Goal: Transaction & Acquisition: Purchase product/service

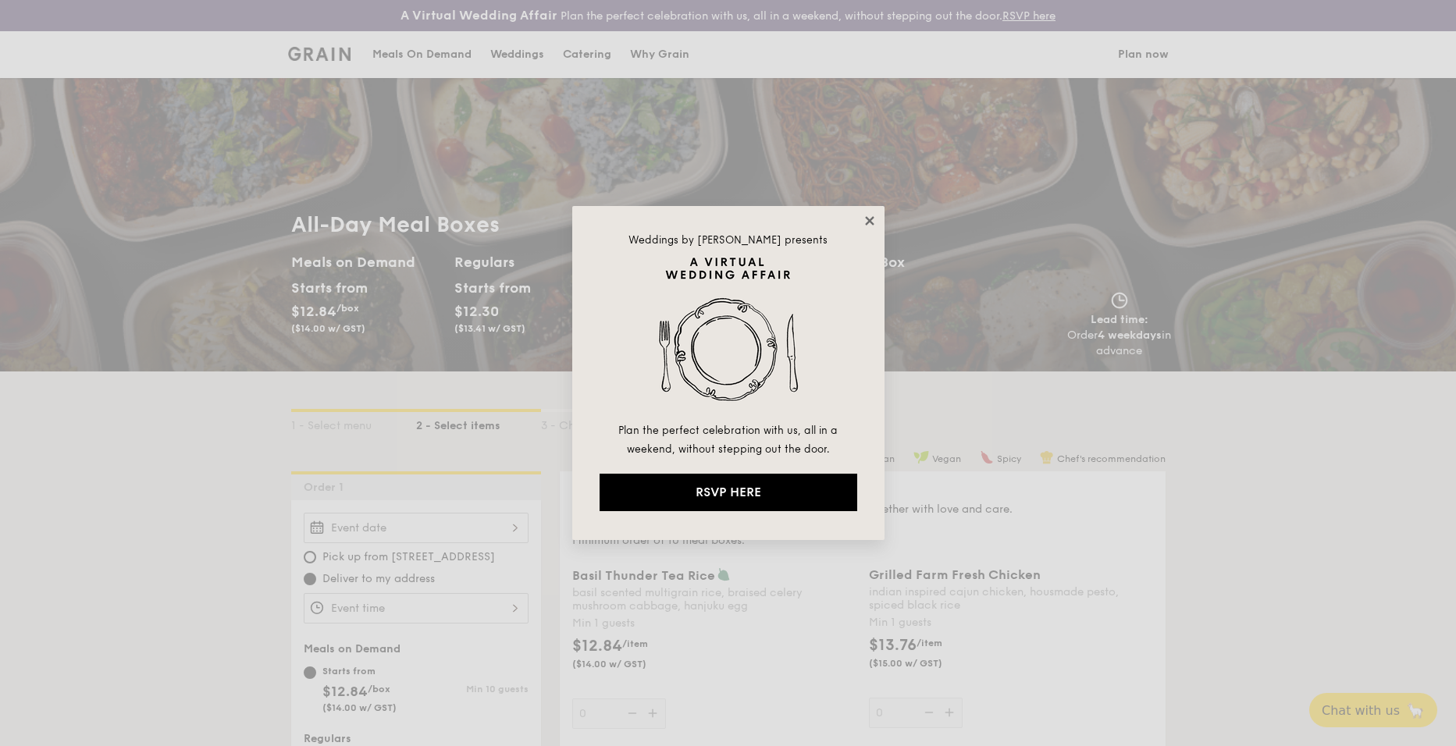
click at [874, 222] on icon at bounding box center [870, 221] width 14 height 14
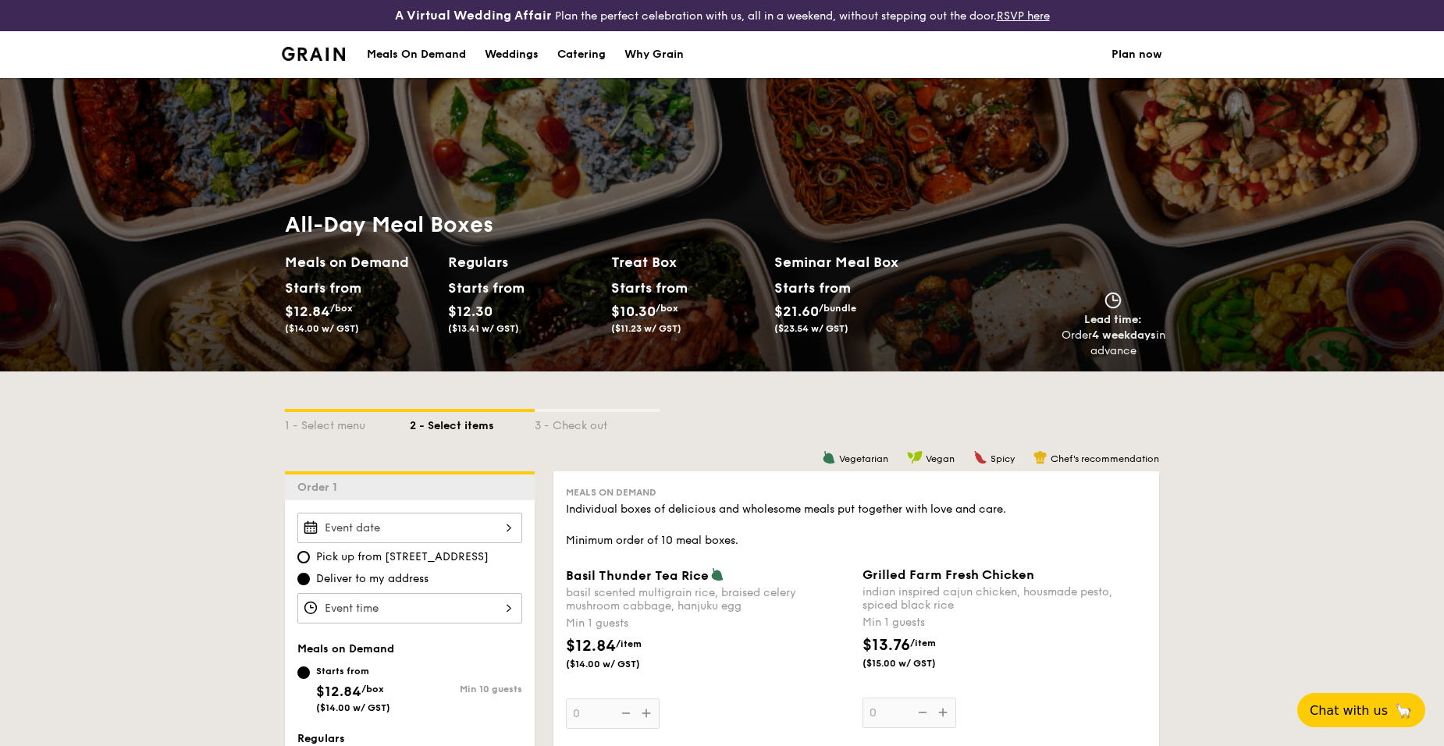
click at [433, 58] on div "Meals On Demand" at bounding box center [416, 54] width 99 height 47
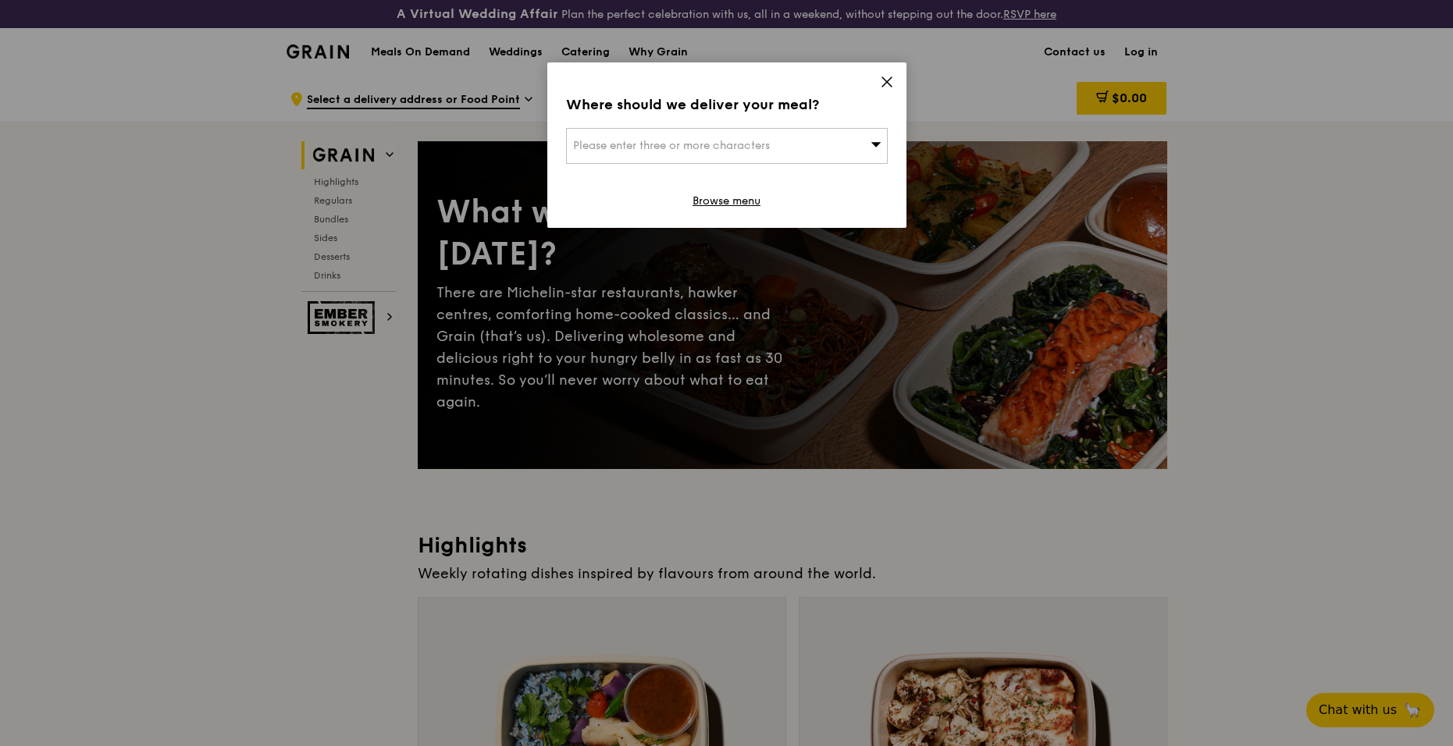
click at [888, 78] on icon at bounding box center [887, 82] width 14 height 14
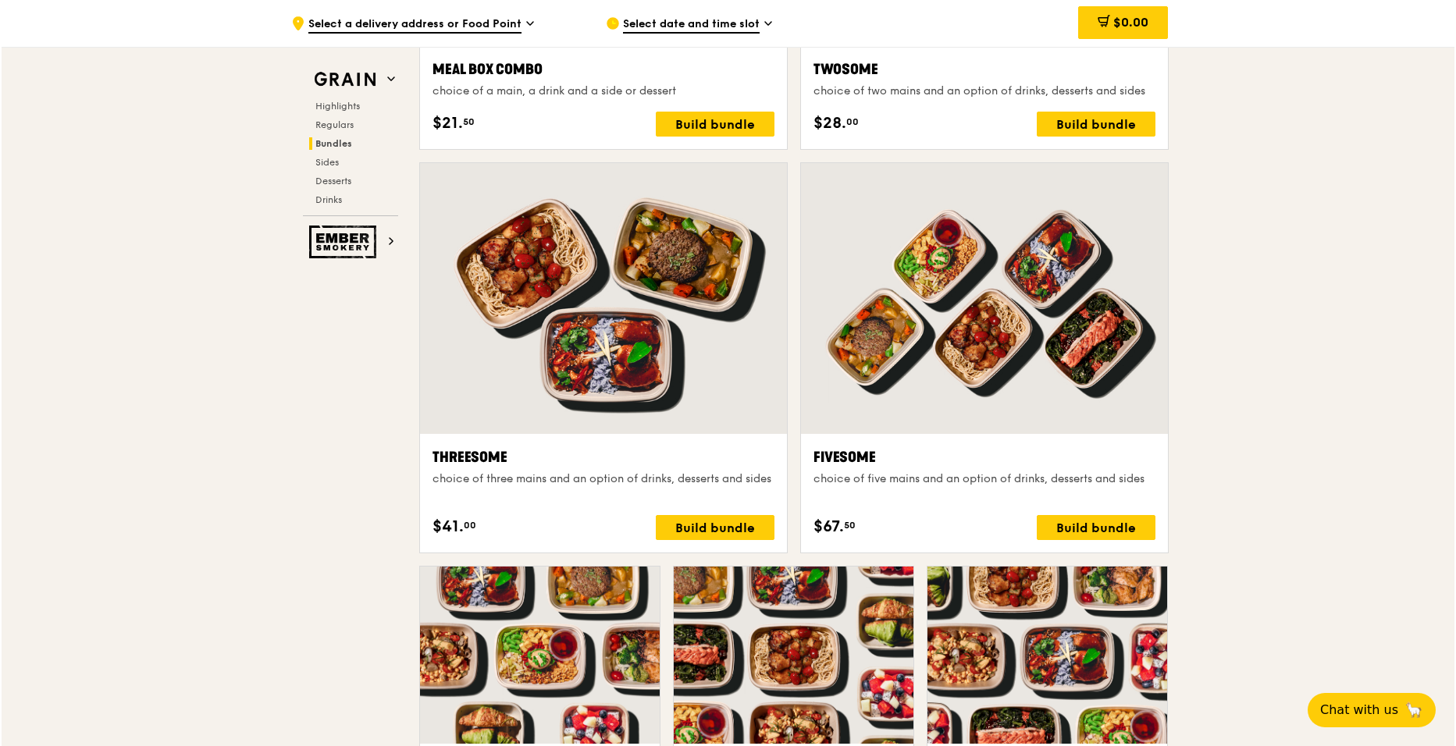
scroll to position [2646, 0]
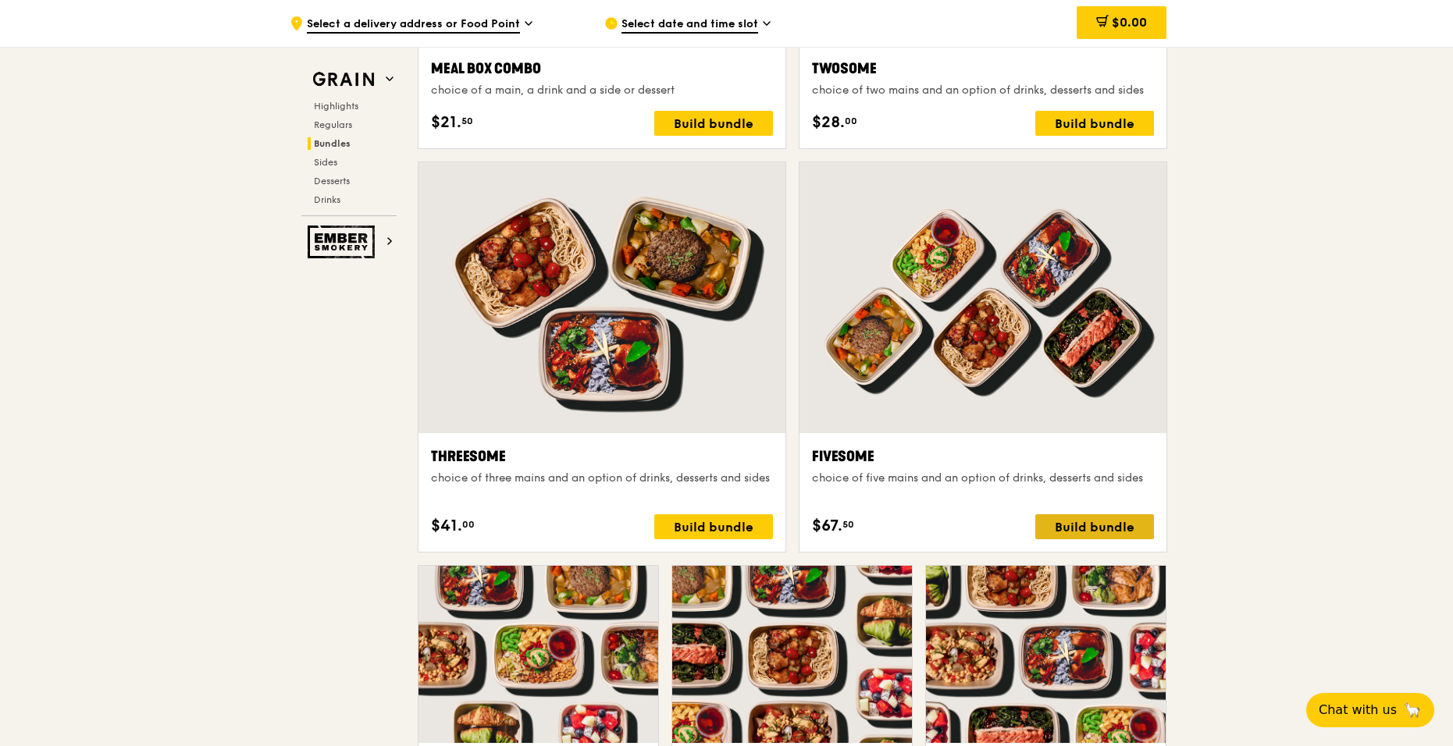
click at [1075, 523] on div "Build bundle" at bounding box center [1094, 526] width 119 height 25
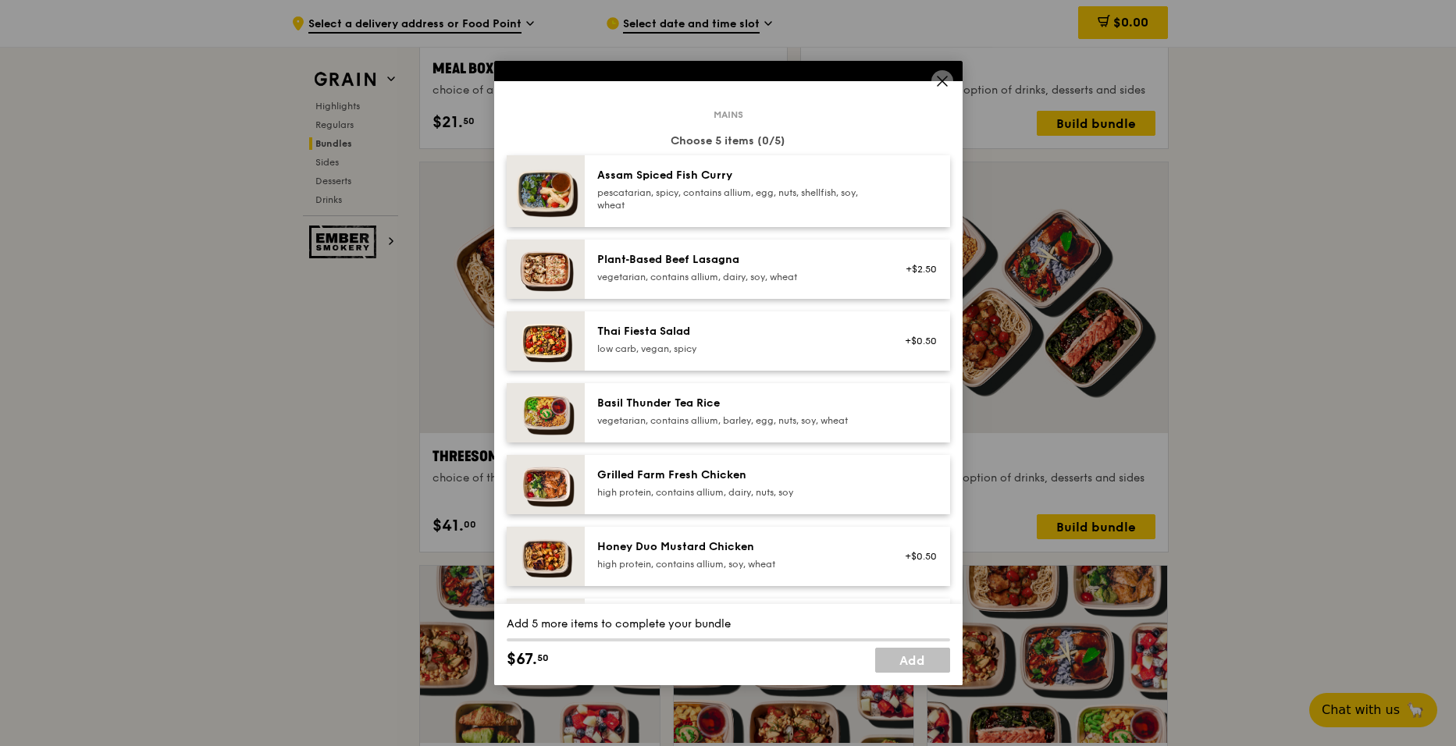
scroll to position [57, 0]
click at [807, 206] on div "pescatarian, spicy, contains allium, egg, nuts, shellfish, soy, wheat" at bounding box center [737, 199] width 280 height 25
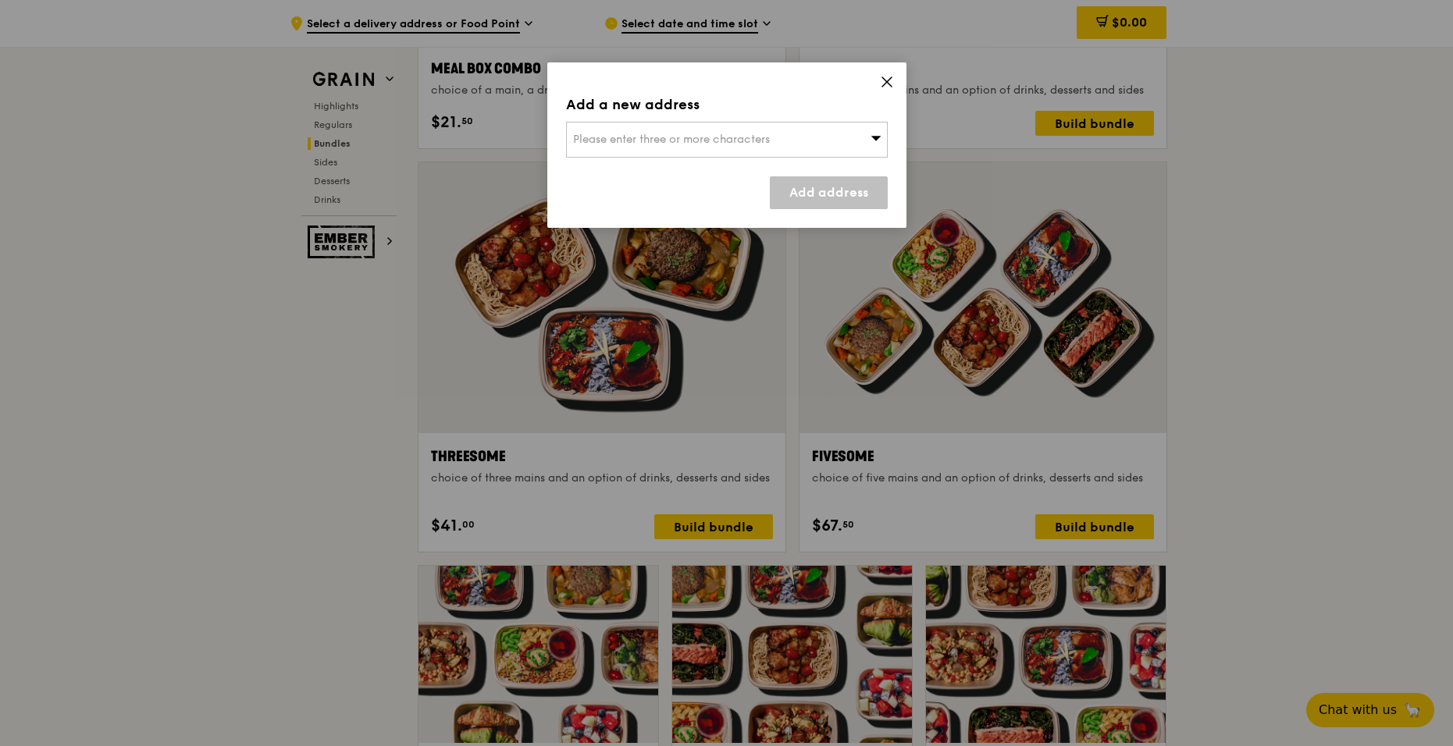
click at [840, 142] on div "Please enter three or more characters" at bounding box center [727, 140] width 322 height 36
type input "P"
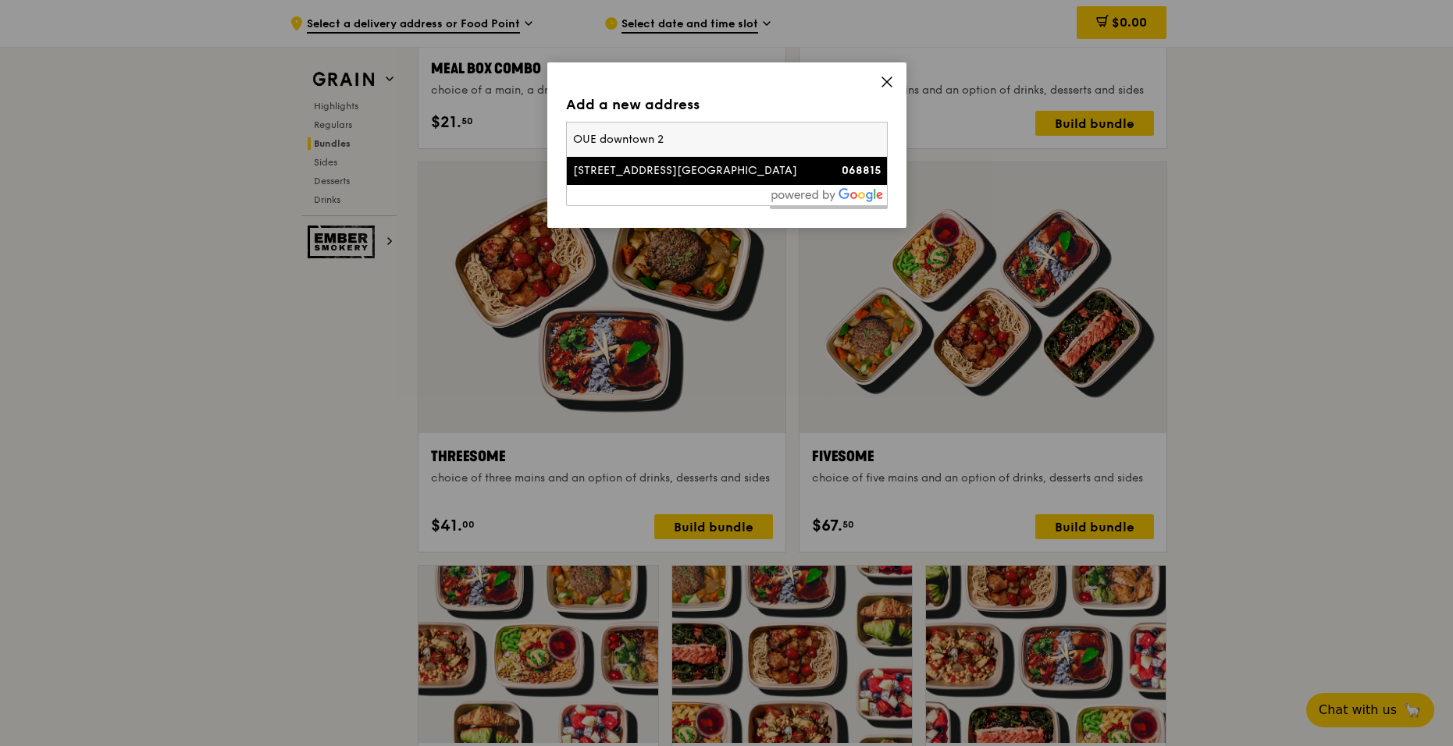
type input "OUE downtown 2"
click at [735, 174] on div "6A Shenton Way, OUE Downtown" at bounding box center [688, 171] width 231 height 16
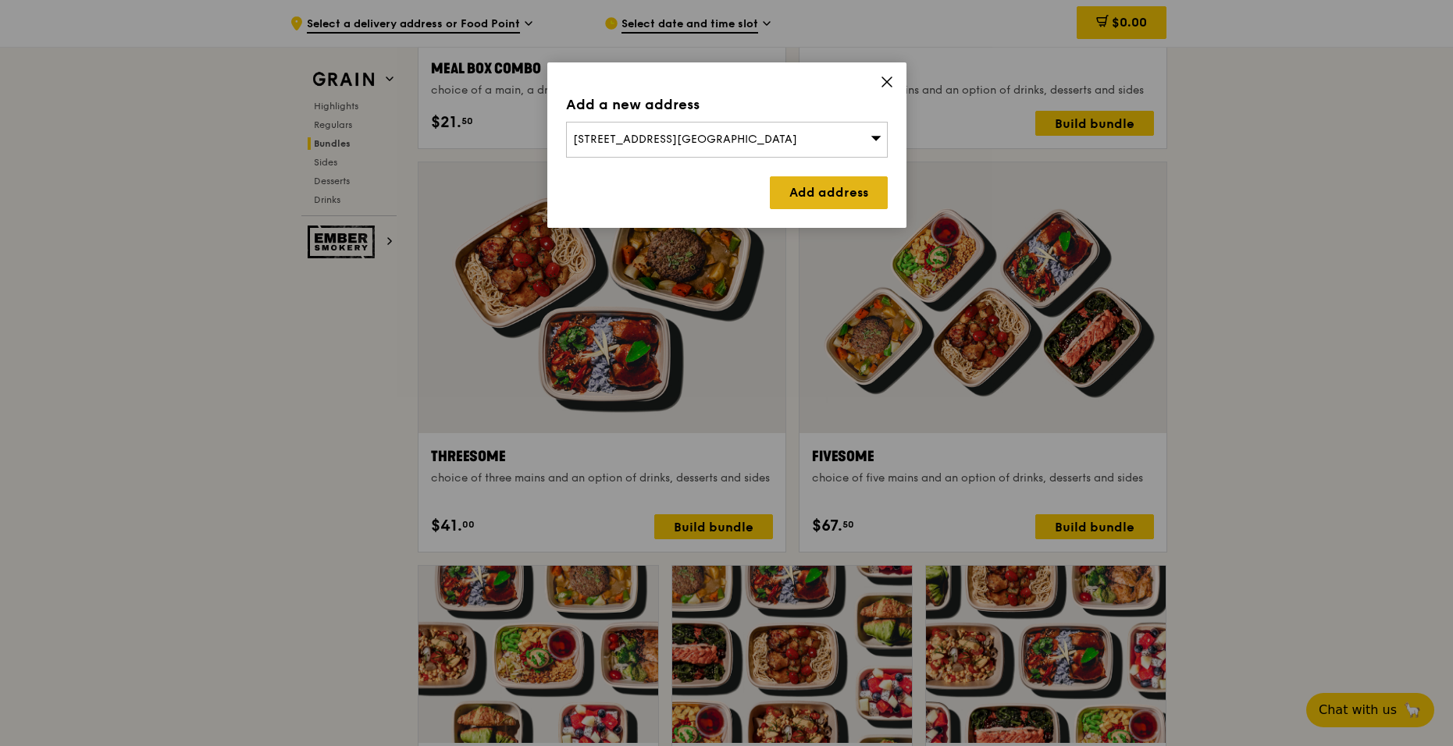
click at [792, 188] on link "Add address" at bounding box center [829, 192] width 118 height 33
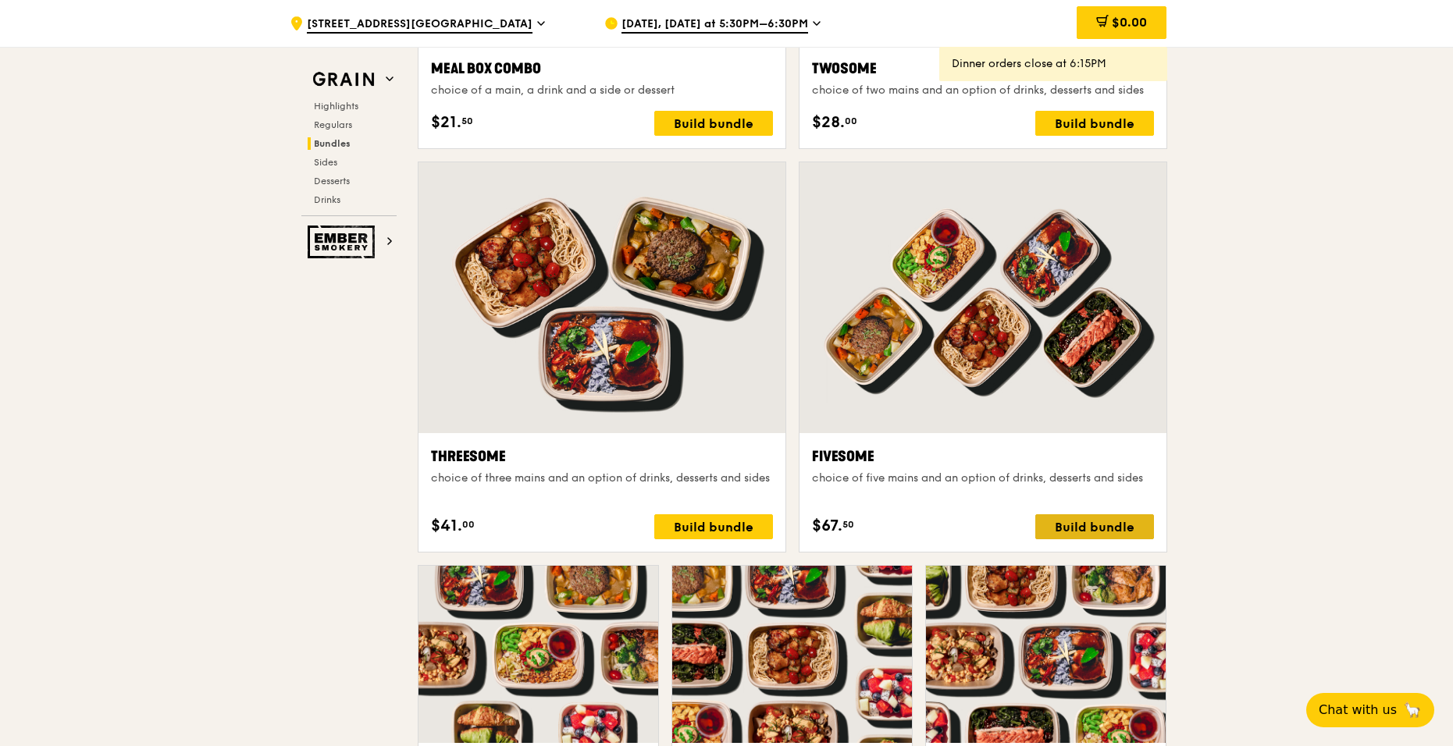
click at [1097, 534] on div "Build bundle" at bounding box center [1094, 526] width 119 height 25
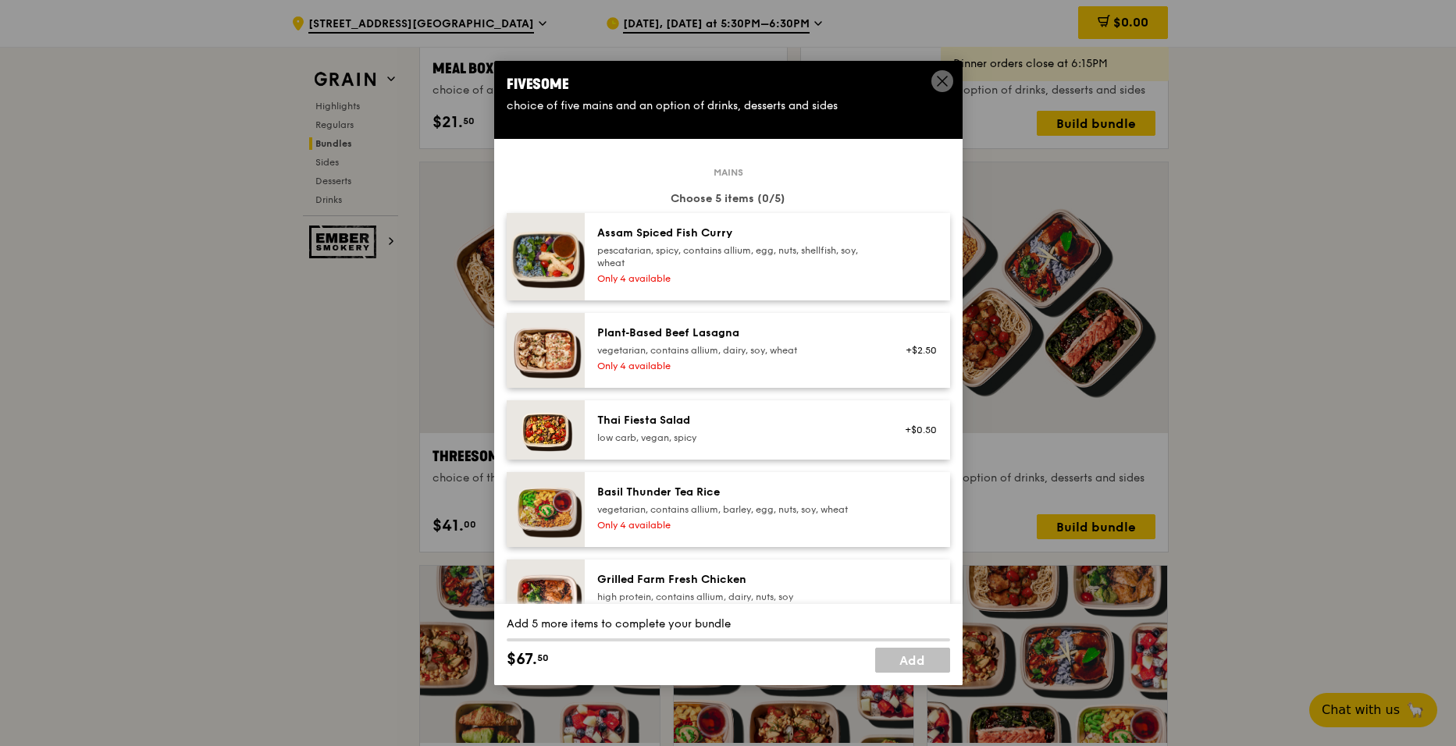
click at [795, 272] on div "Only 4 available" at bounding box center [737, 278] width 280 height 12
click at [767, 346] on div "vegetarian, contains allium, dairy, soy, wheat" at bounding box center [737, 350] width 280 height 12
click at [749, 431] on div "Thai Fiesta Salad low carb, vegan, spicy" at bounding box center [737, 428] width 280 height 31
click at [703, 529] on div "Only 4 available" at bounding box center [737, 525] width 280 height 12
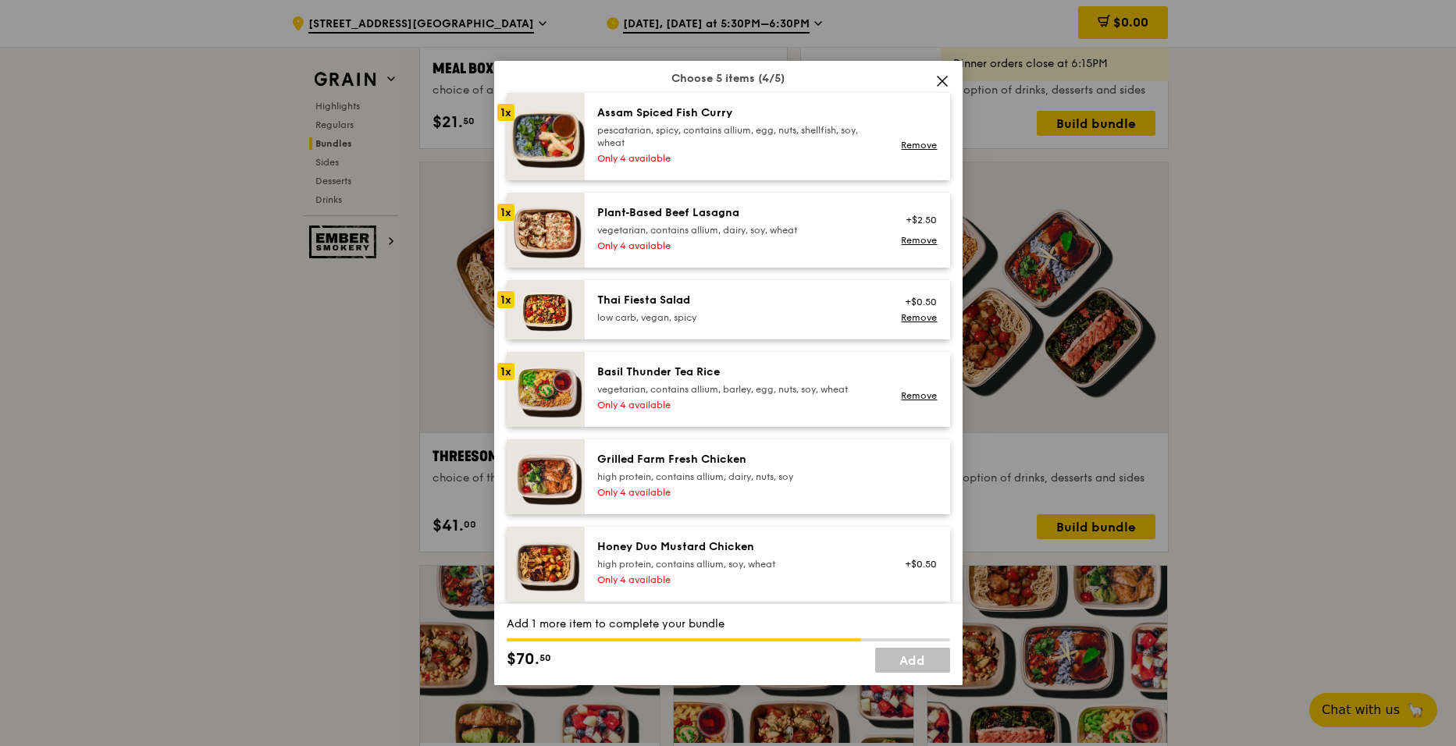
scroll to position [130, 0]
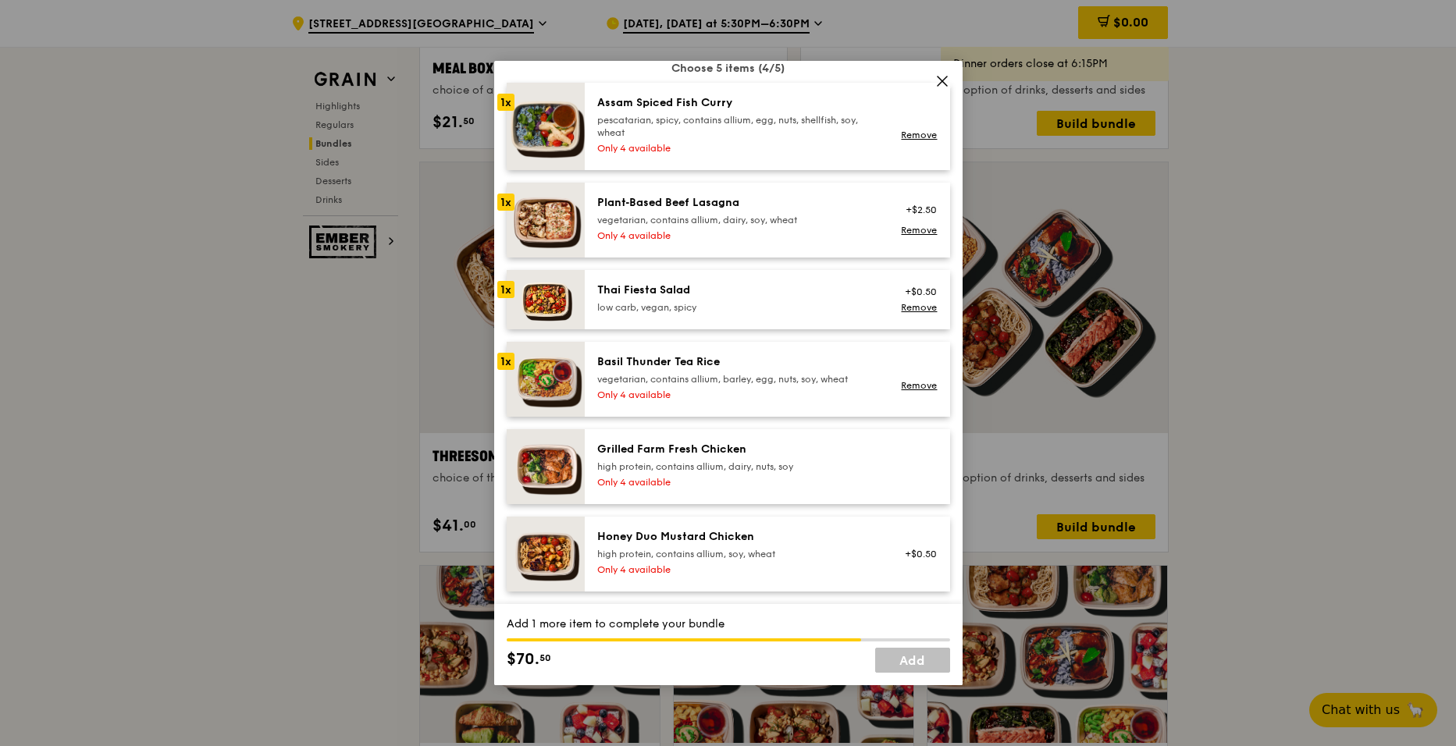
click at [724, 487] on div "Only 4 available" at bounding box center [737, 482] width 280 height 12
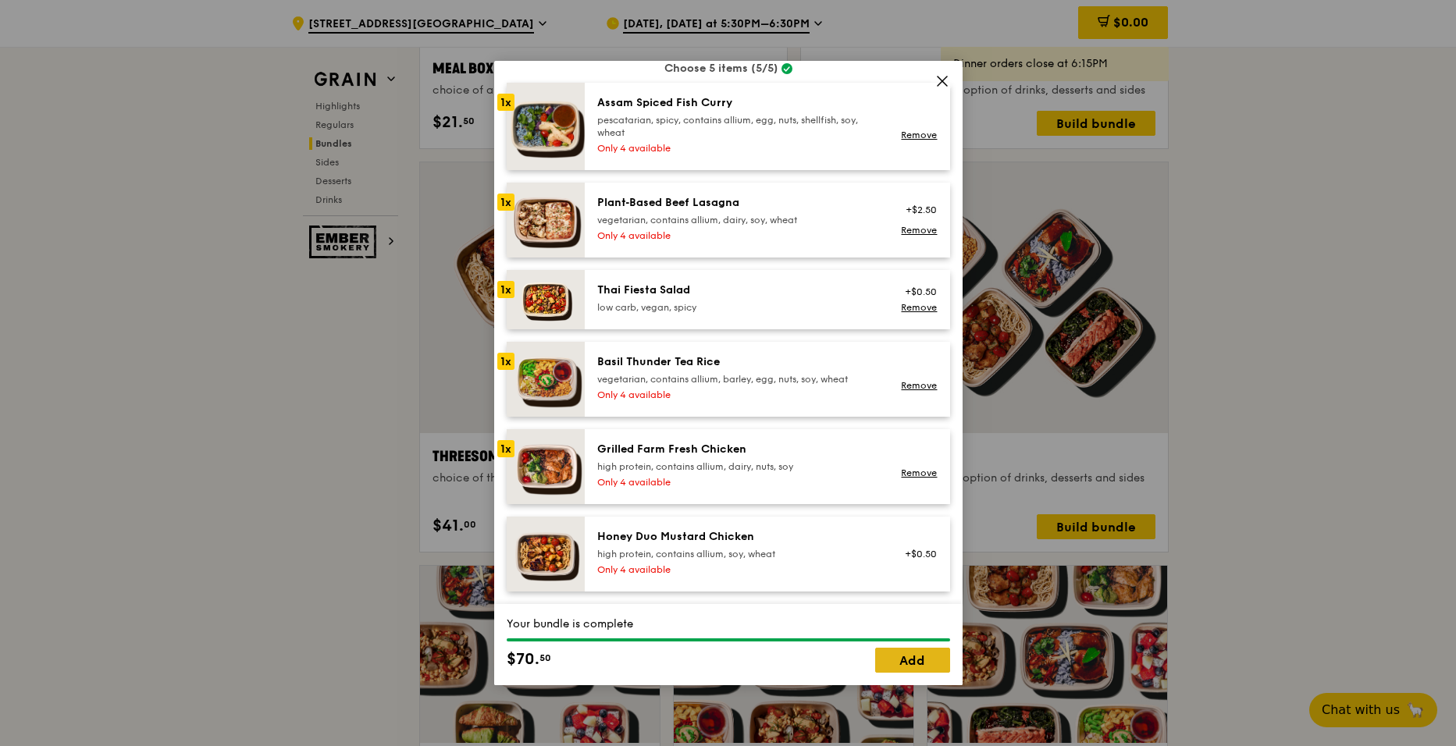
click at [894, 661] on link "Add" at bounding box center [912, 660] width 75 height 25
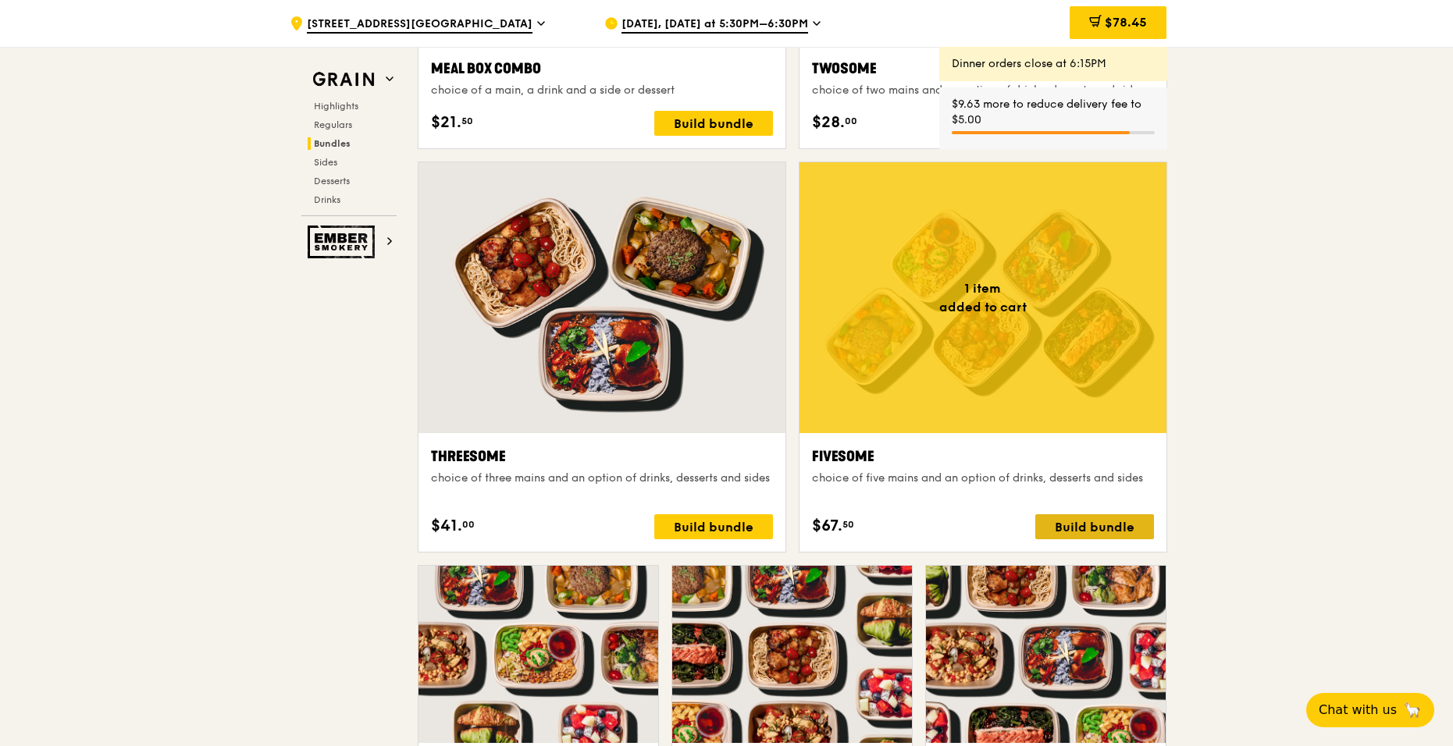
click at [1073, 535] on div "Build bundle" at bounding box center [1094, 526] width 119 height 25
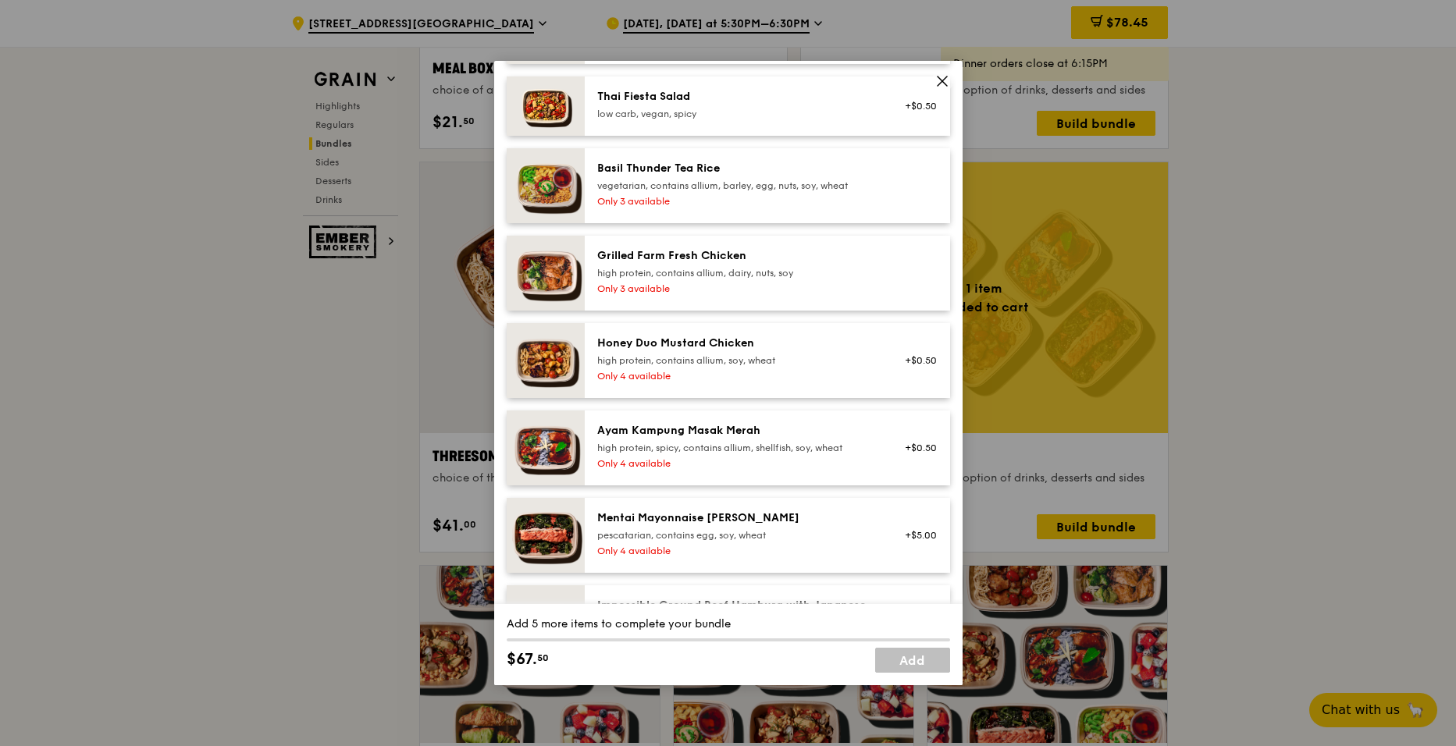
scroll to position [325, 0]
click at [743, 361] on div "high protein, contains allium, soy, wheat" at bounding box center [737, 360] width 280 height 12
click at [722, 426] on div "Ayam Kampung Masak Merah" at bounding box center [737, 430] width 280 height 16
click at [697, 554] on div "Only 4 available" at bounding box center [737, 550] width 280 height 12
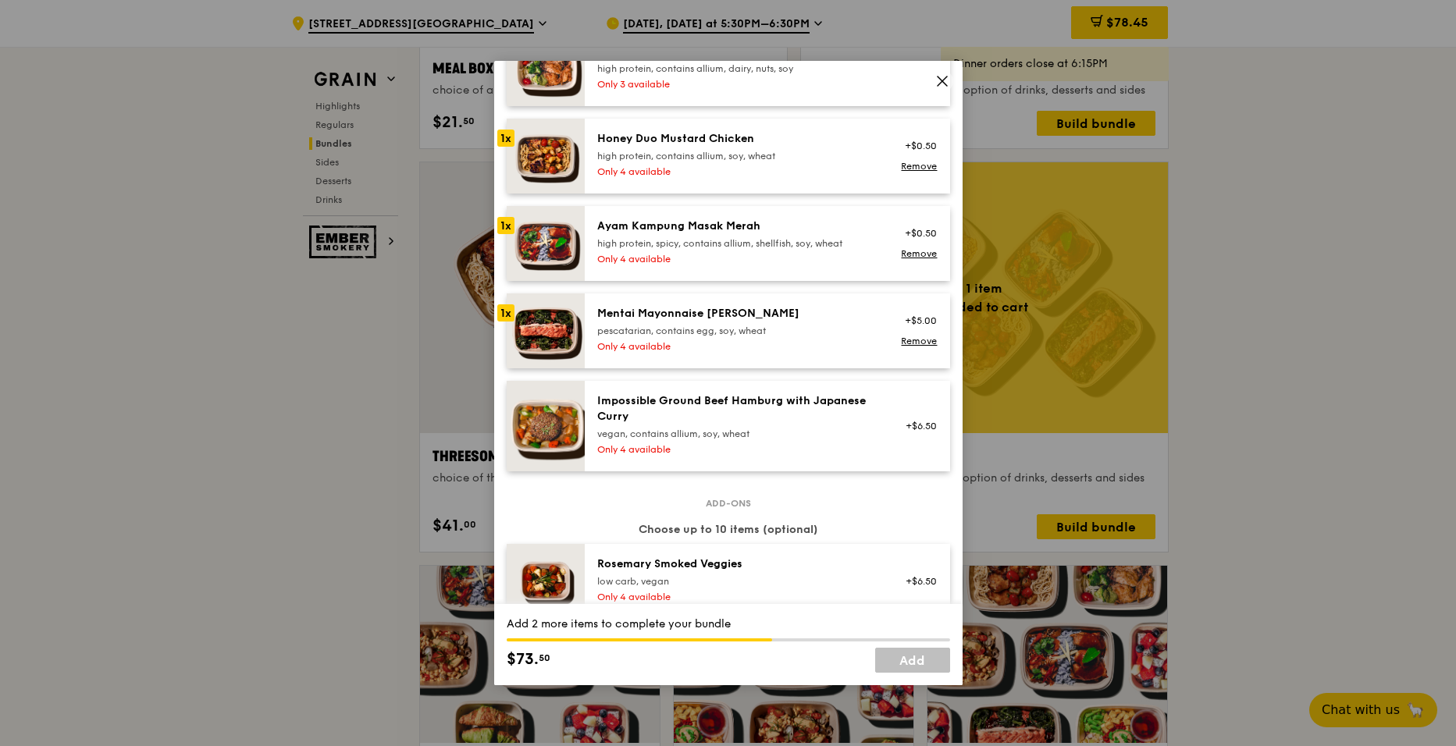
scroll to position [538, 0]
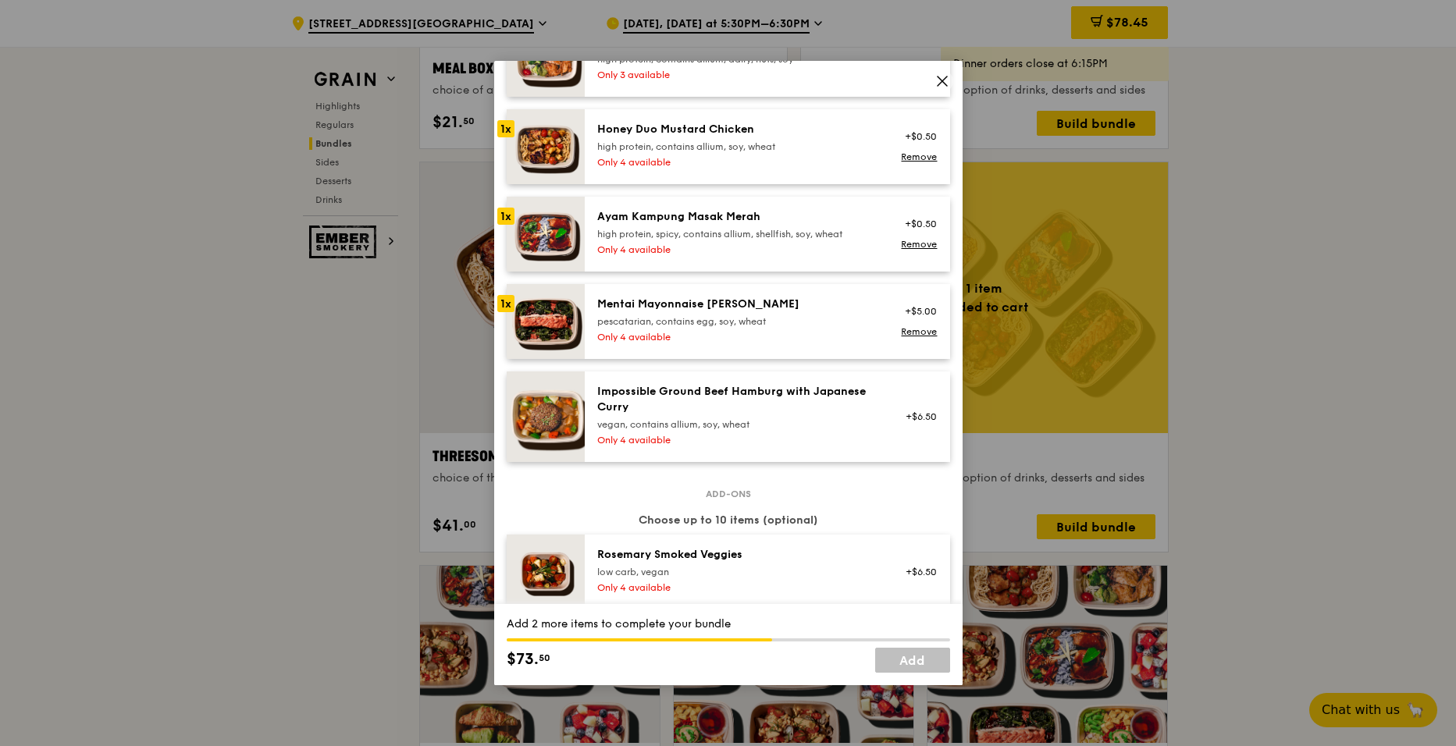
click at [723, 421] on div "vegan, contains allium, soy, wheat" at bounding box center [737, 424] width 280 height 12
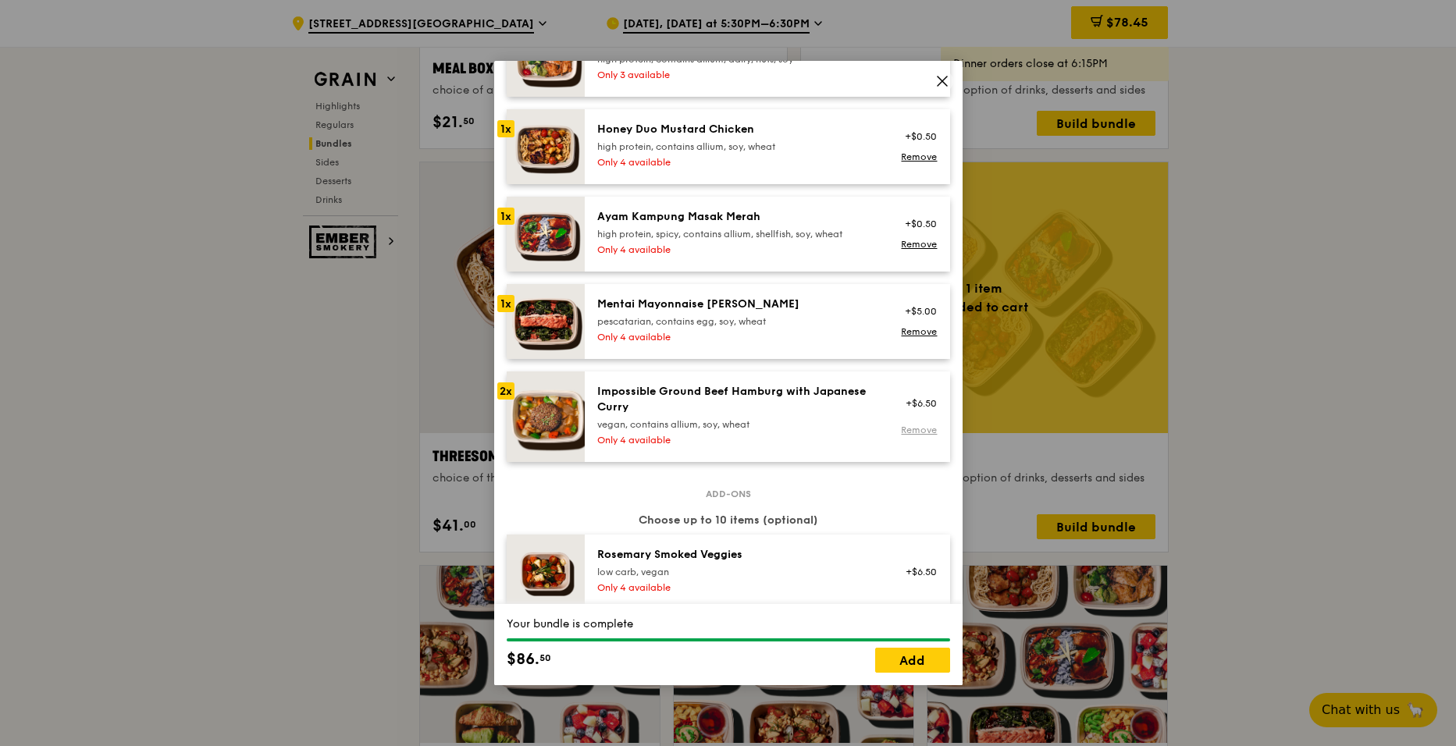
click at [906, 429] on link "Remove" at bounding box center [919, 430] width 36 height 11
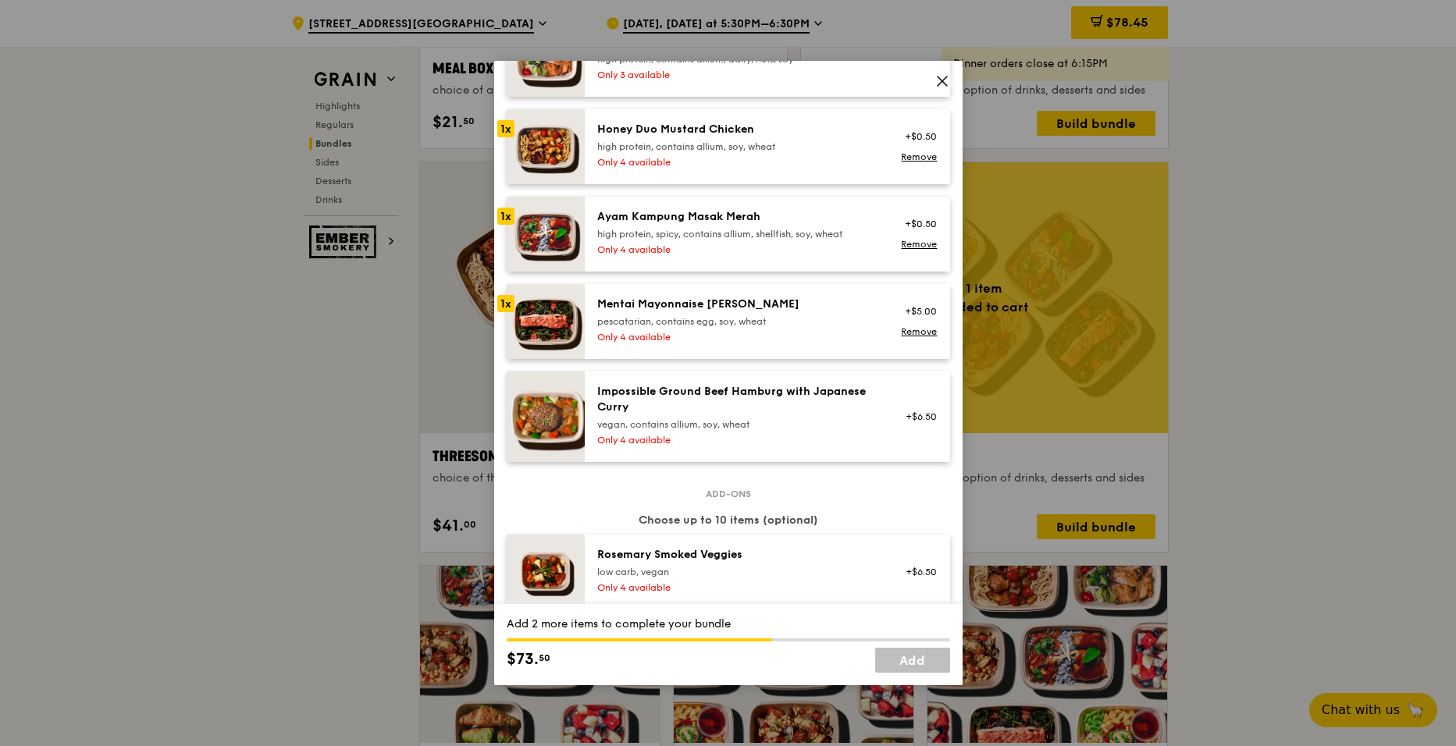
click at [816, 148] on div "high protein, contains allium, soy, wheat" at bounding box center [737, 147] width 280 height 12
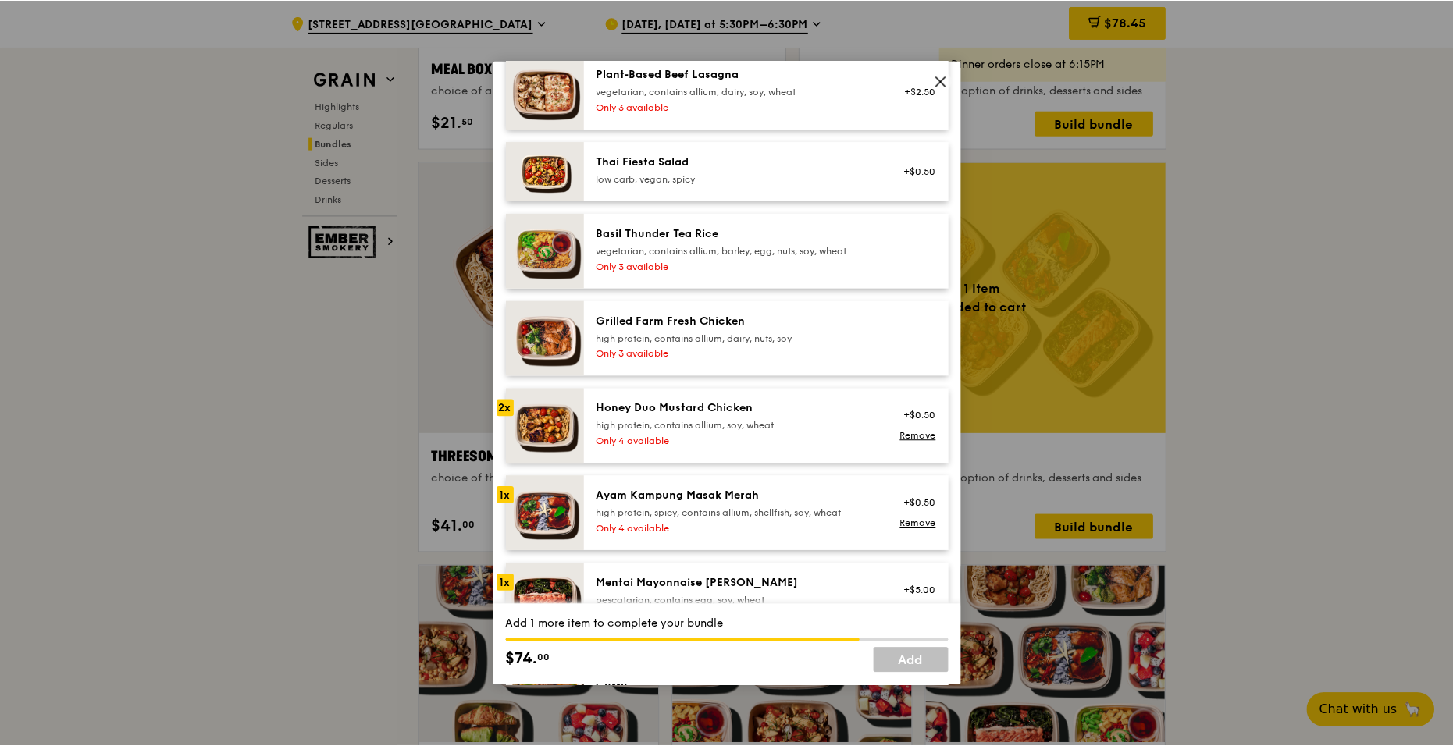
scroll to position [258, 0]
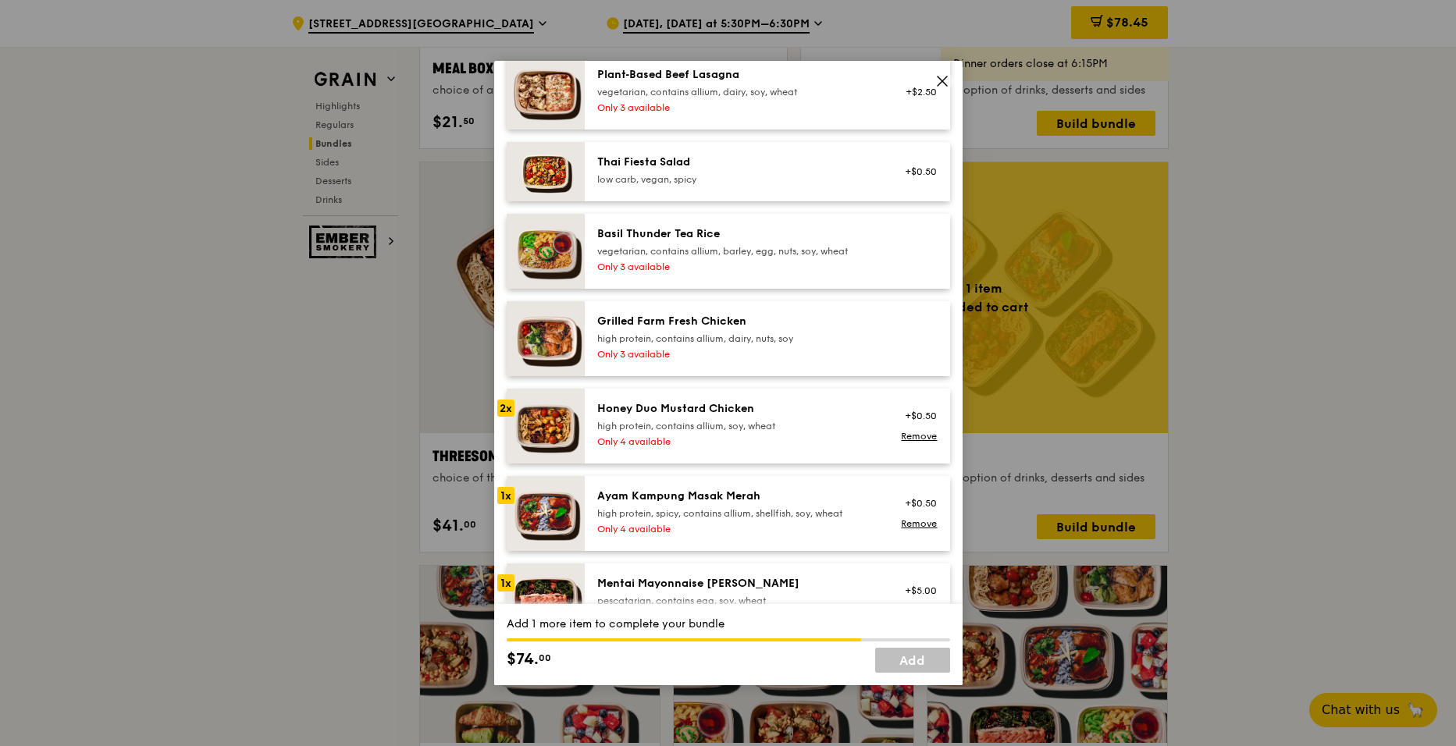
click at [689, 336] on div "high protein, contains allium, dairy, nuts, soy" at bounding box center [737, 339] width 280 height 12
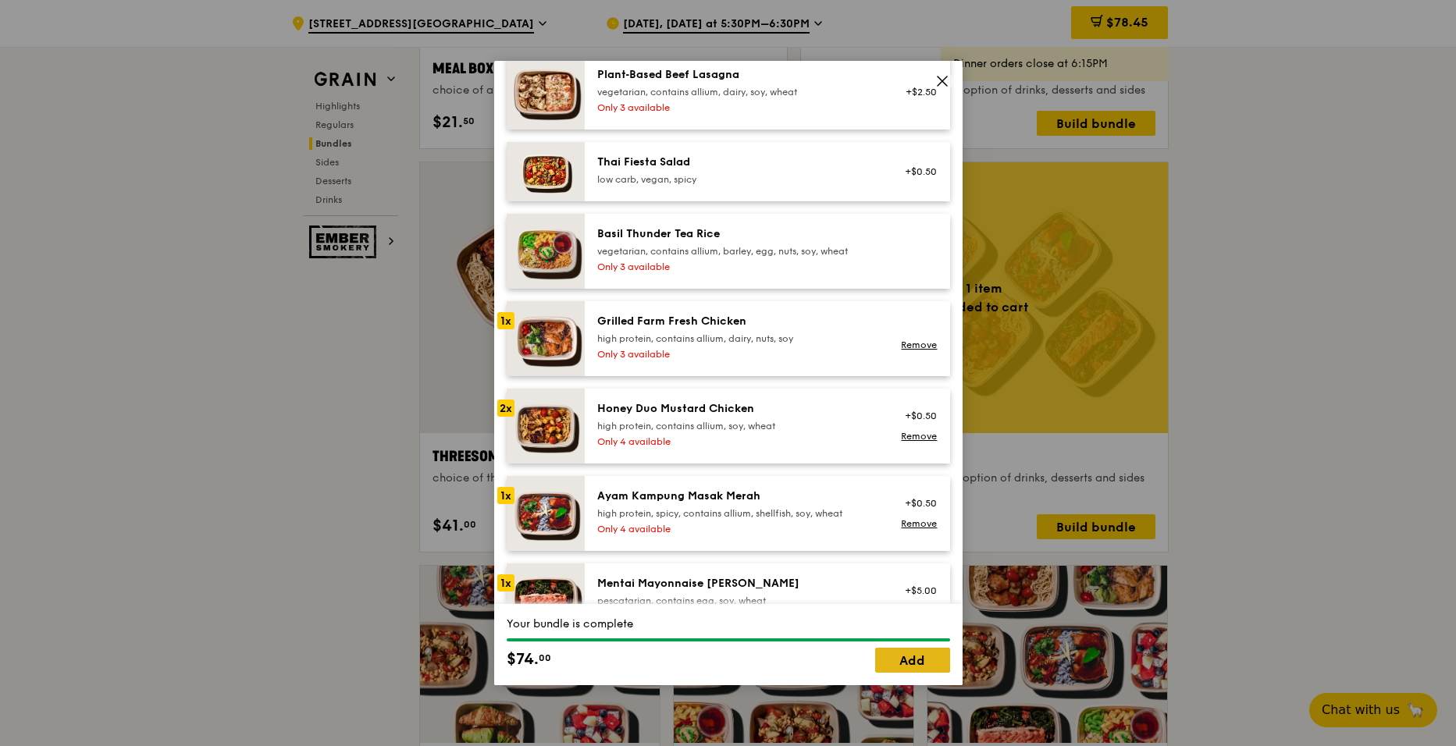
click at [905, 663] on link "Add" at bounding box center [912, 660] width 75 height 25
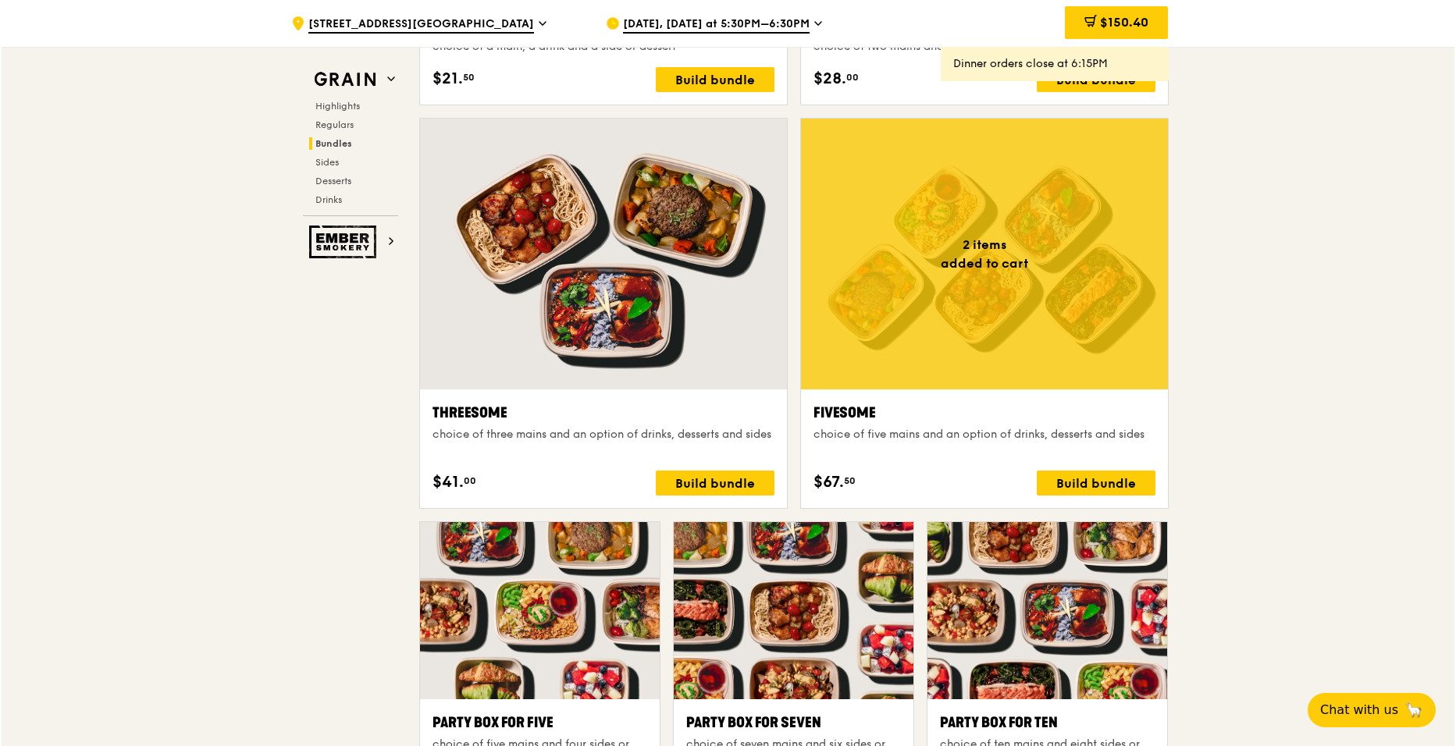
scroll to position [2691, 0]
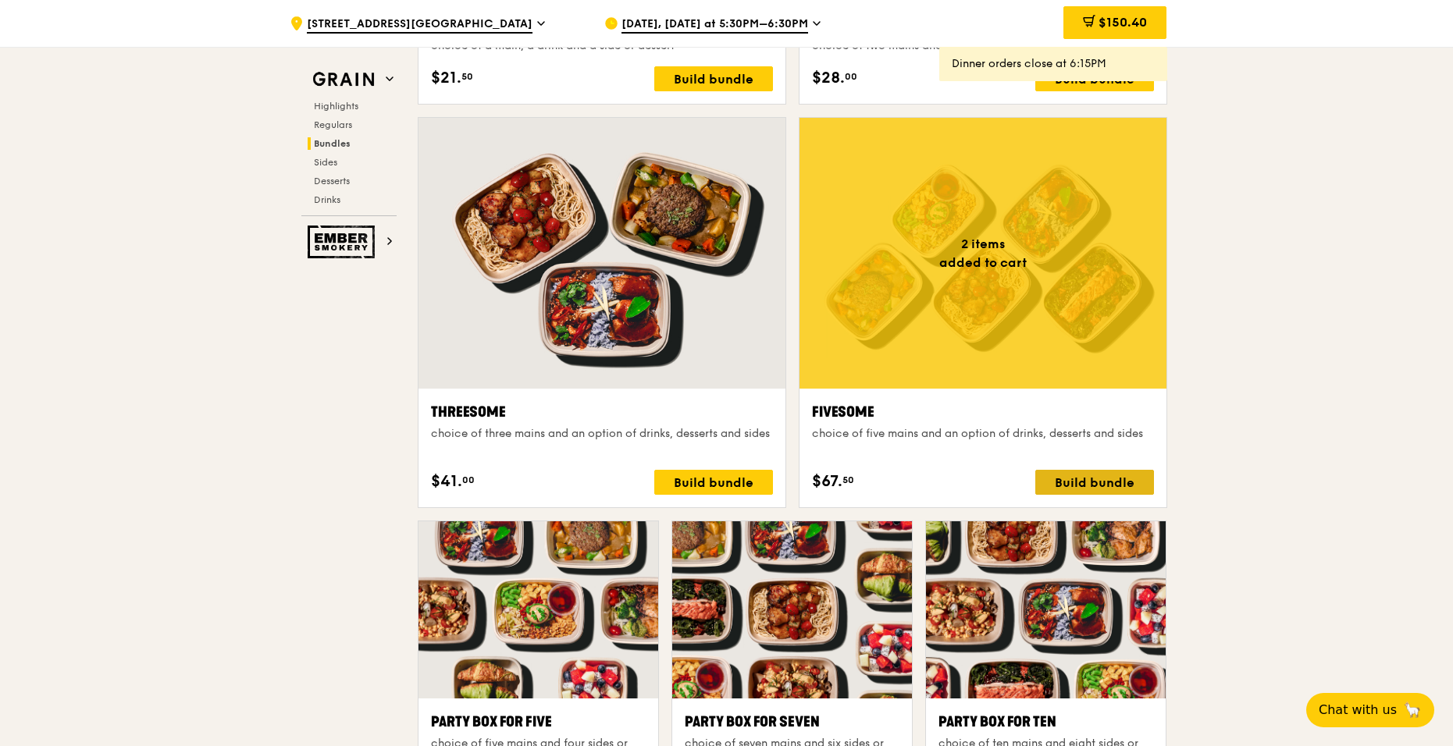
click at [1073, 480] on div "Build bundle" at bounding box center [1094, 482] width 119 height 25
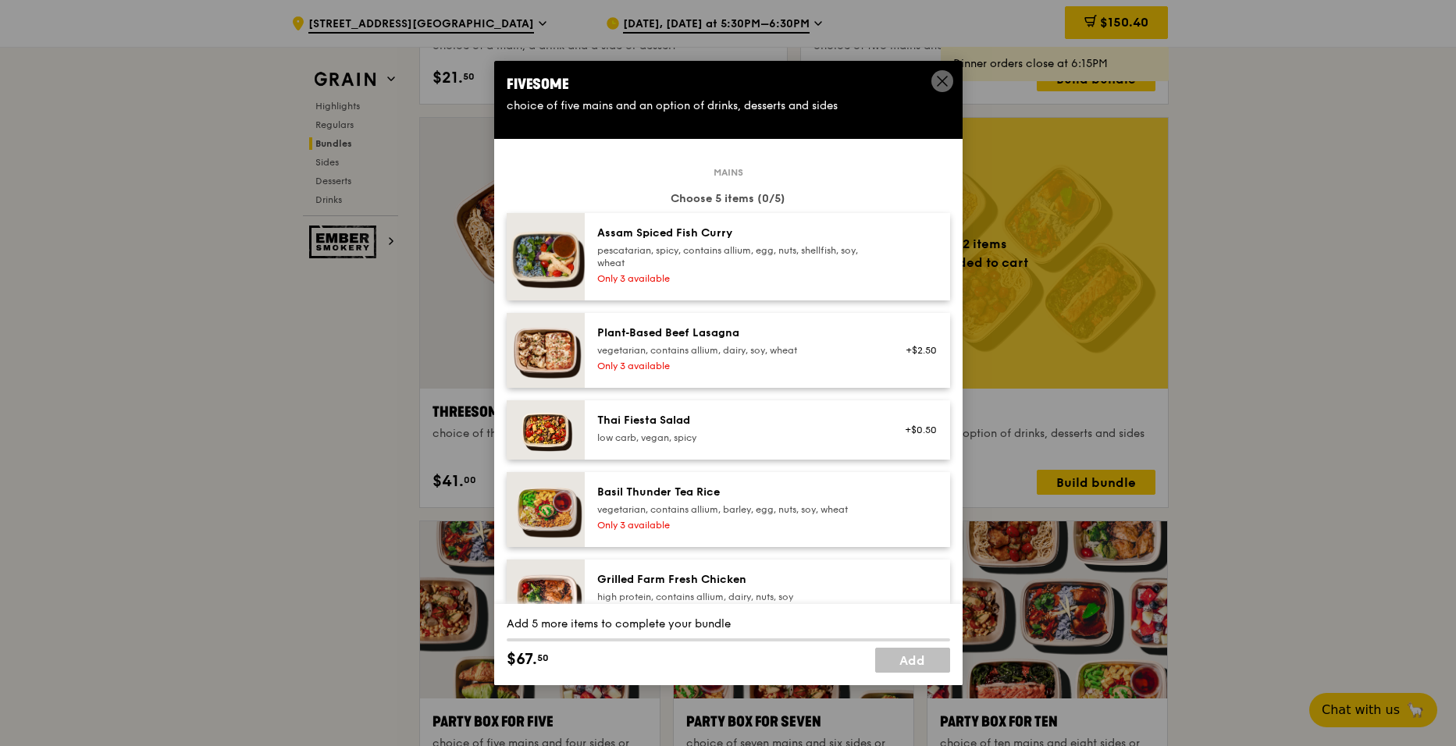
click at [798, 350] on div "vegetarian, contains allium, dairy, soy, wheat" at bounding box center [737, 350] width 280 height 12
click at [764, 514] on div "vegetarian, contains allium, barley, egg, nuts, soy, wheat" at bounding box center [737, 510] width 280 height 12
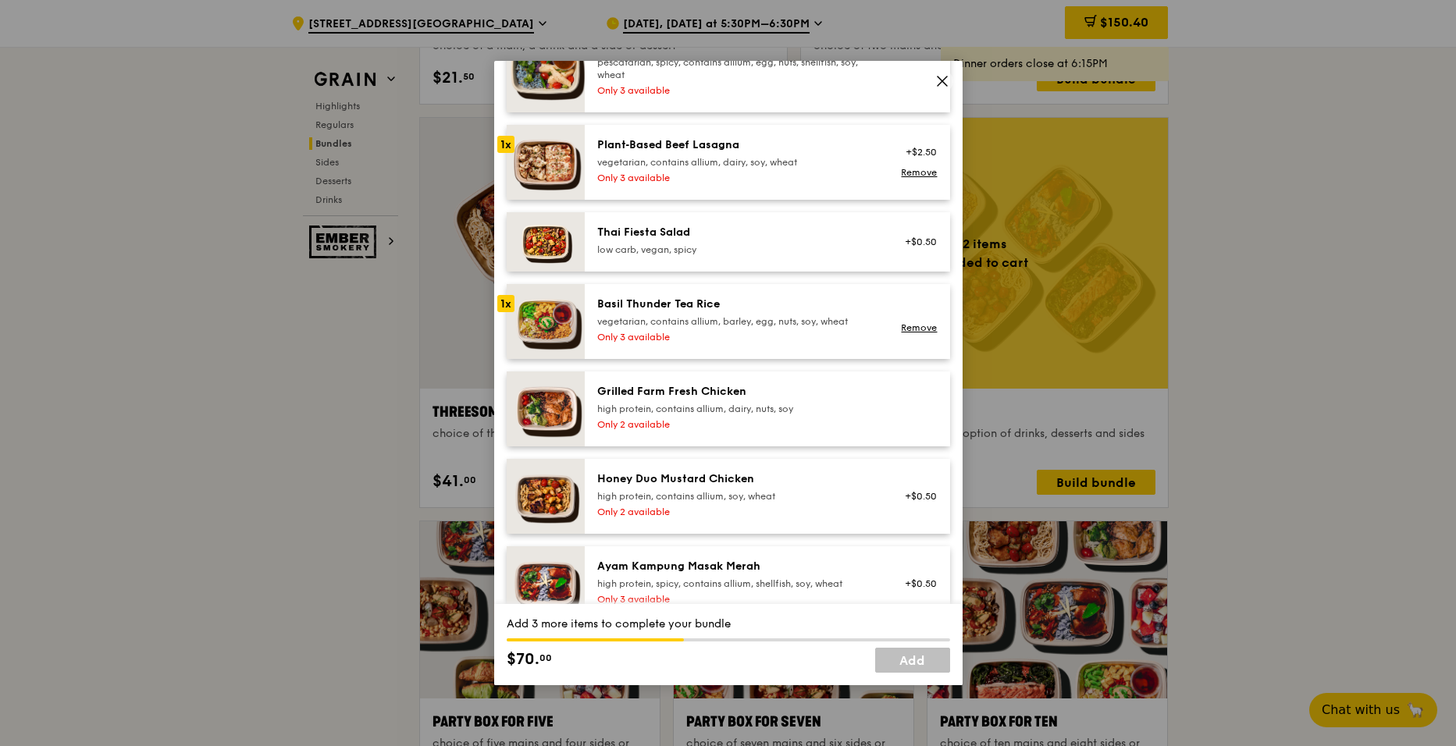
scroll to position [194, 0]
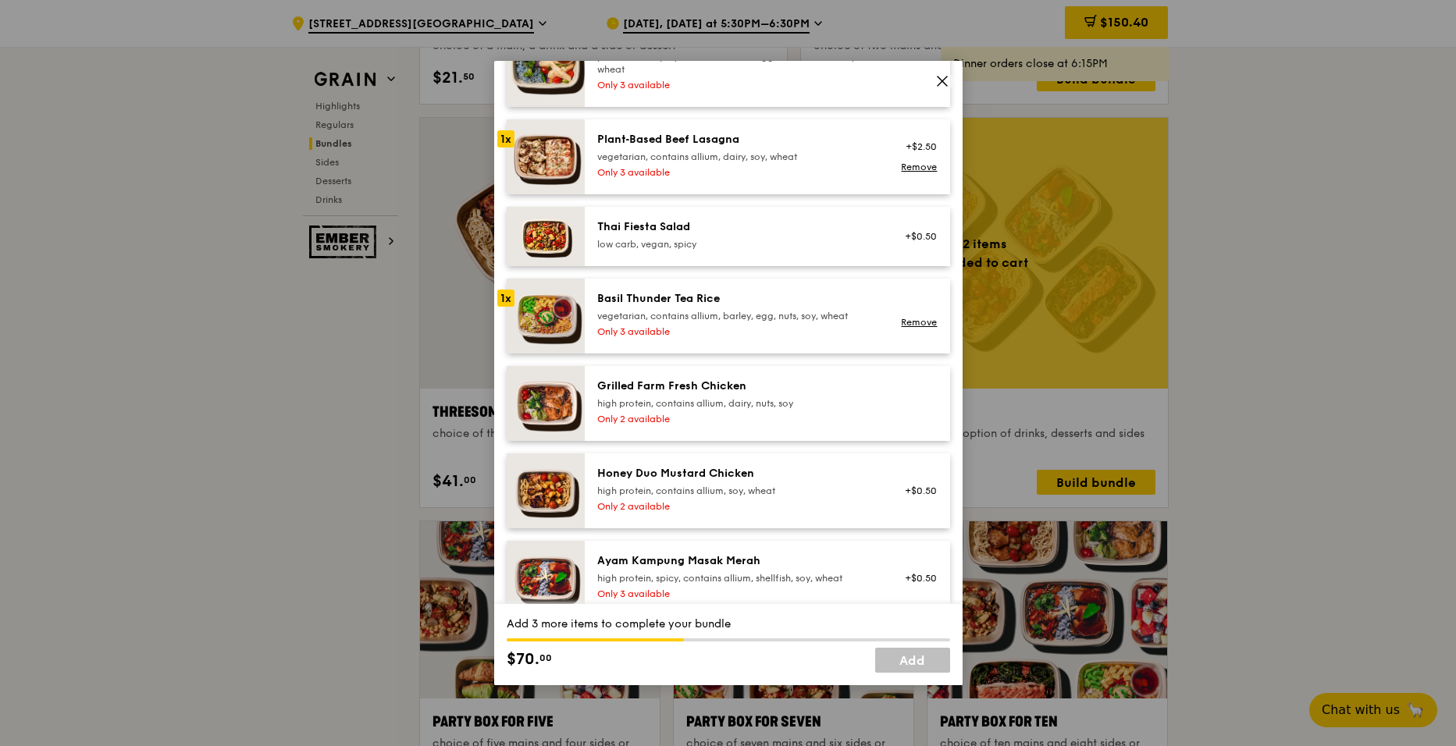
click at [796, 389] on div "Grilled Farm Fresh Chicken" at bounding box center [737, 387] width 280 height 16
click at [776, 504] on div "Only 2 available" at bounding box center [737, 506] width 280 height 12
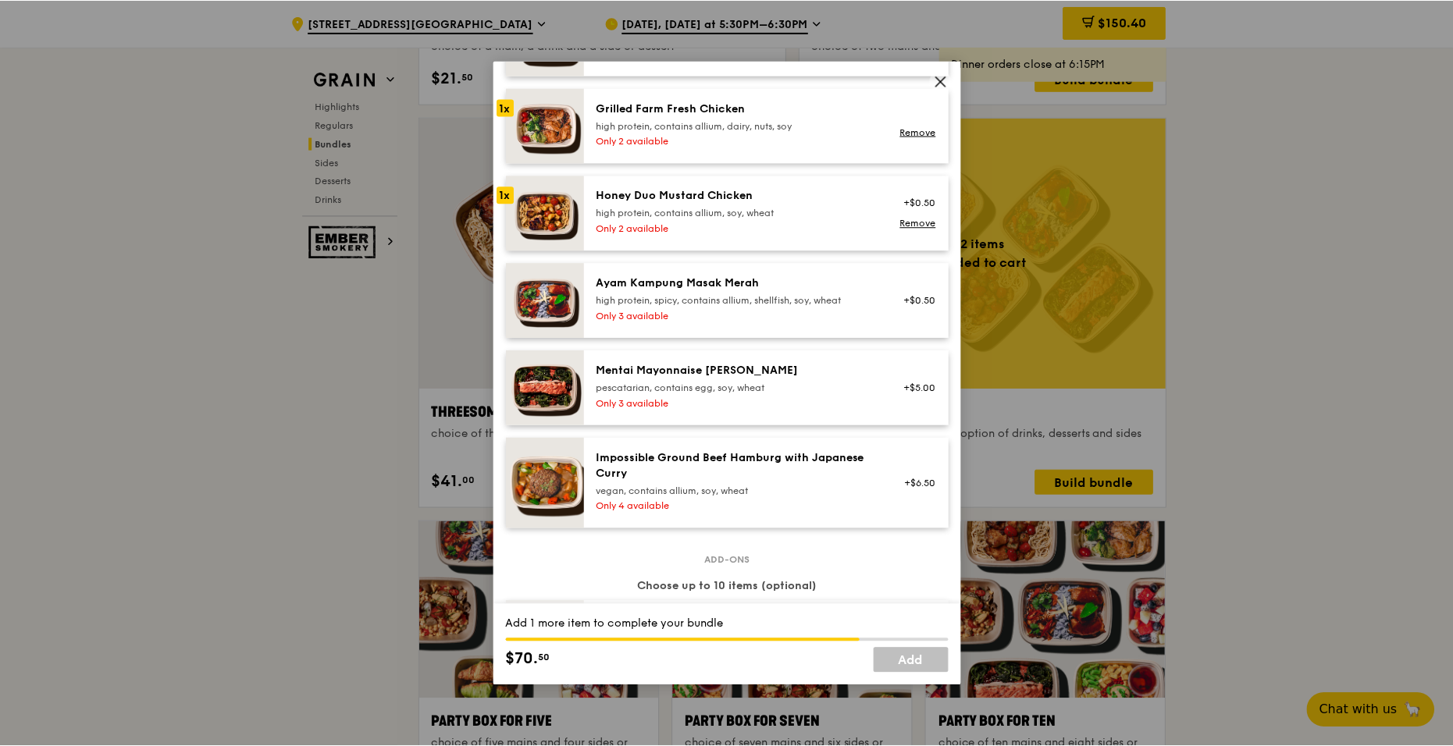
scroll to position [473, 0]
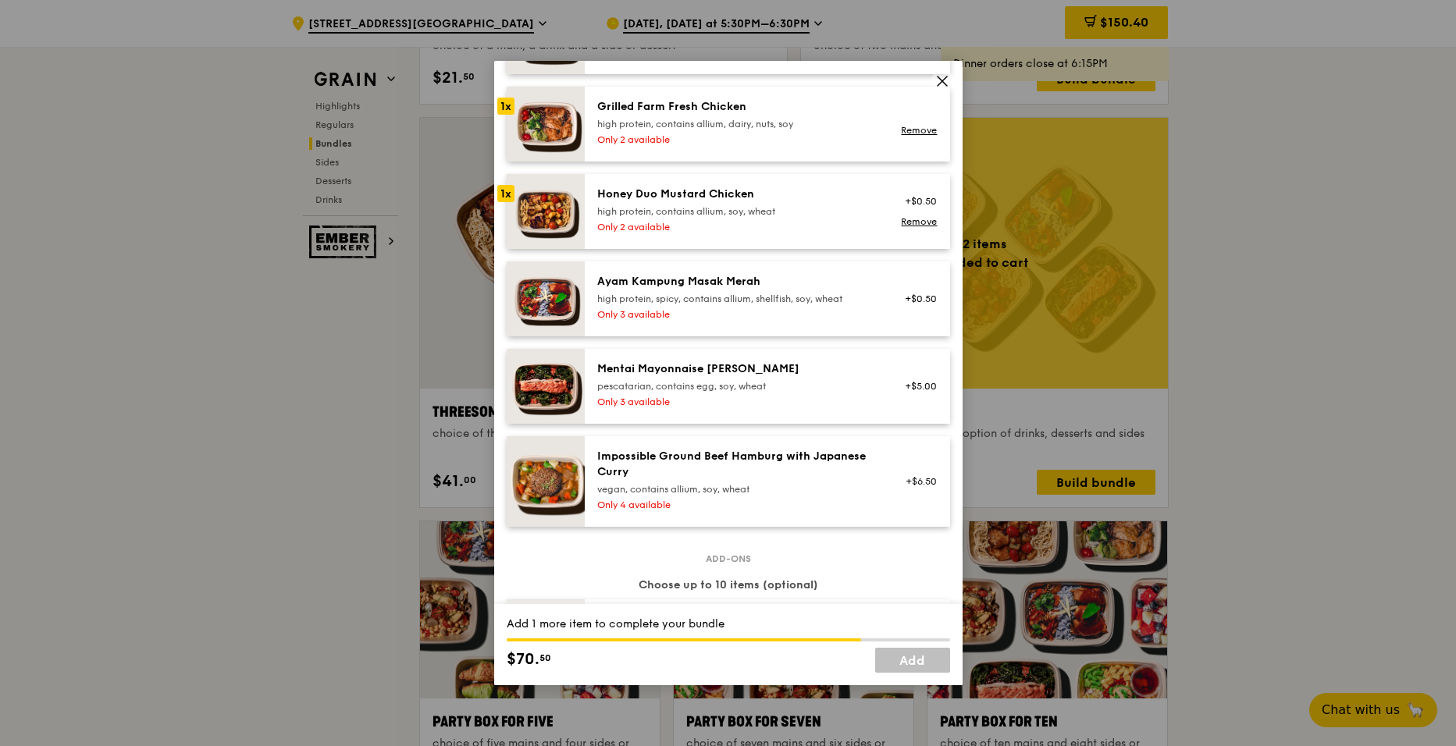
click at [762, 308] on div "Only 3 available" at bounding box center [737, 314] width 280 height 12
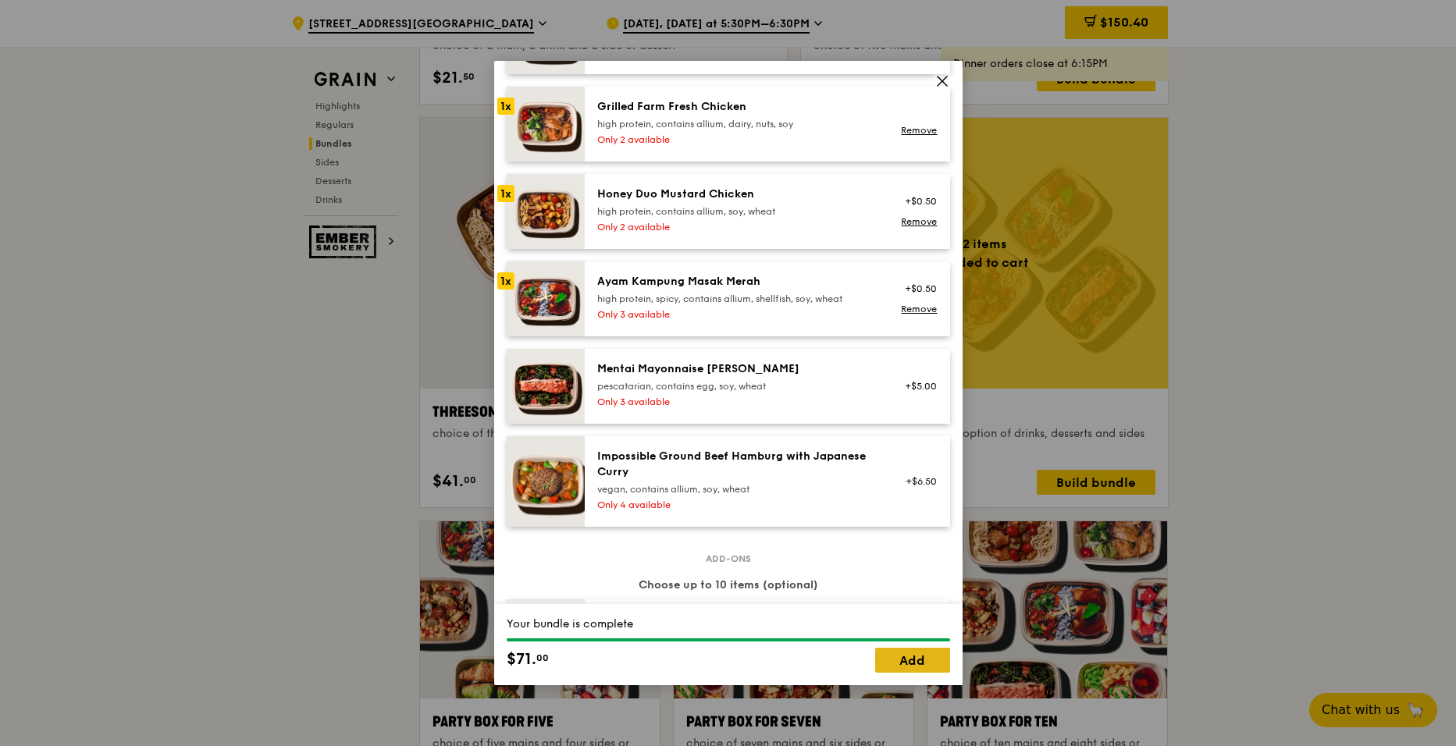
click at [911, 660] on link "Add" at bounding box center [912, 660] width 75 height 25
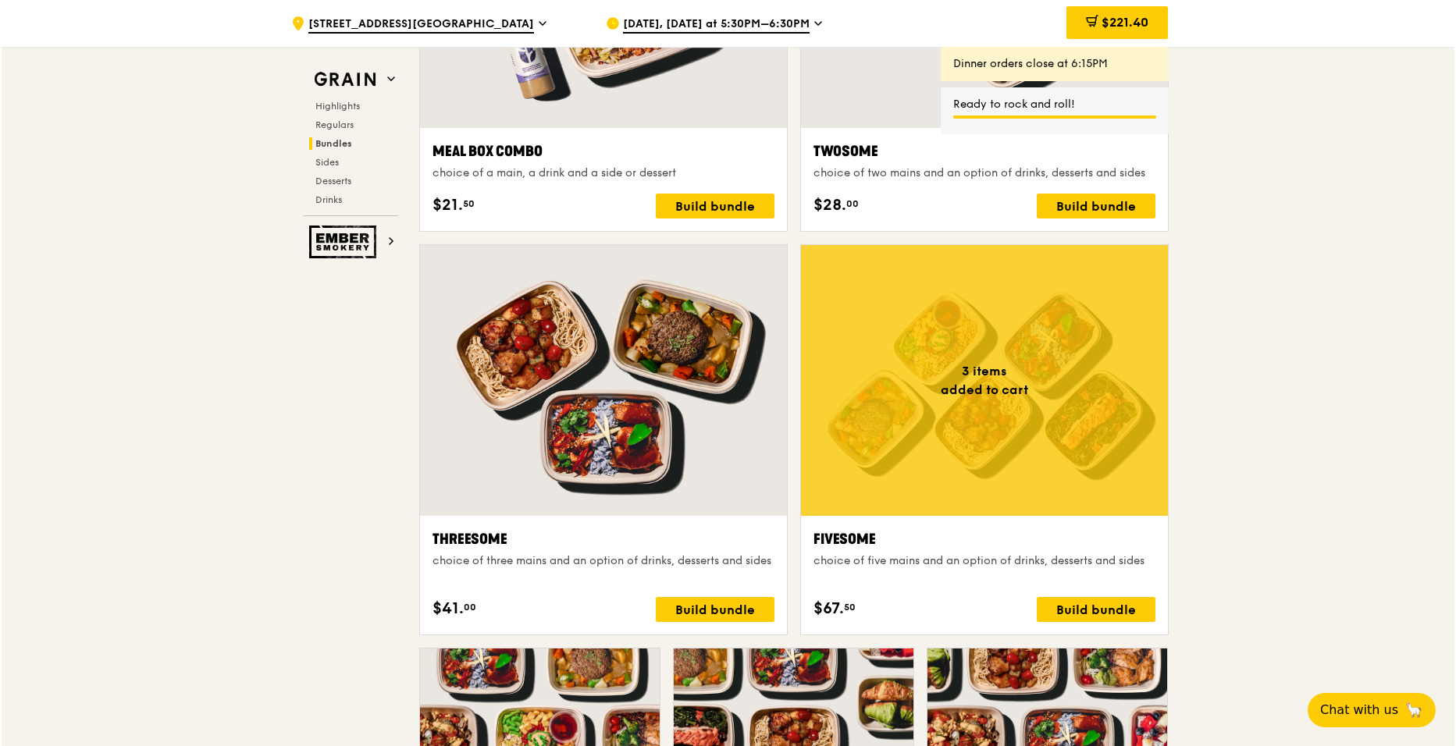
scroll to position [2557, 0]
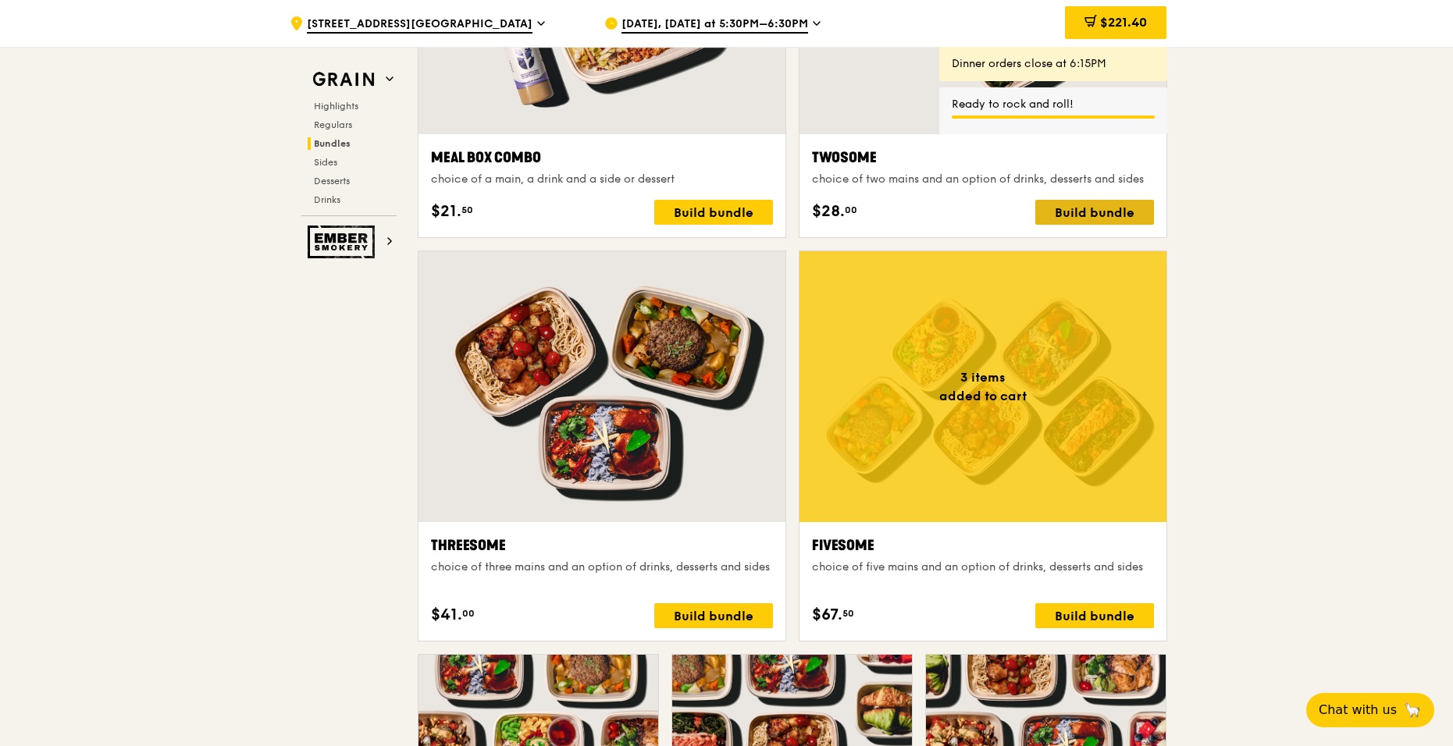
click at [1080, 213] on div "Build bundle" at bounding box center [1094, 212] width 119 height 25
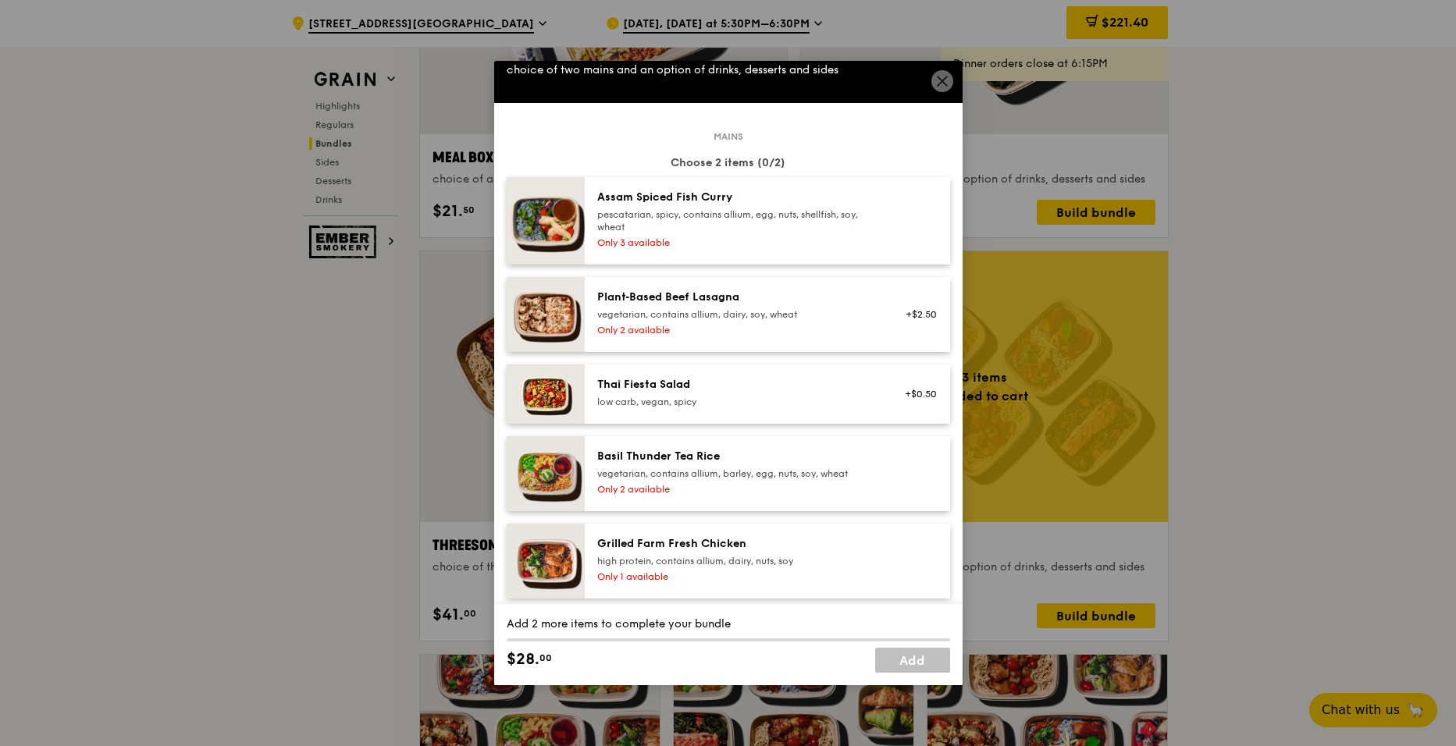
scroll to position [43, 0]
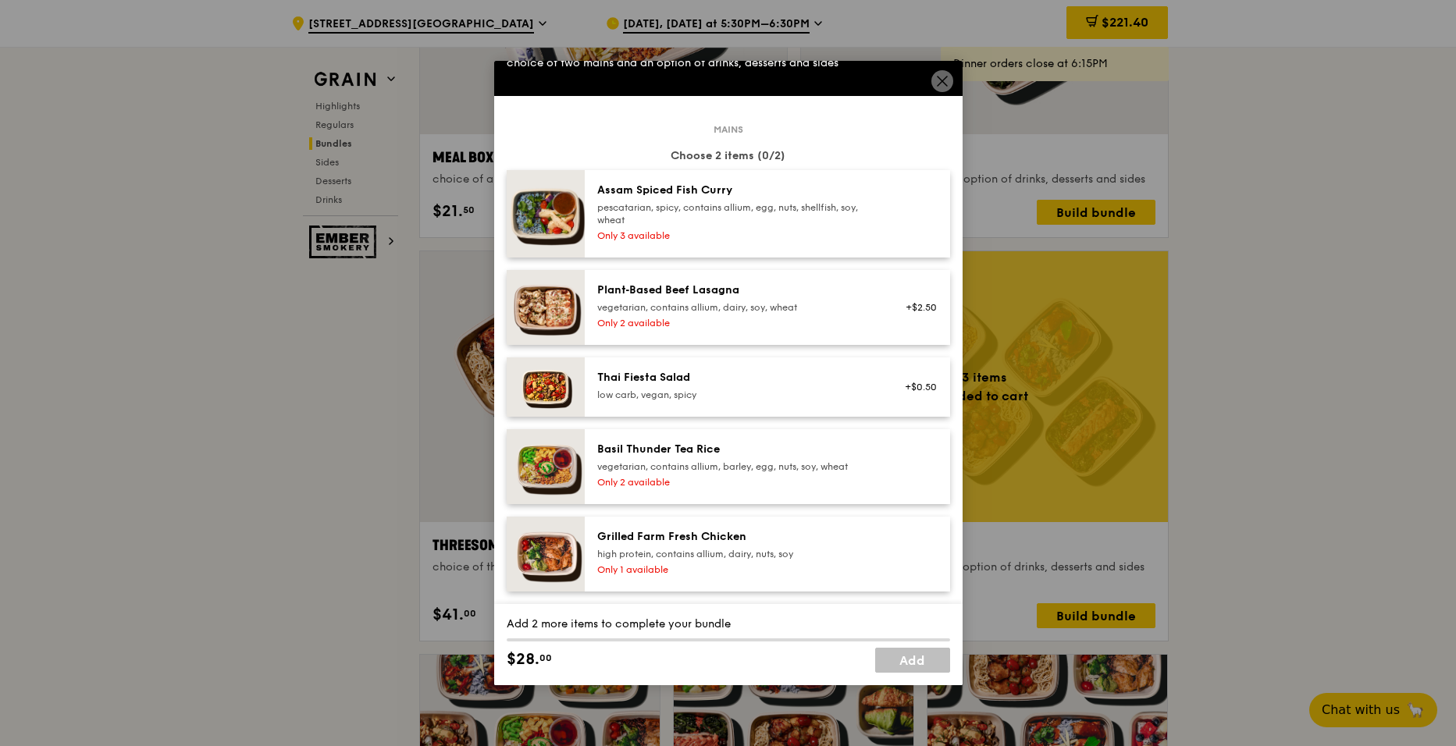
click at [743, 381] on div "Thai Fiesta Salad" at bounding box center [737, 378] width 280 height 16
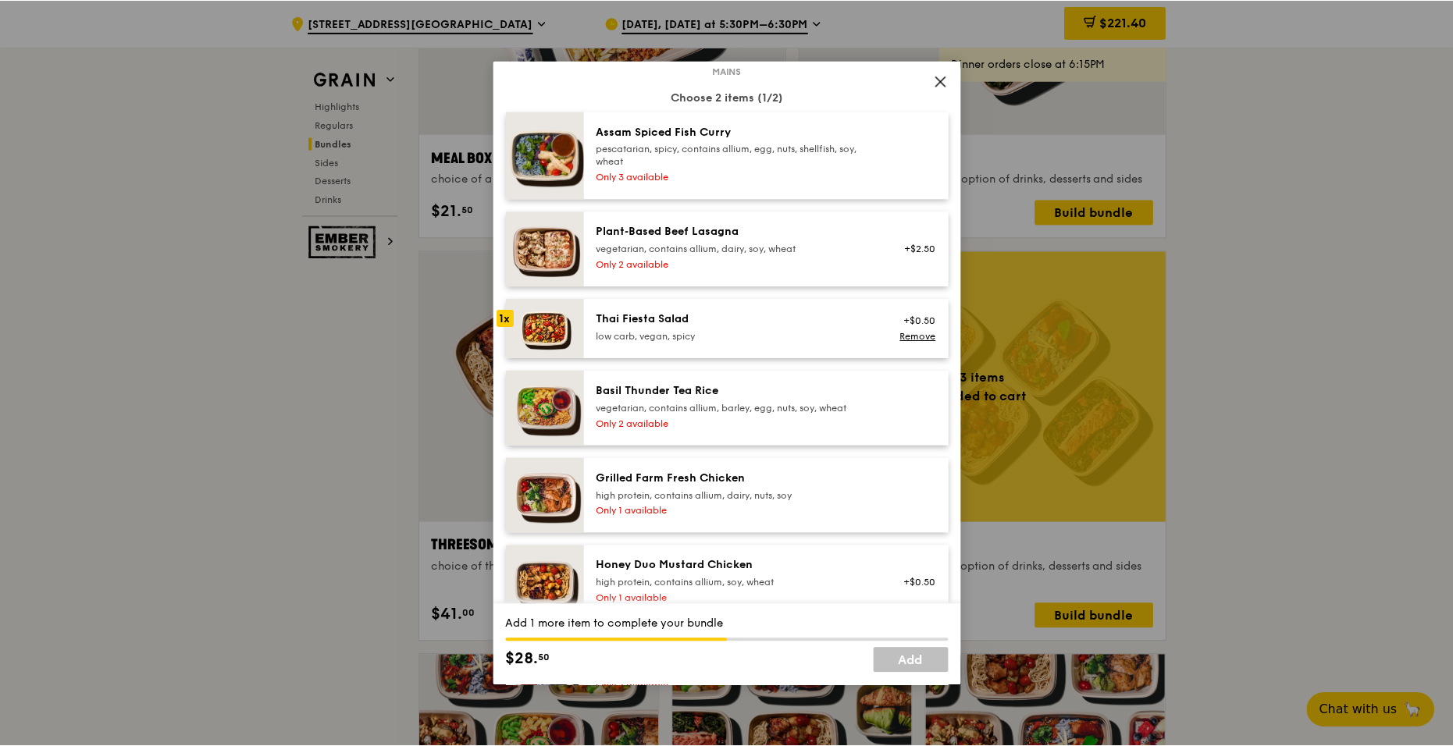
scroll to position [0, 0]
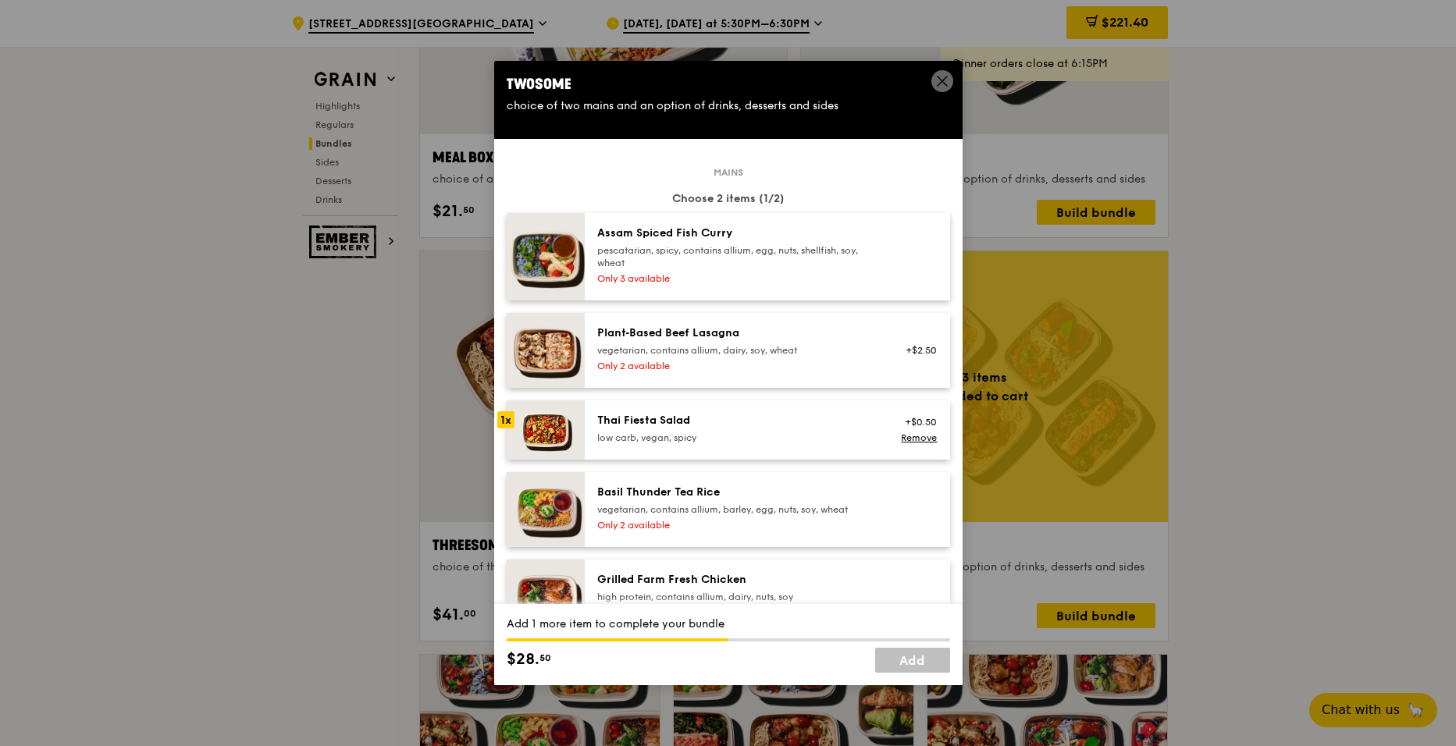
click at [727, 266] on div "pescatarian, spicy, contains allium, egg, nuts, shellfish, soy, wheat" at bounding box center [737, 256] width 280 height 25
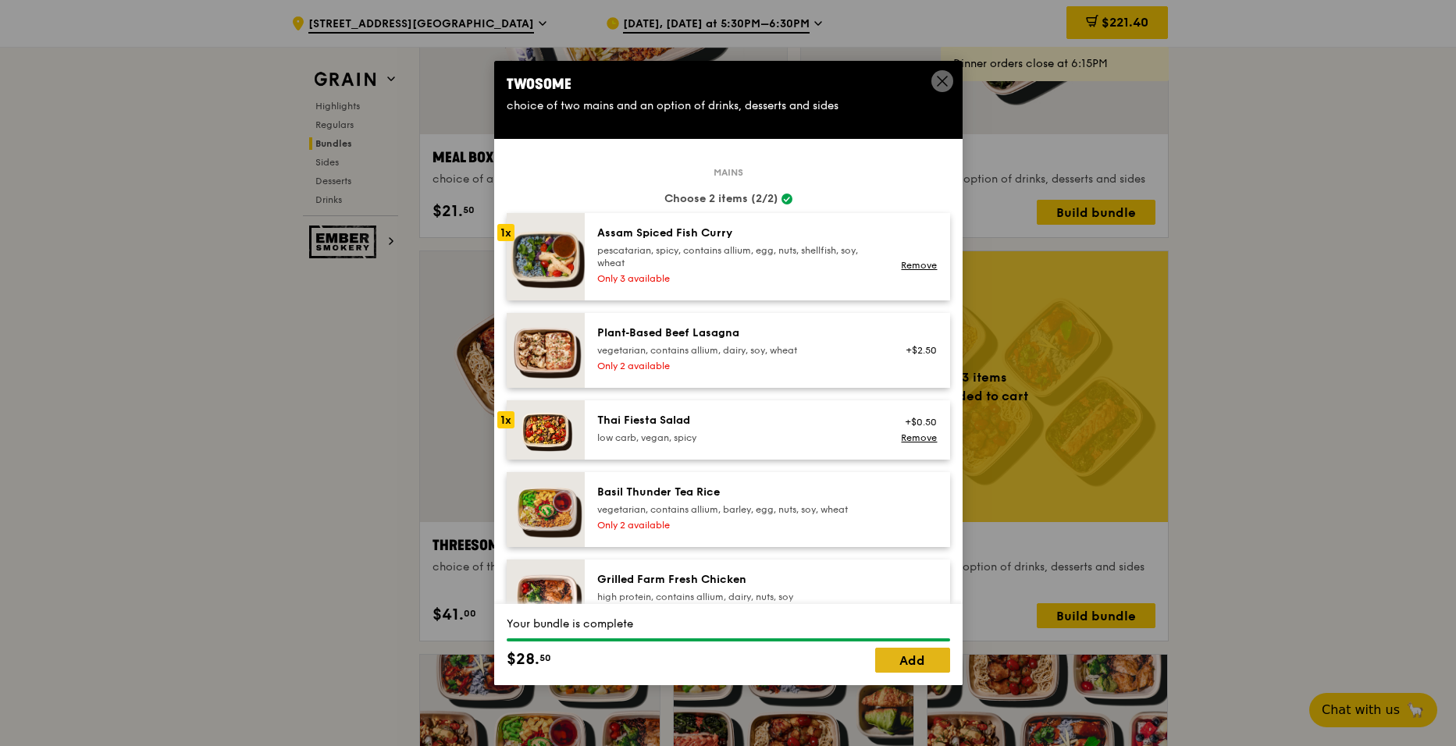
click at [907, 660] on link "Add" at bounding box center [912, 660] width 75 height 25
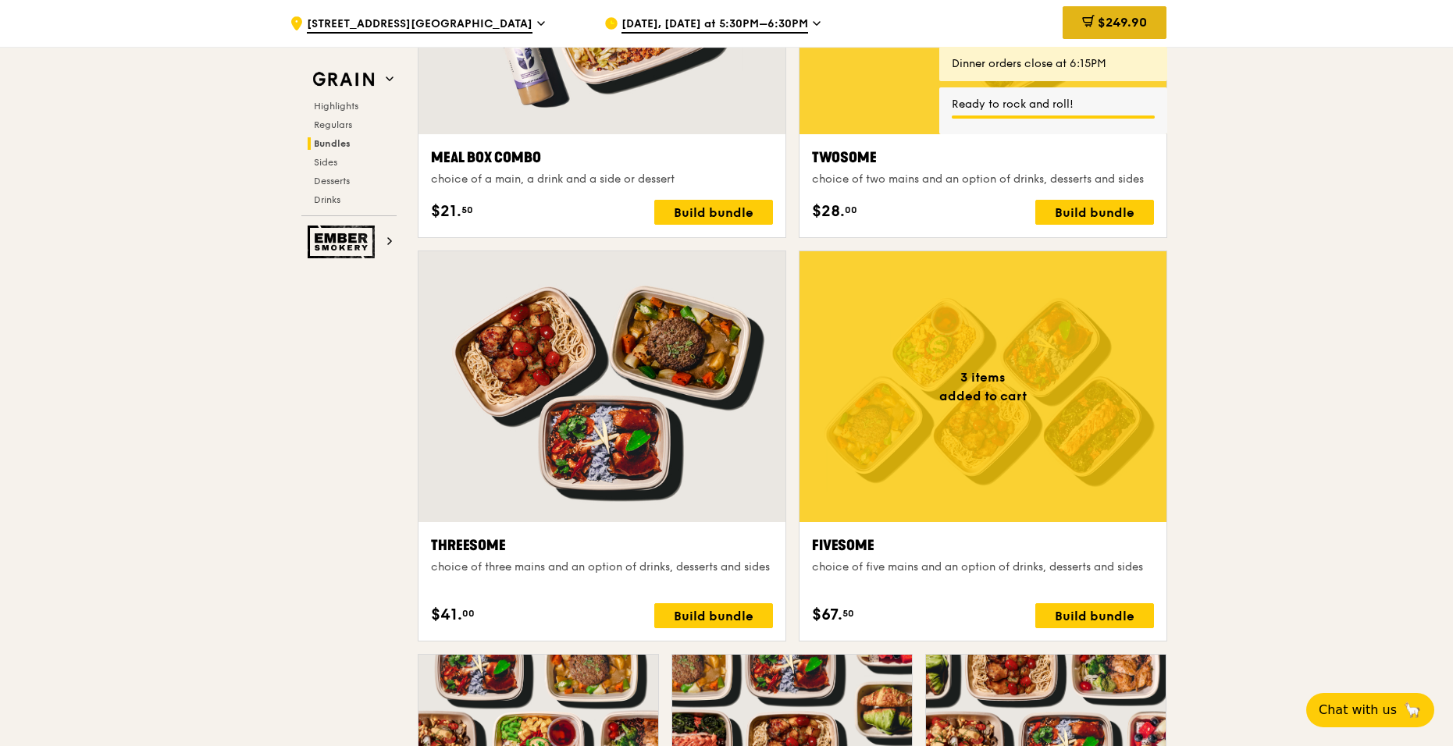
click at [1126, 25] on span "$249.90" at bounding box center [1122, 22] width 49 height 15
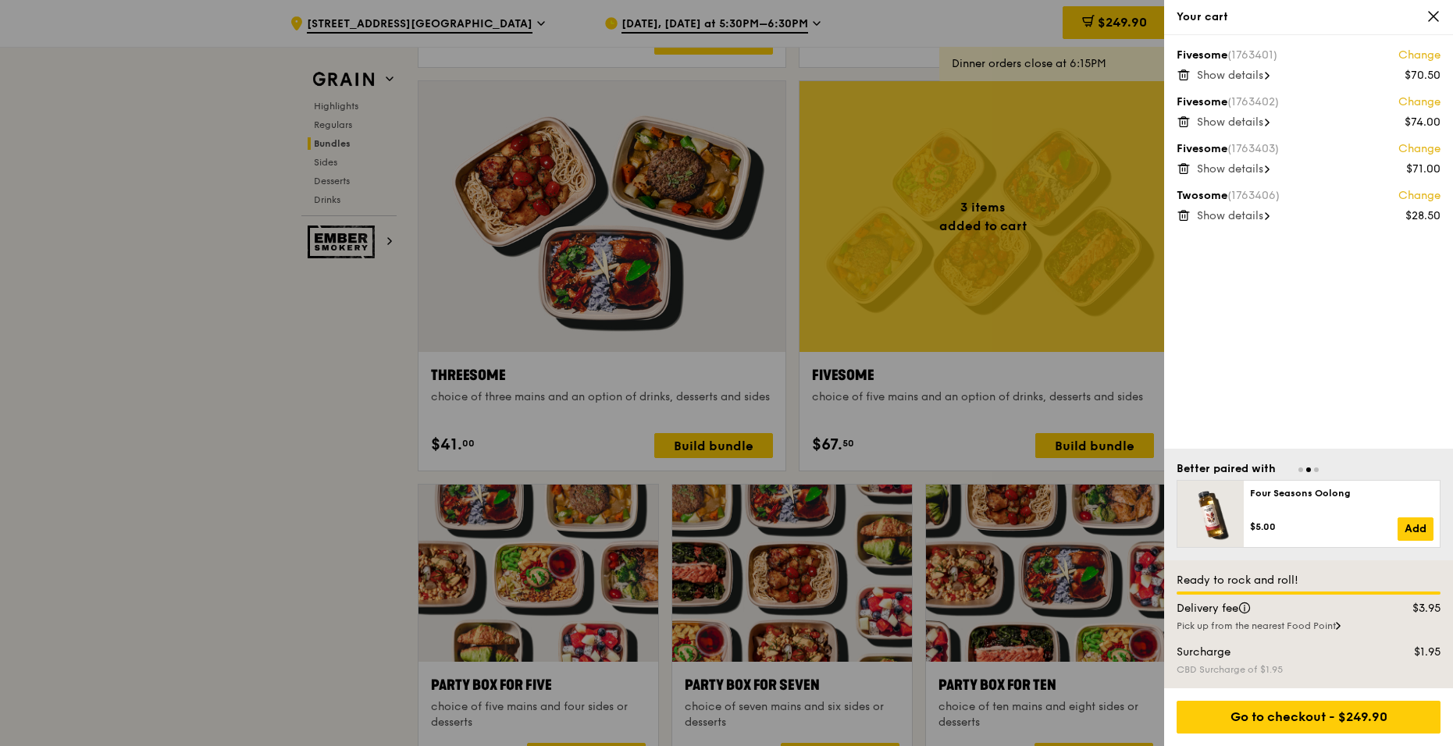
scroll to position [2728, 0]
click at [1317, 723] on div "Go to checkout - $249.90" at bounding box center [1308, 717] width 264 height 33
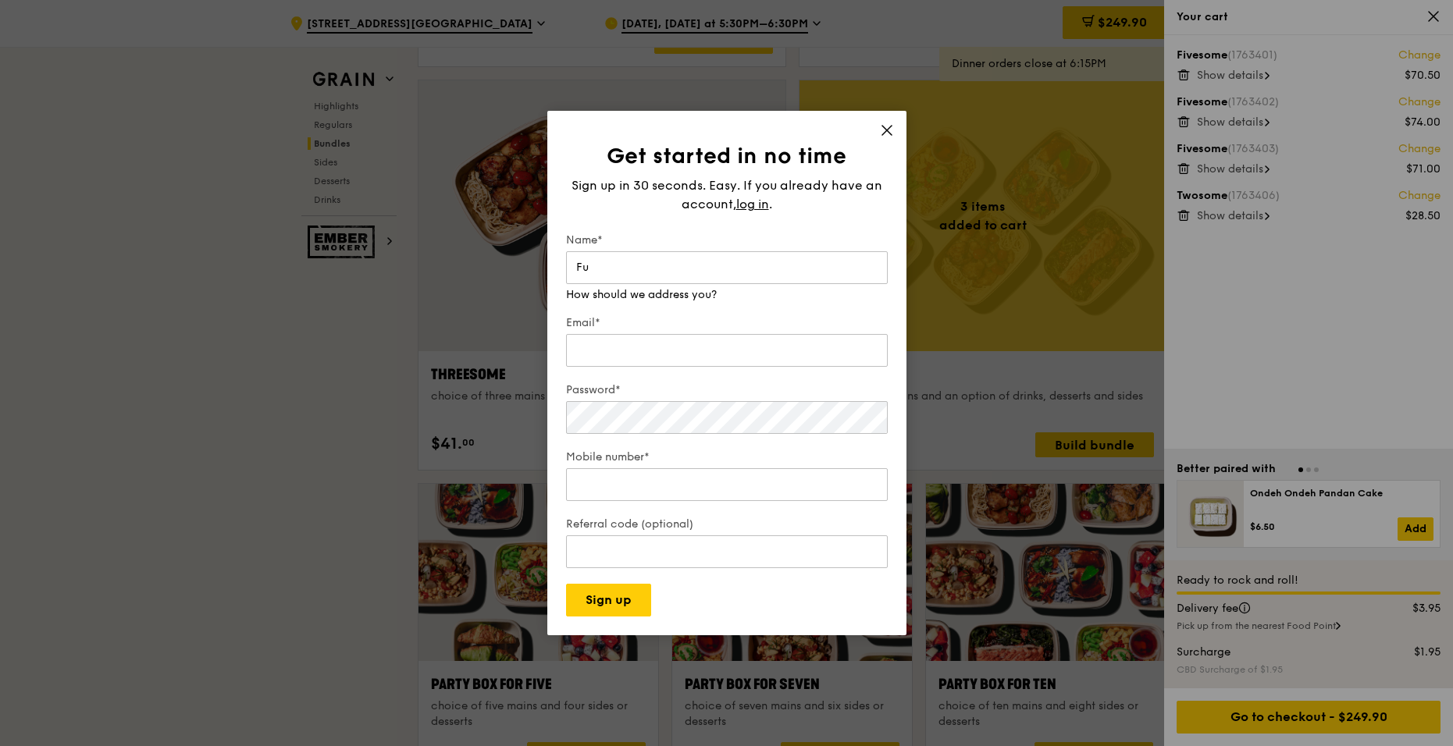
type input "Fumika"
type input "fuuchiike@deloitte.com"
type input "98383430"
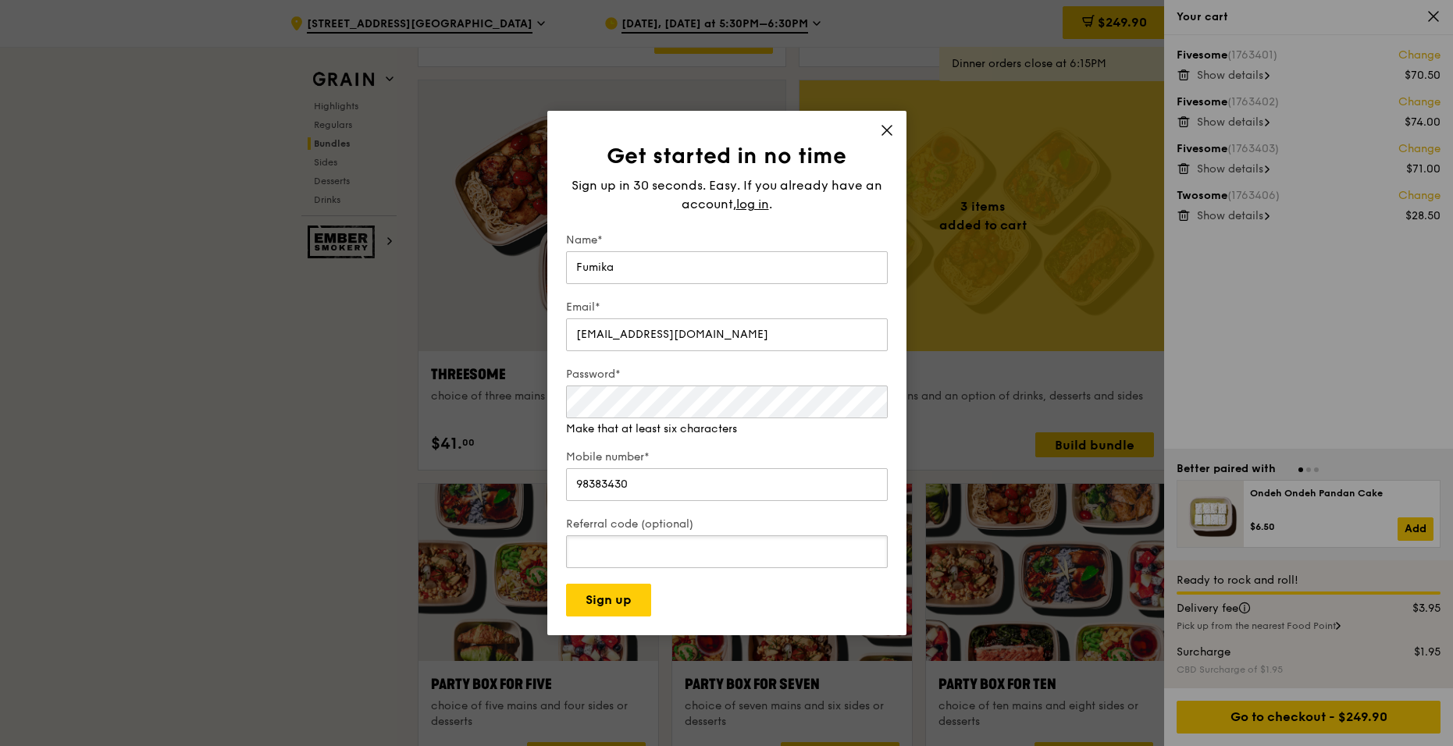
click at [750, 560] on div "Referral code (optional)" at bounding box center [727, 544] width 322 height 55
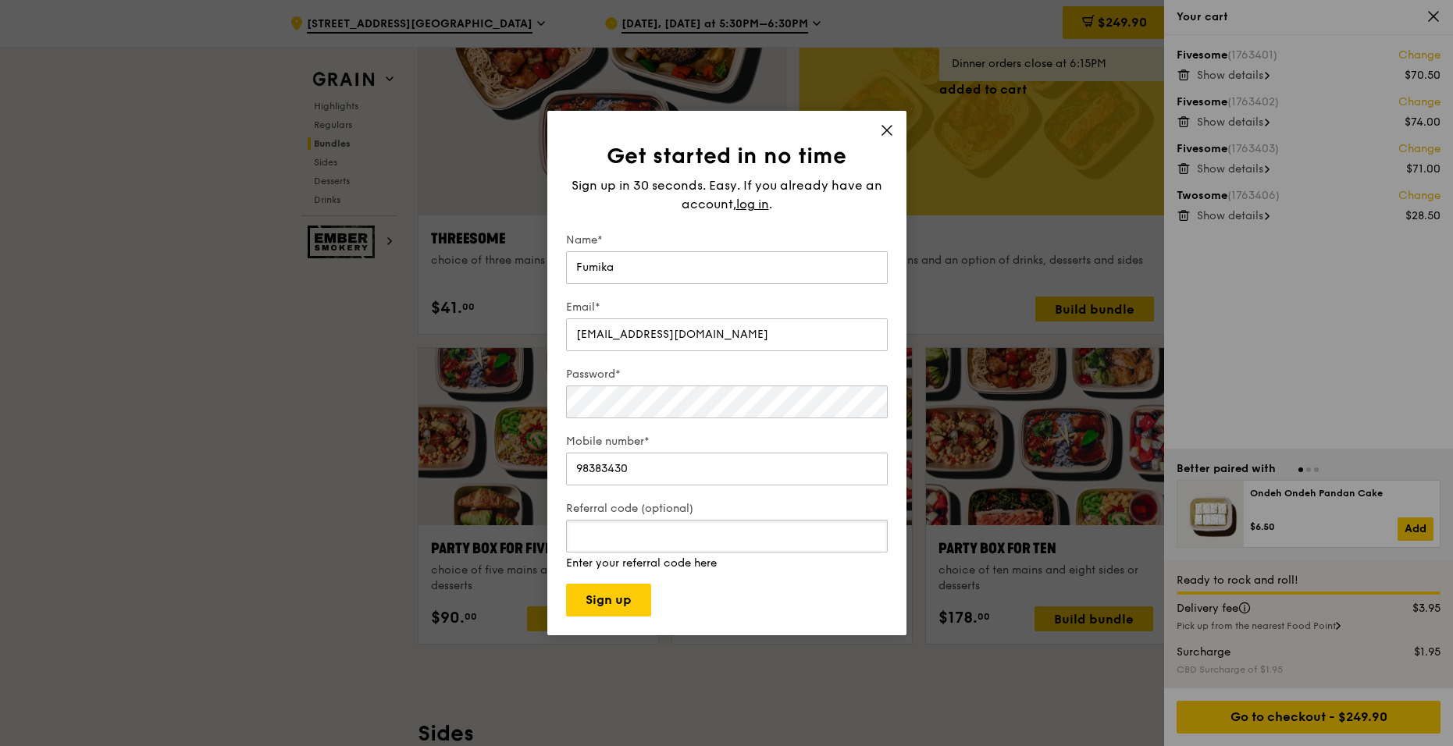
scroll to position [2865, 0]
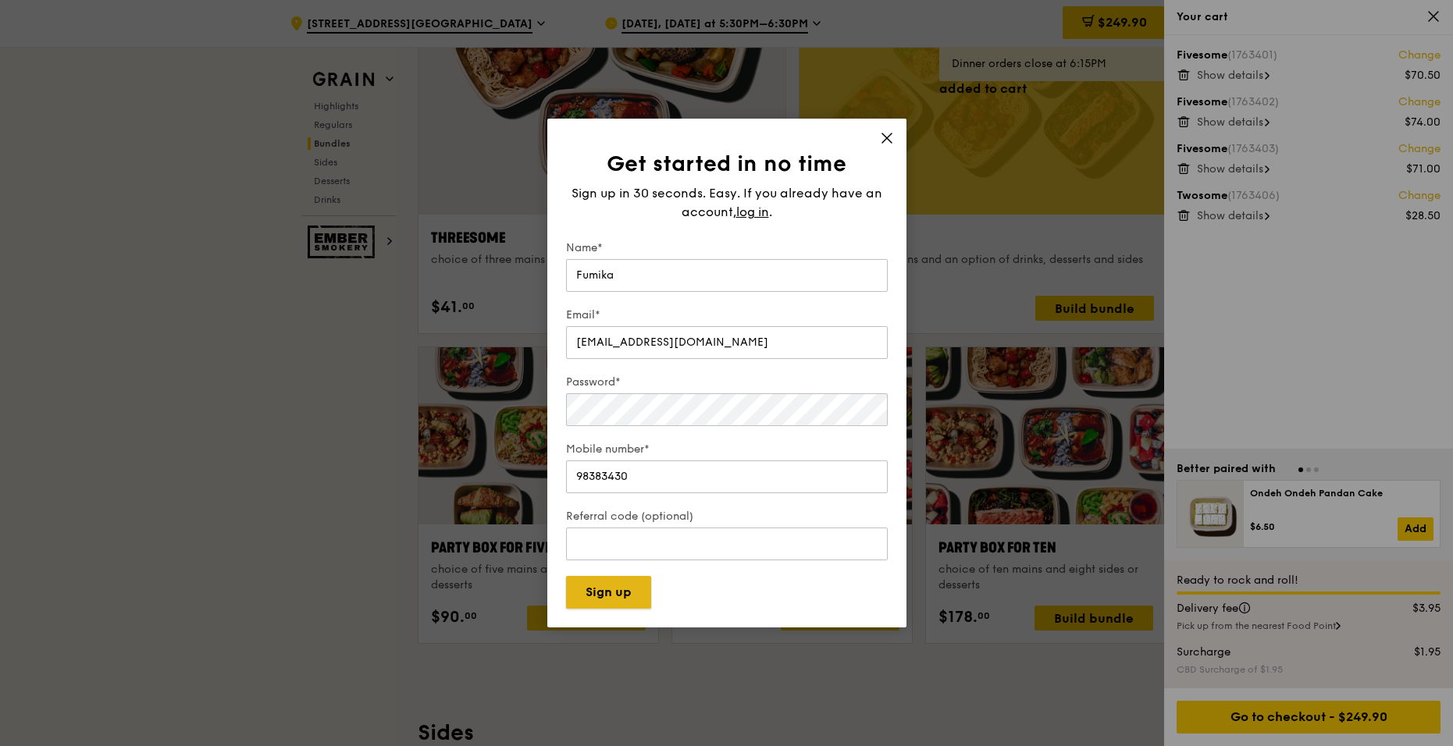
click at [622, 600] on button "Sign up" at bounding box center [608, 592] width 85 height 33
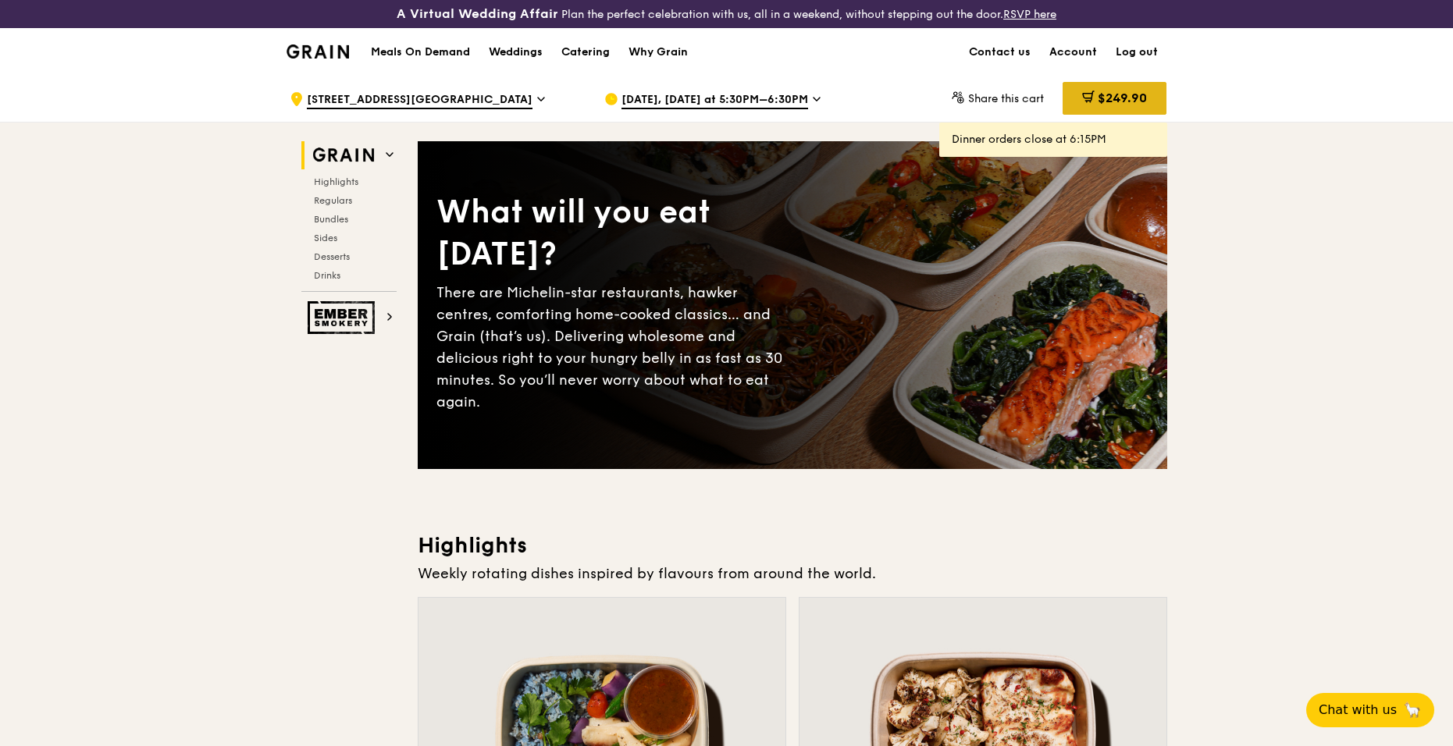
click at [1133, 95] on span "$249.90" at bounding box center [1122, 98] width 49 height 15
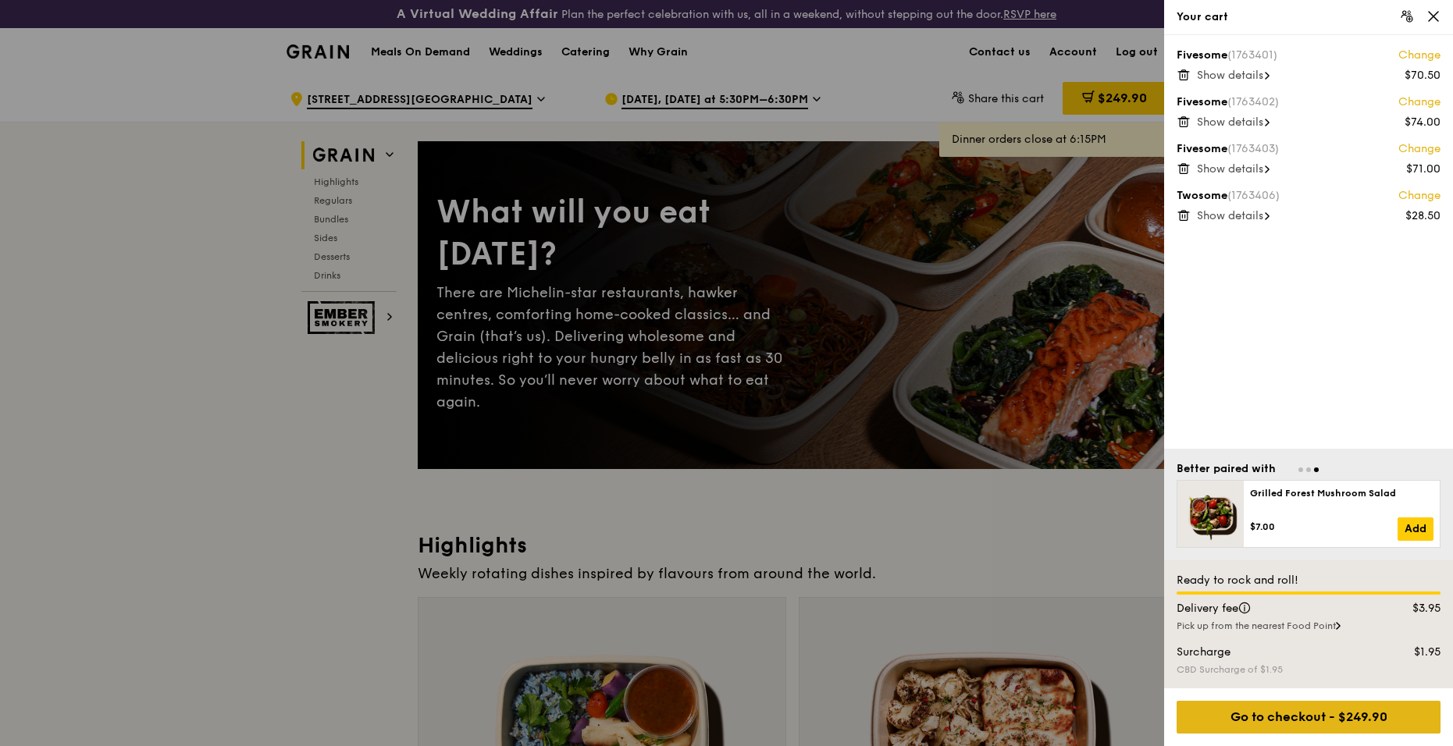
click at [1252, 728] on div "Go to checkout - $249.90" at bounding box center [1308, 717] width 264 height 33
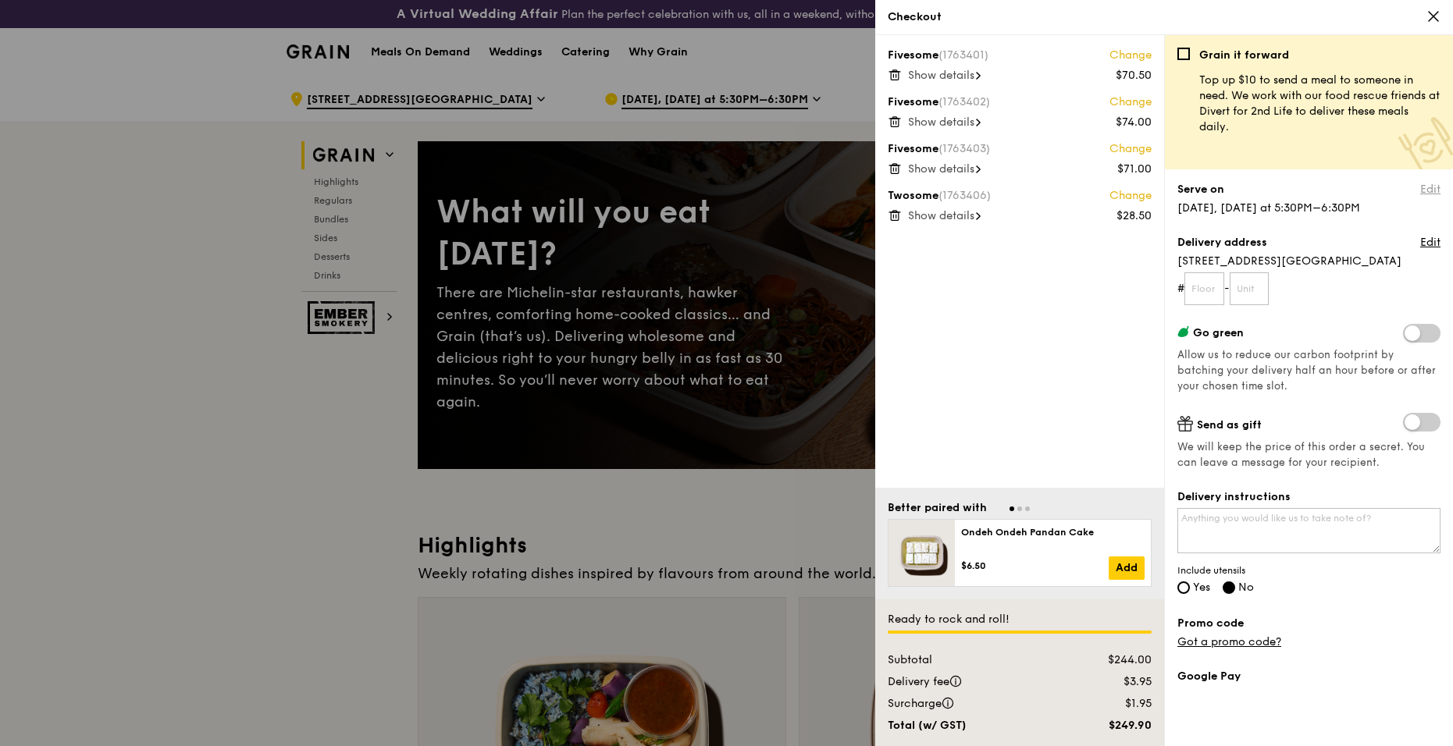
click at [1420, 187] on link "Edit" at bounding box center [1430, 190] width 20 height 16
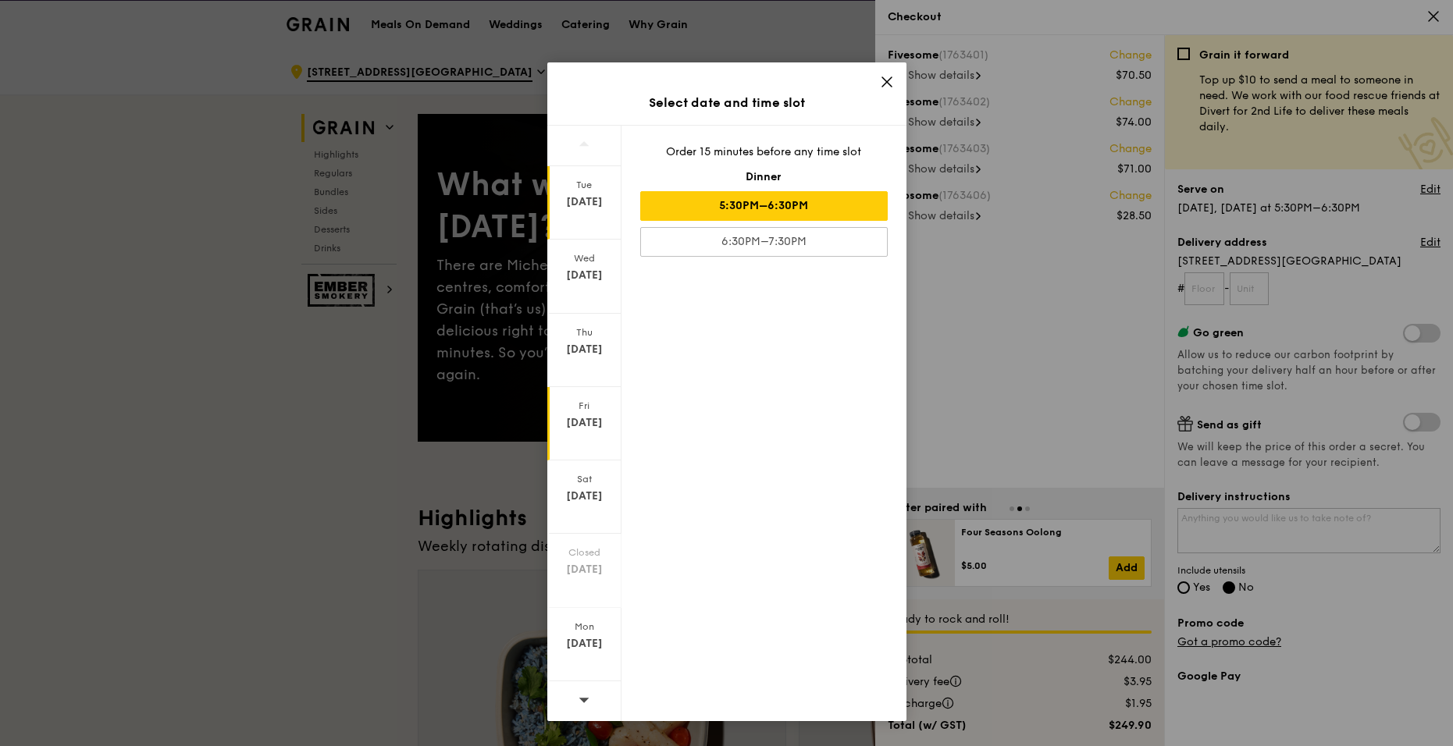
scroll to position [28, 0]
click at [594, 364] on div "Thu Sep 25" at bounding box center [584, 350] width 74 height 73
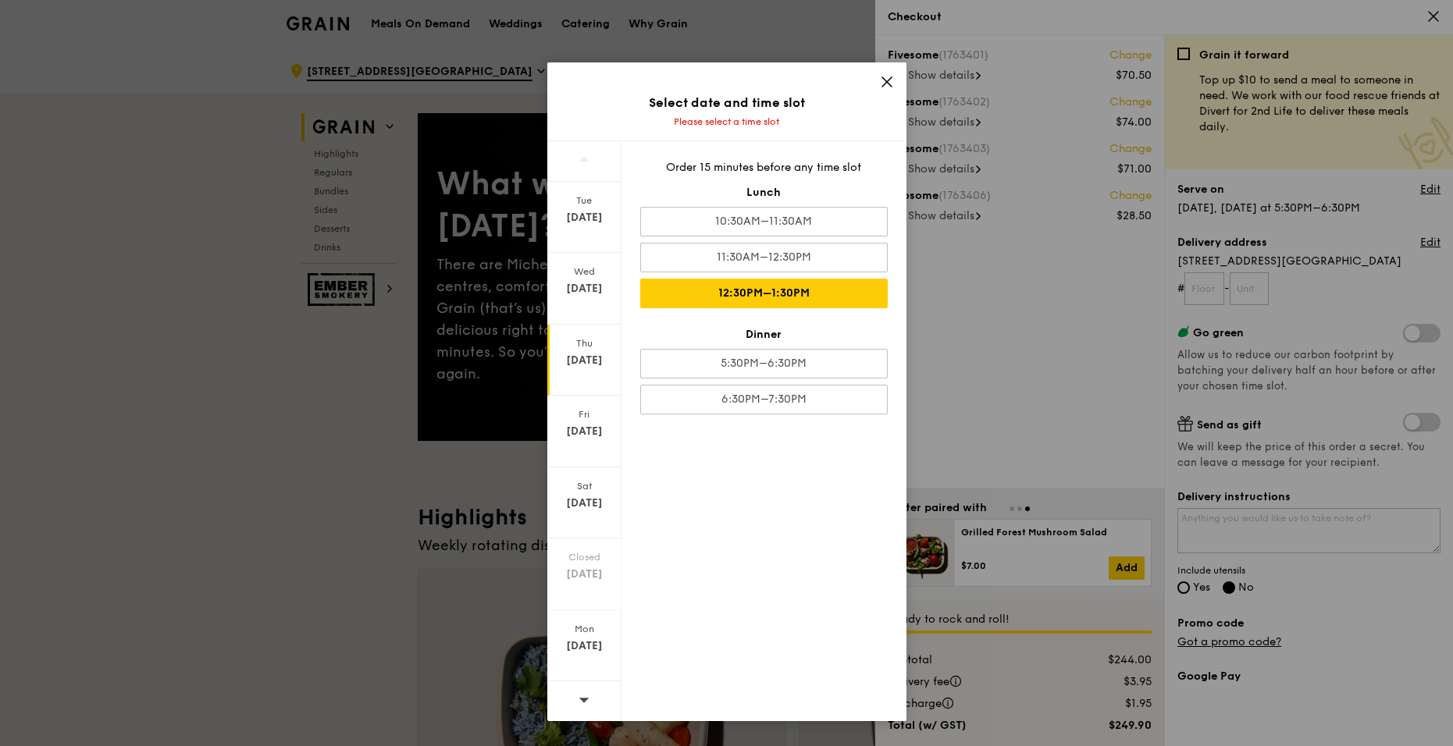
click at [795, 300] on div "12:30PM–1:30PM" at bounding box center [763, 294] width 247 height 30
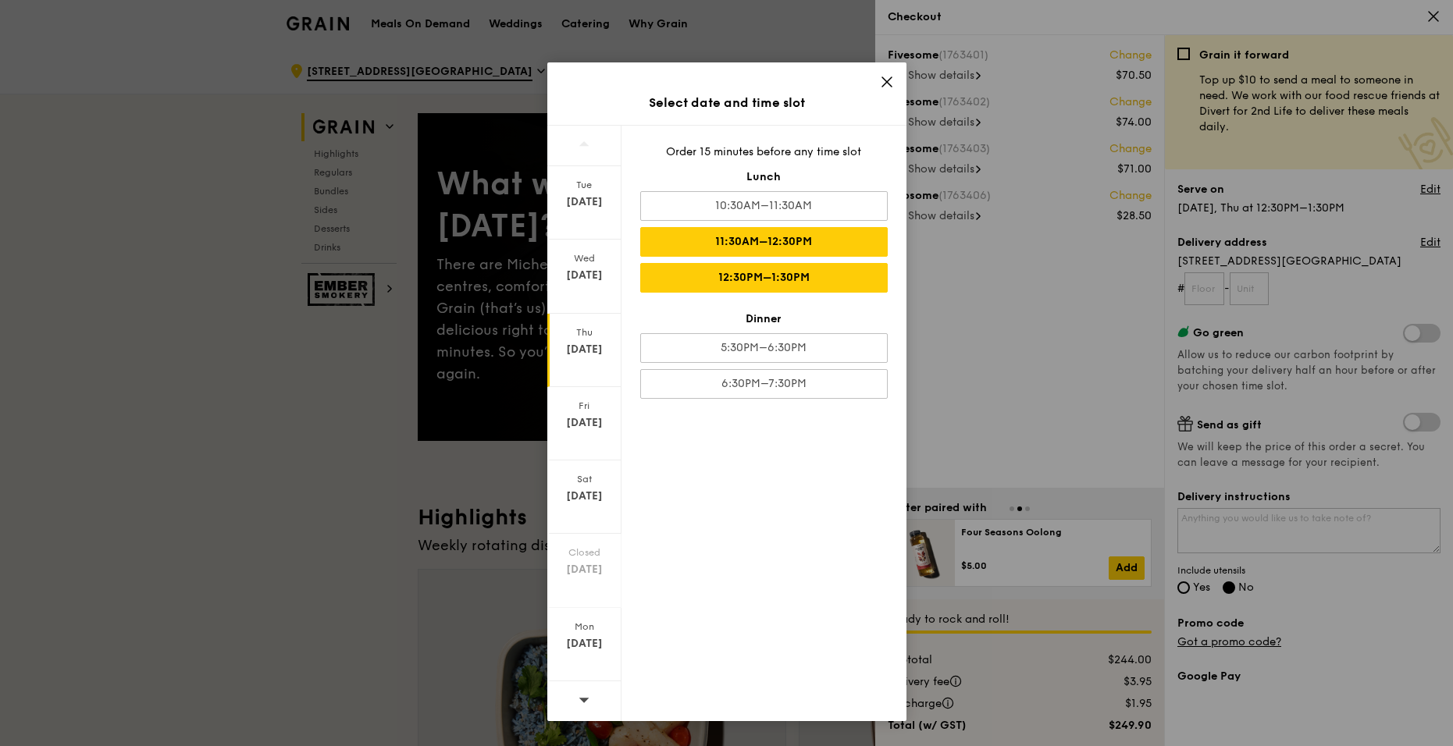
click at [784, 250] on div "11:30AM–12:30PM" at bounding box center [763, 242] width 247 height 30
click at [772, 241] on div "11:30AM–12:30PM" at bounding box center [763, 242] width 247 height 30
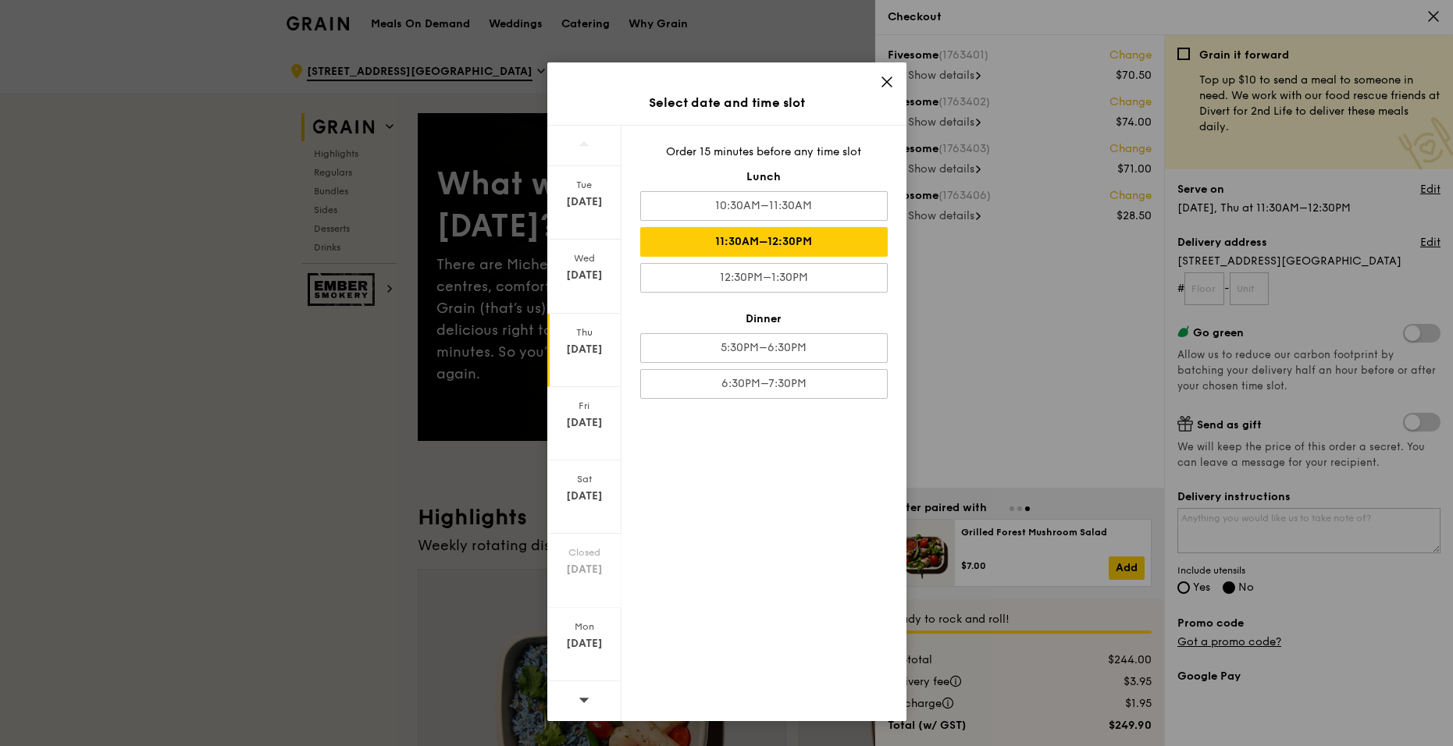
click at [890, 80] on icon at bounding box center [887, 82] width 14 height 14
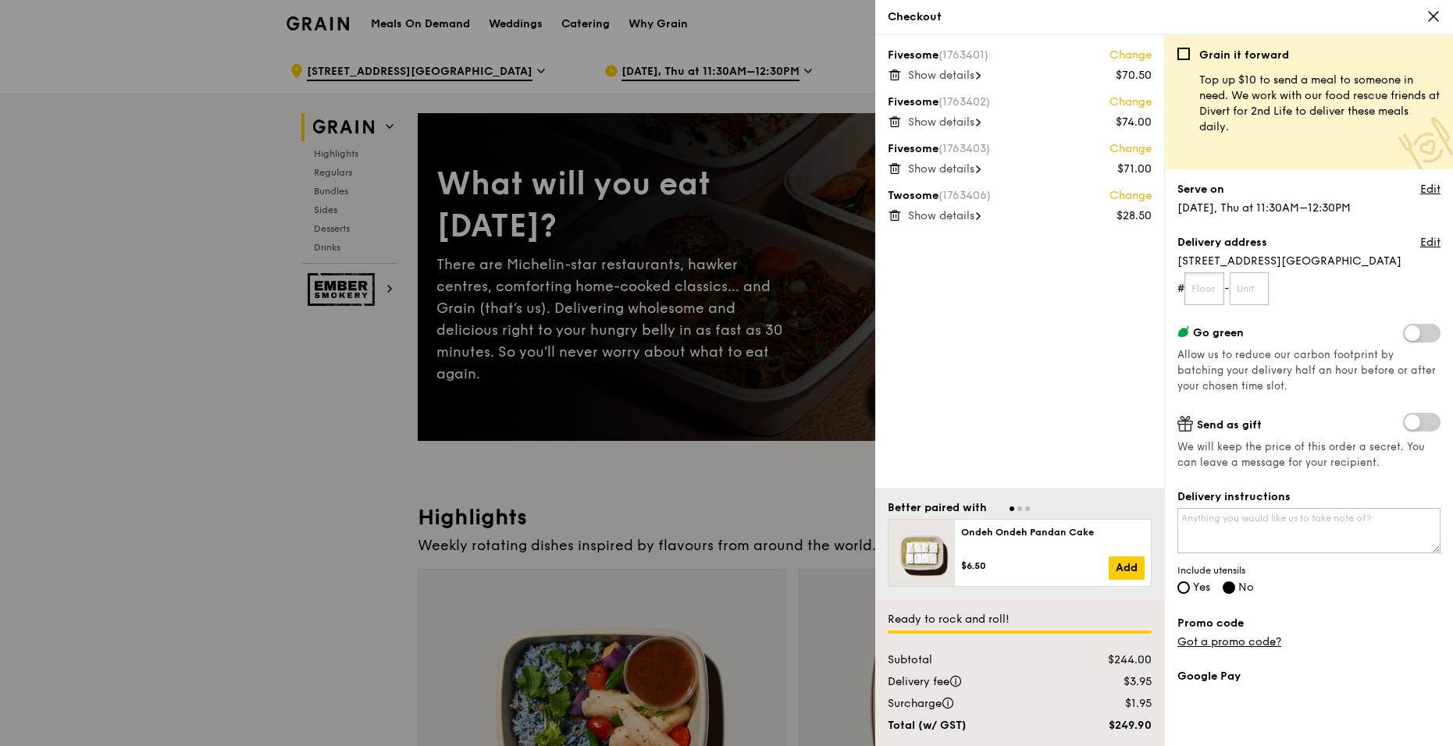
click at [1211, 286] on input "text" at bounding box center [1204, 288] width 40 height 33
type input "33"
click at [1311, 288] on form "# 33 -" at bounding box center [1308, 288] width 263 height 33
click at [1331, 527] on textarea "Delivery instructions" at bounding box center [1308, 530] width 263 height 45
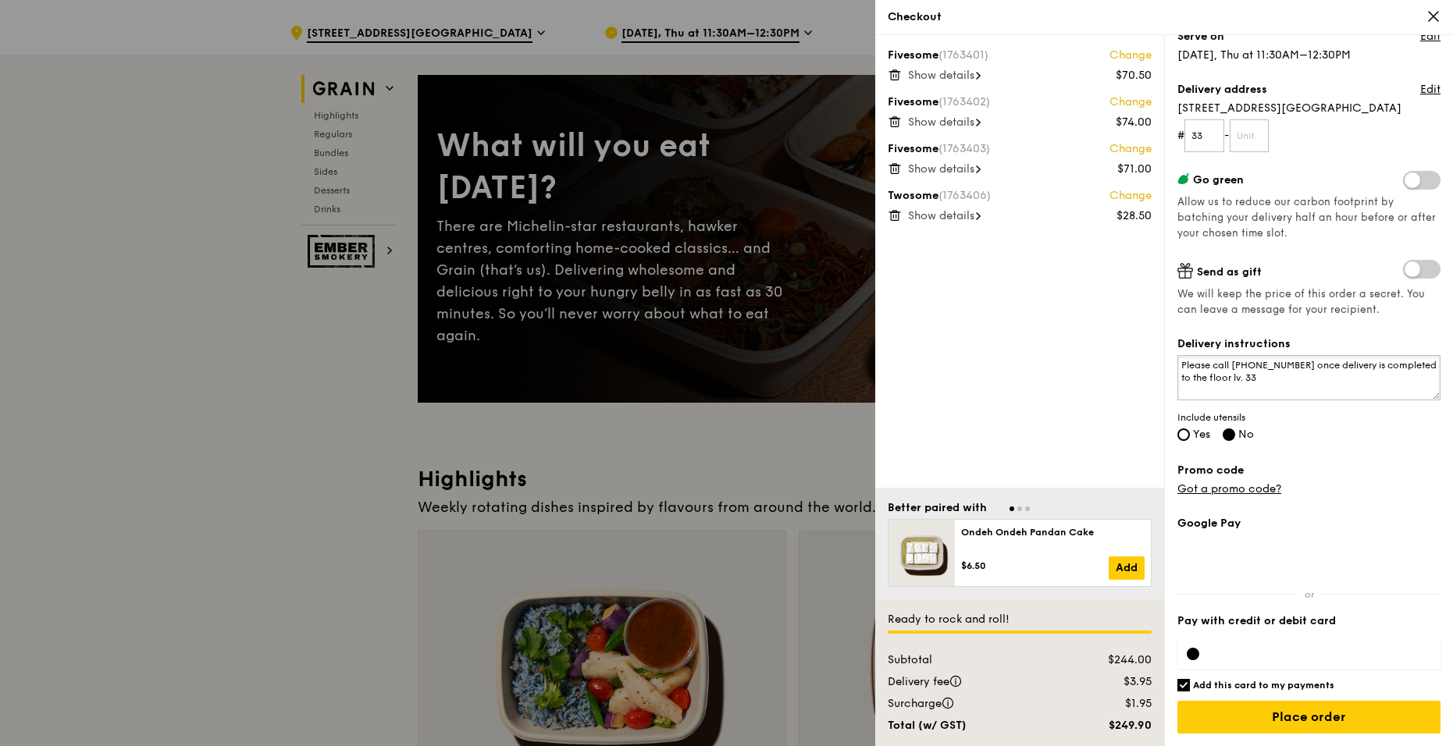
scroll to position [12, 0]
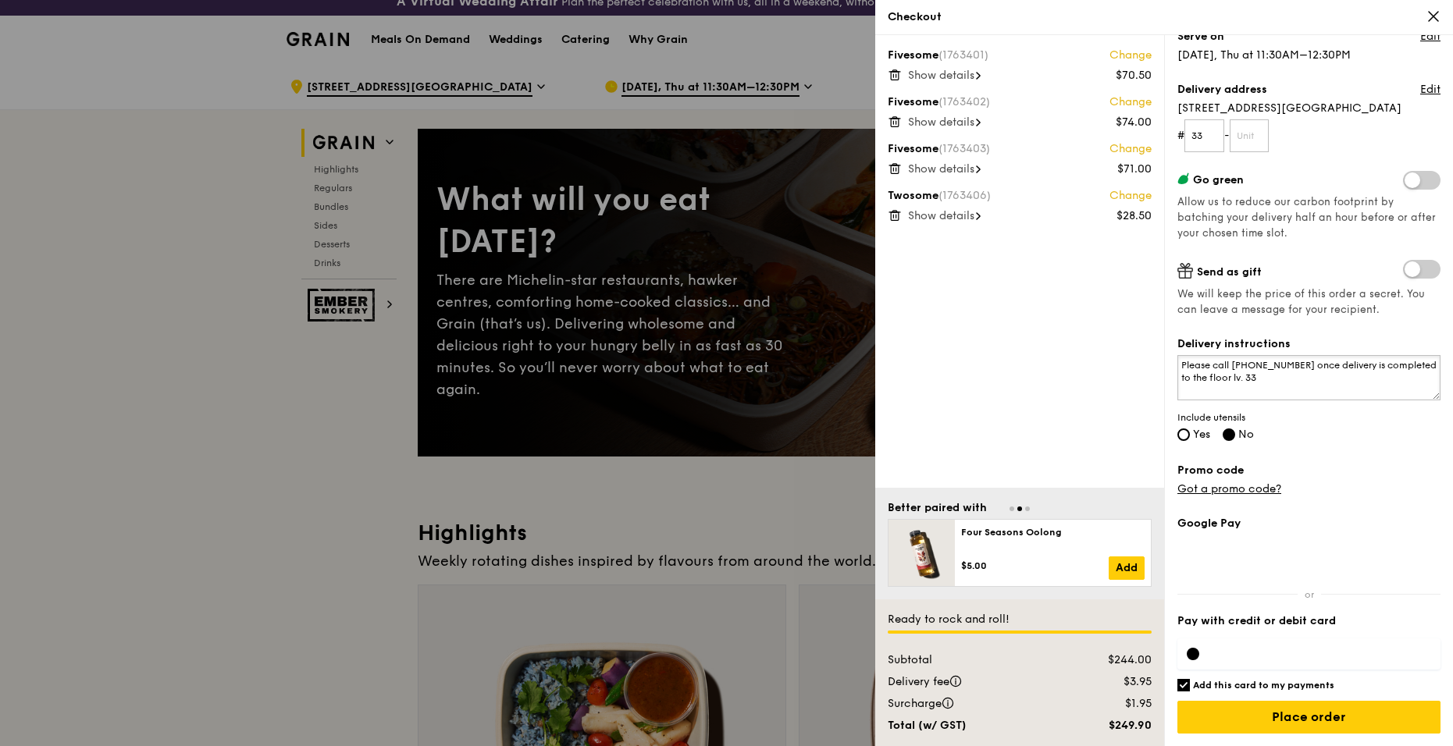
type textarea "Please call 98383430 once delivery is completed to the floor lv. 33"
click at [960, 77] on span "Show details" at bounding box center [941, 75] width 66 height 13
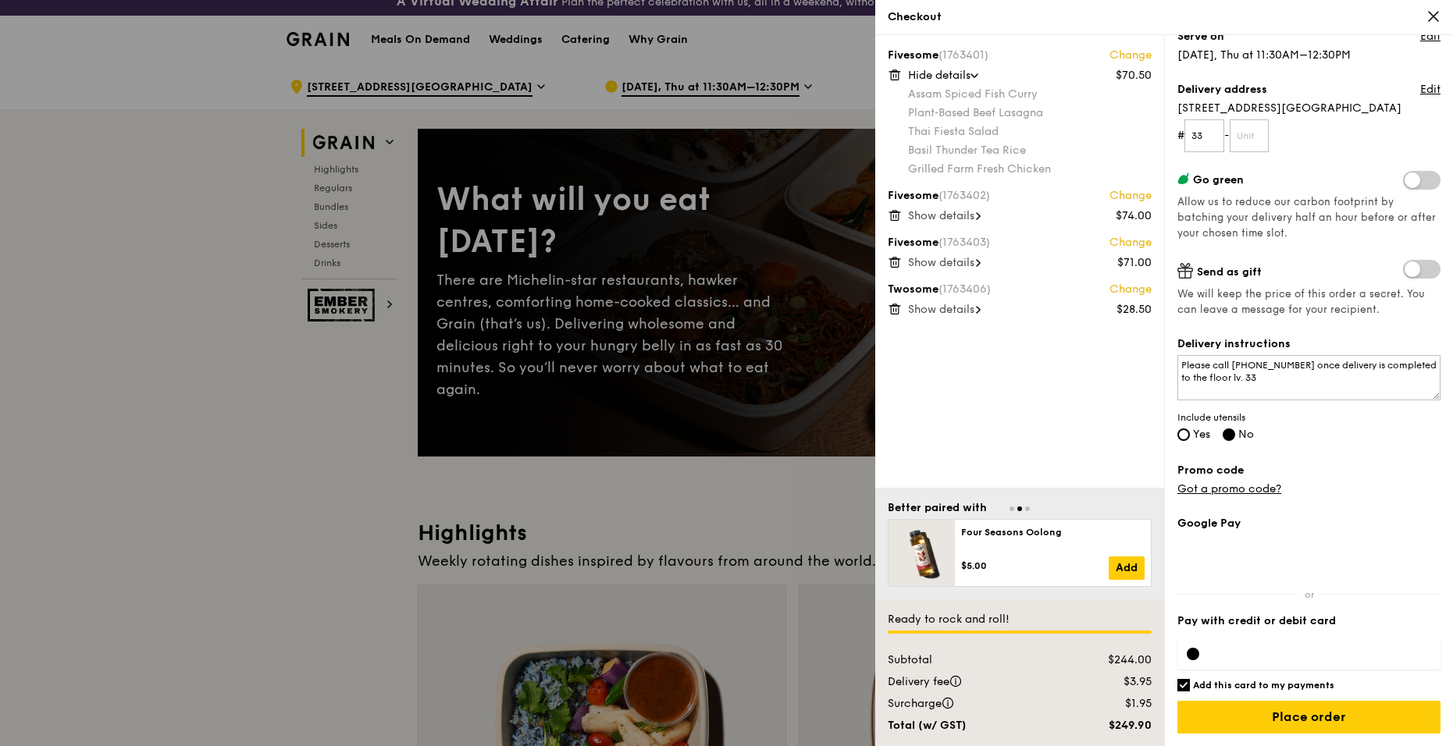
click at [955, 219] on span "Show details" at bounding box center [941, 215] width 66 height 13
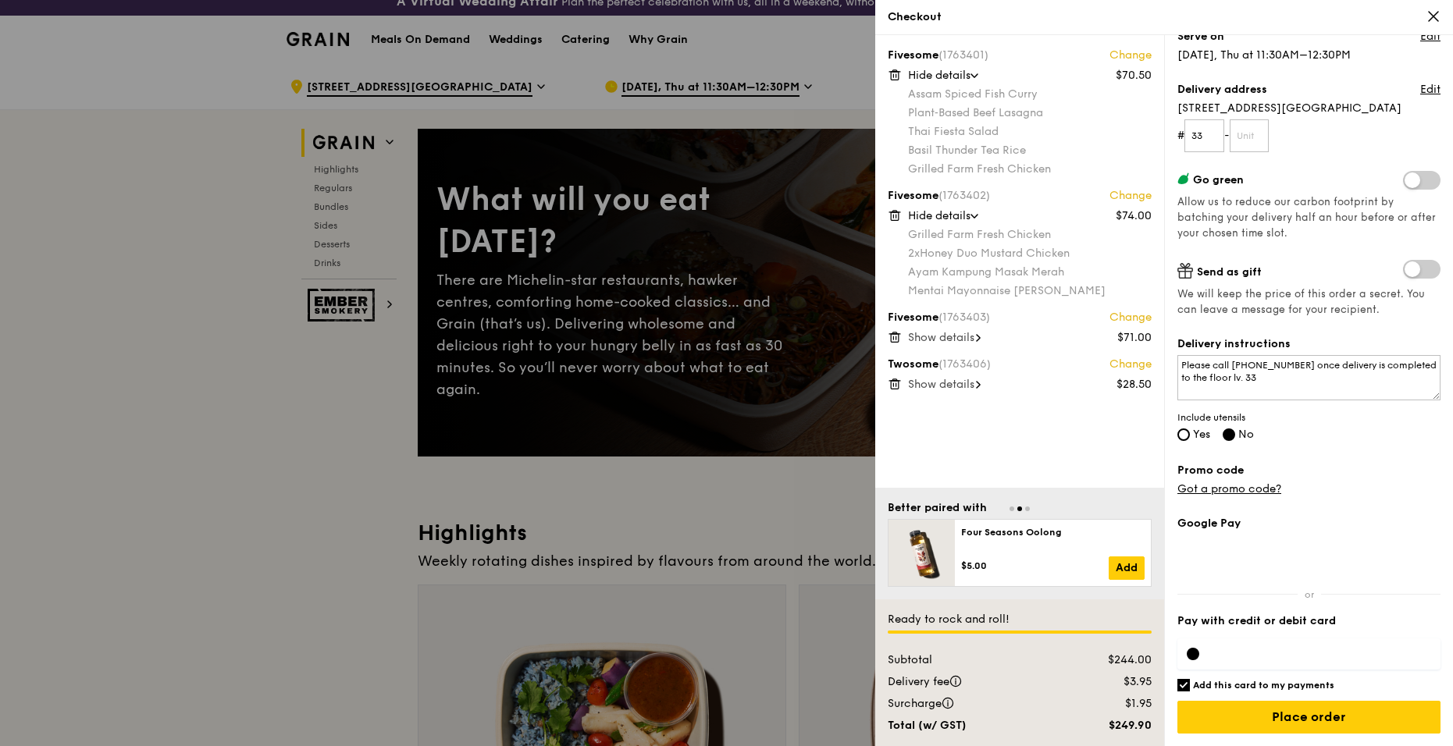
click at [951, 340] on span "Show details" at bounding box center [941, 337] width 66 height 13
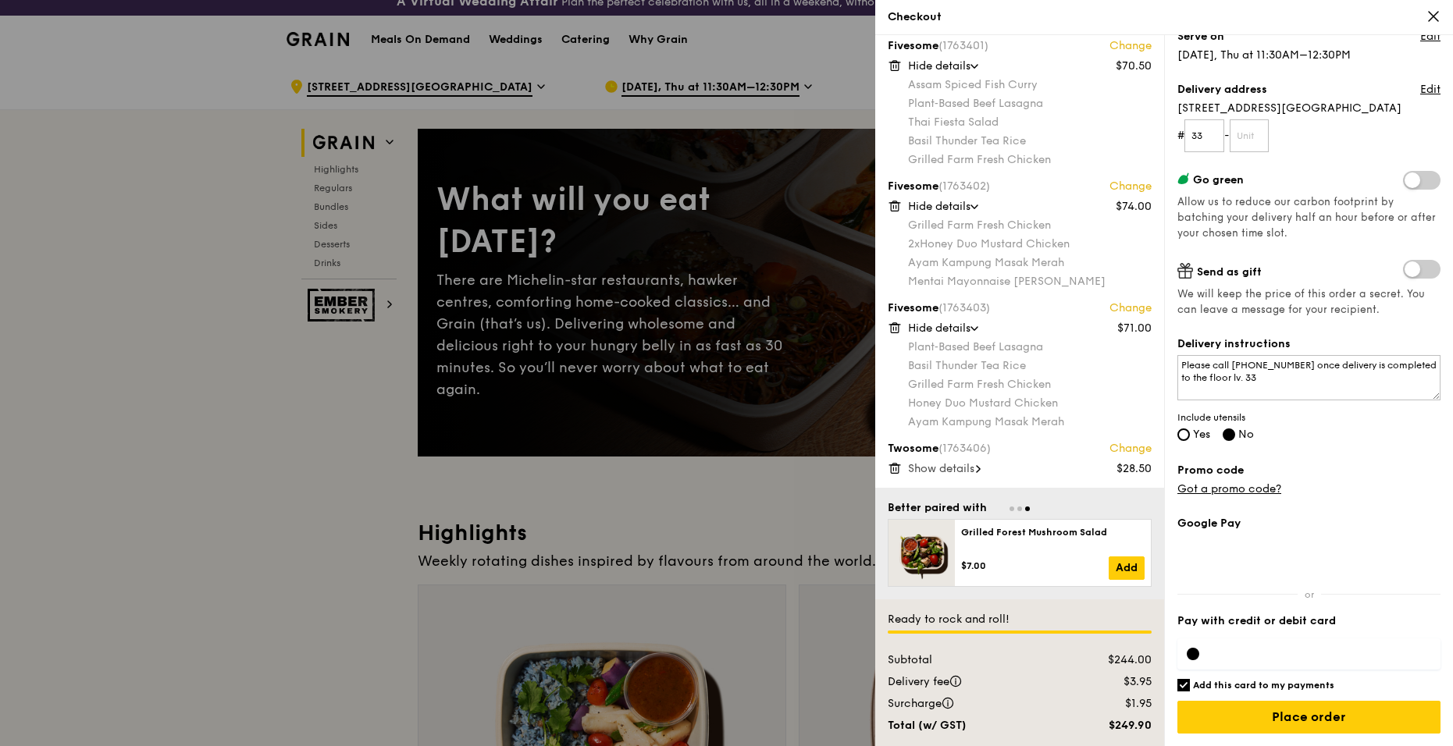
scroll to position [0, 0]
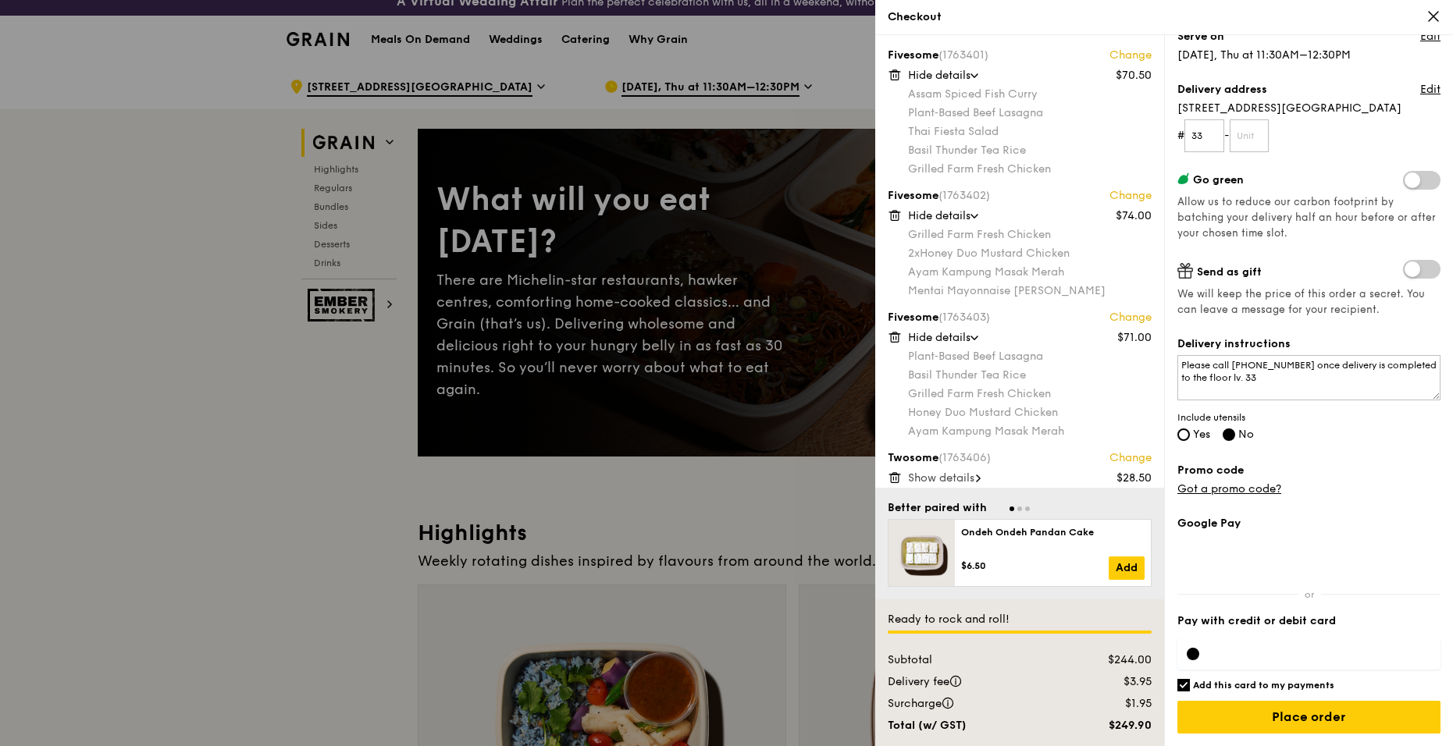
click at [947, 478] on span "Show details" at bounding box center [941, 478] width 66 height 13
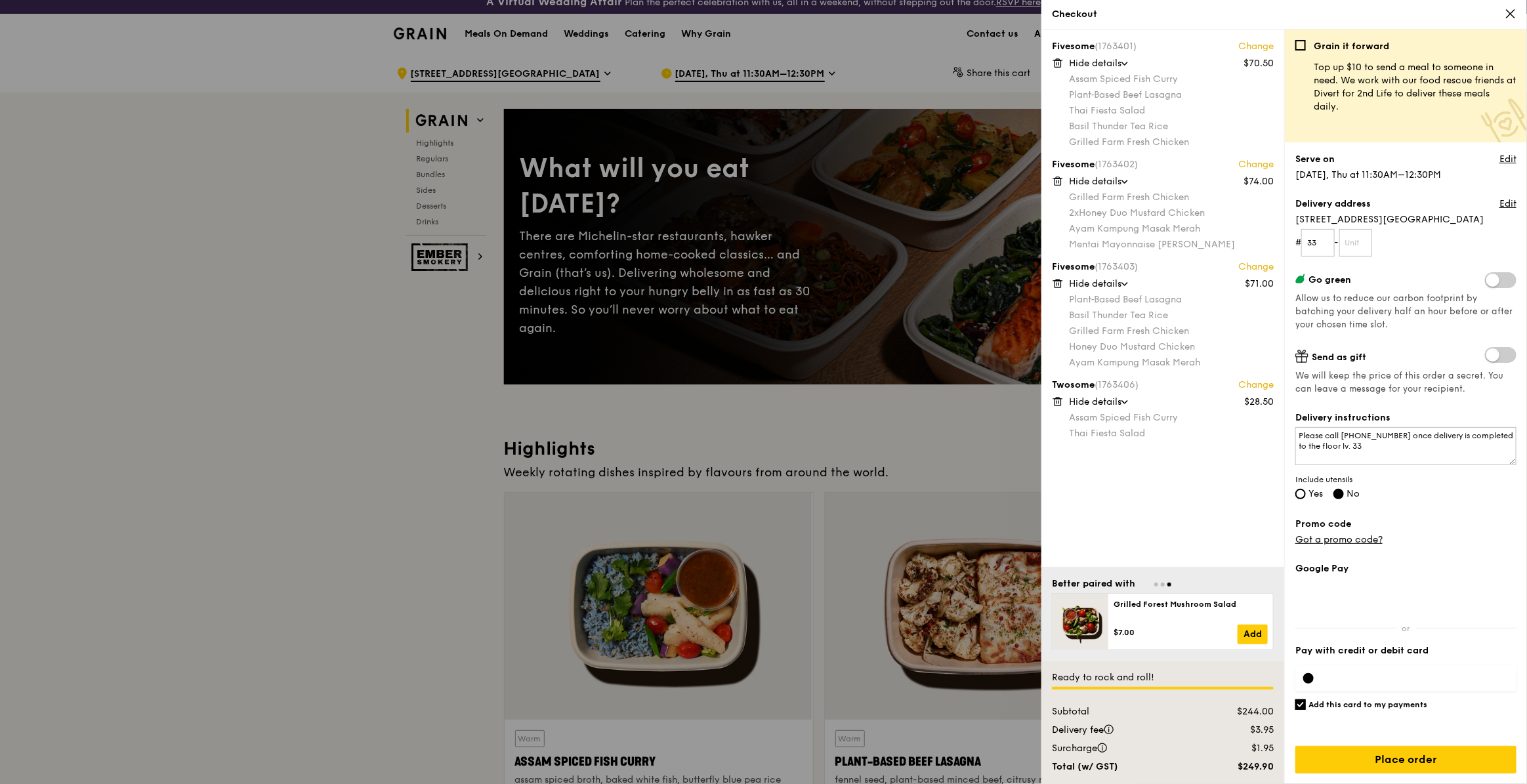
drag, startPoint x: 1137, startPoint y: 8, endPoint x: 407, endPoint y: 487, distance: 873.1
click at [407, 487] on div at bounding box center [763, 392] width 1527 height 784
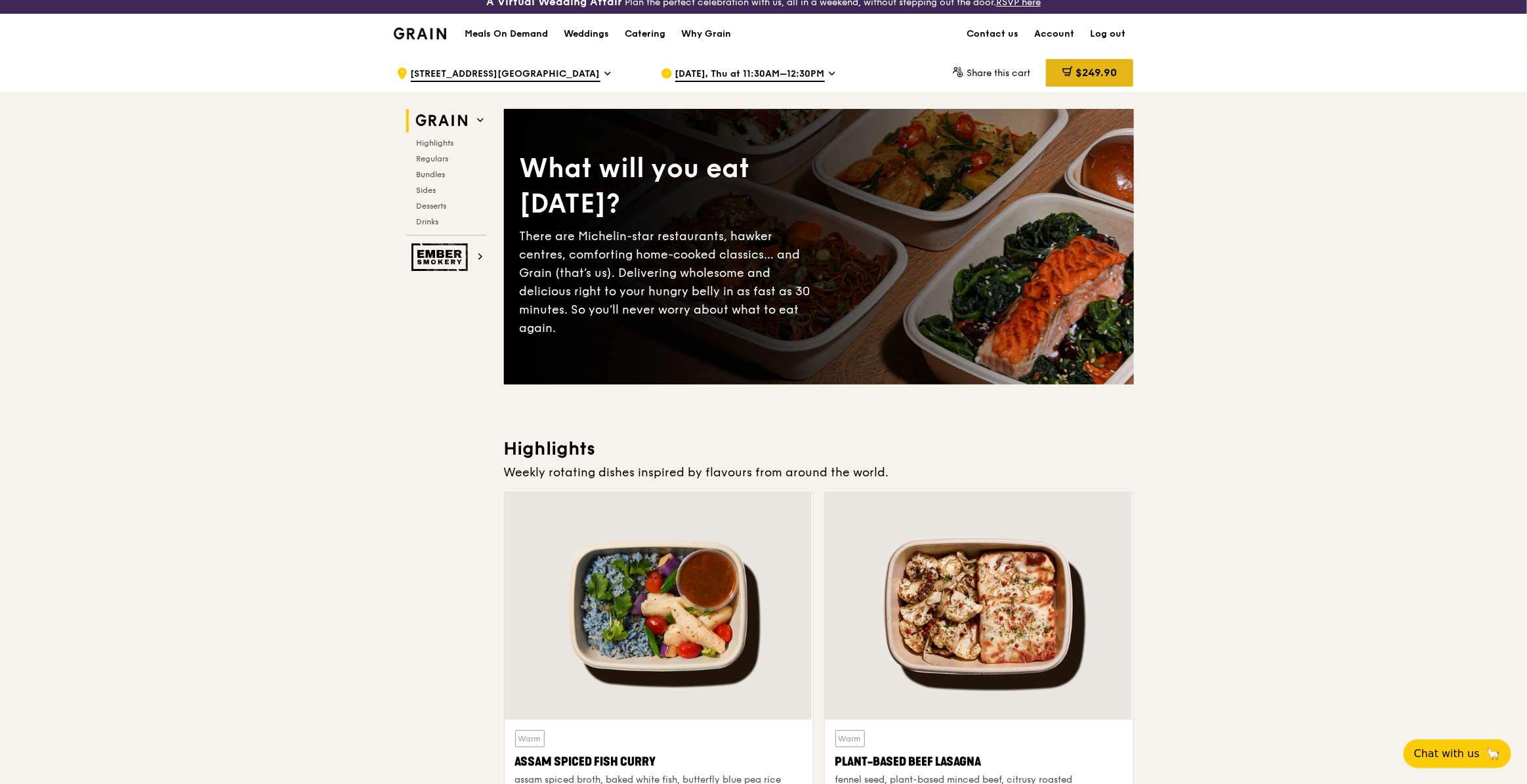
click at [1091, 67] on span "$249.90" at bounding box center [1095, 72] width 41 height 13
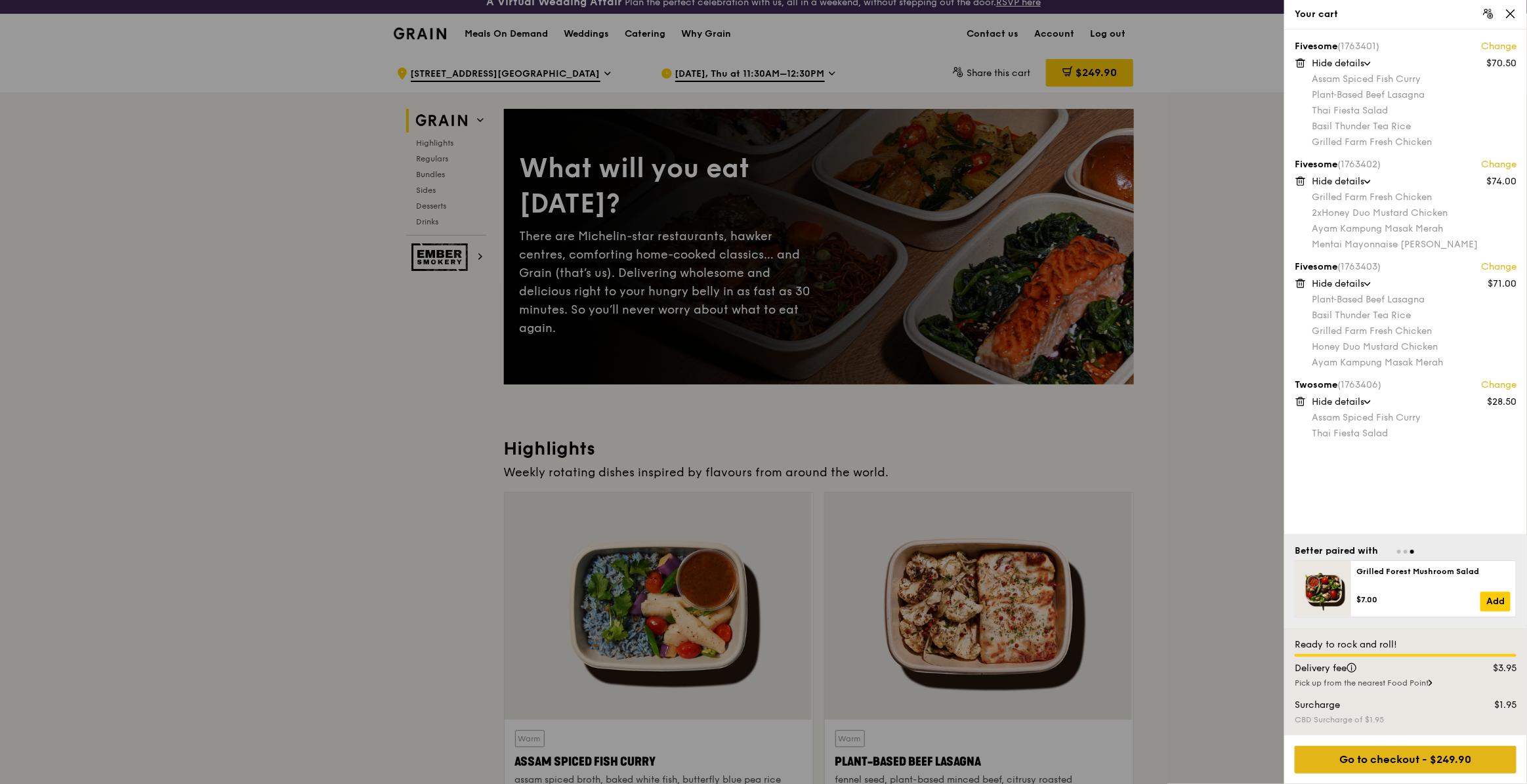
click at [1220, 627] on div "Go to checkout - $249.90" at bounding box center [1405, 760] width 222 height 28
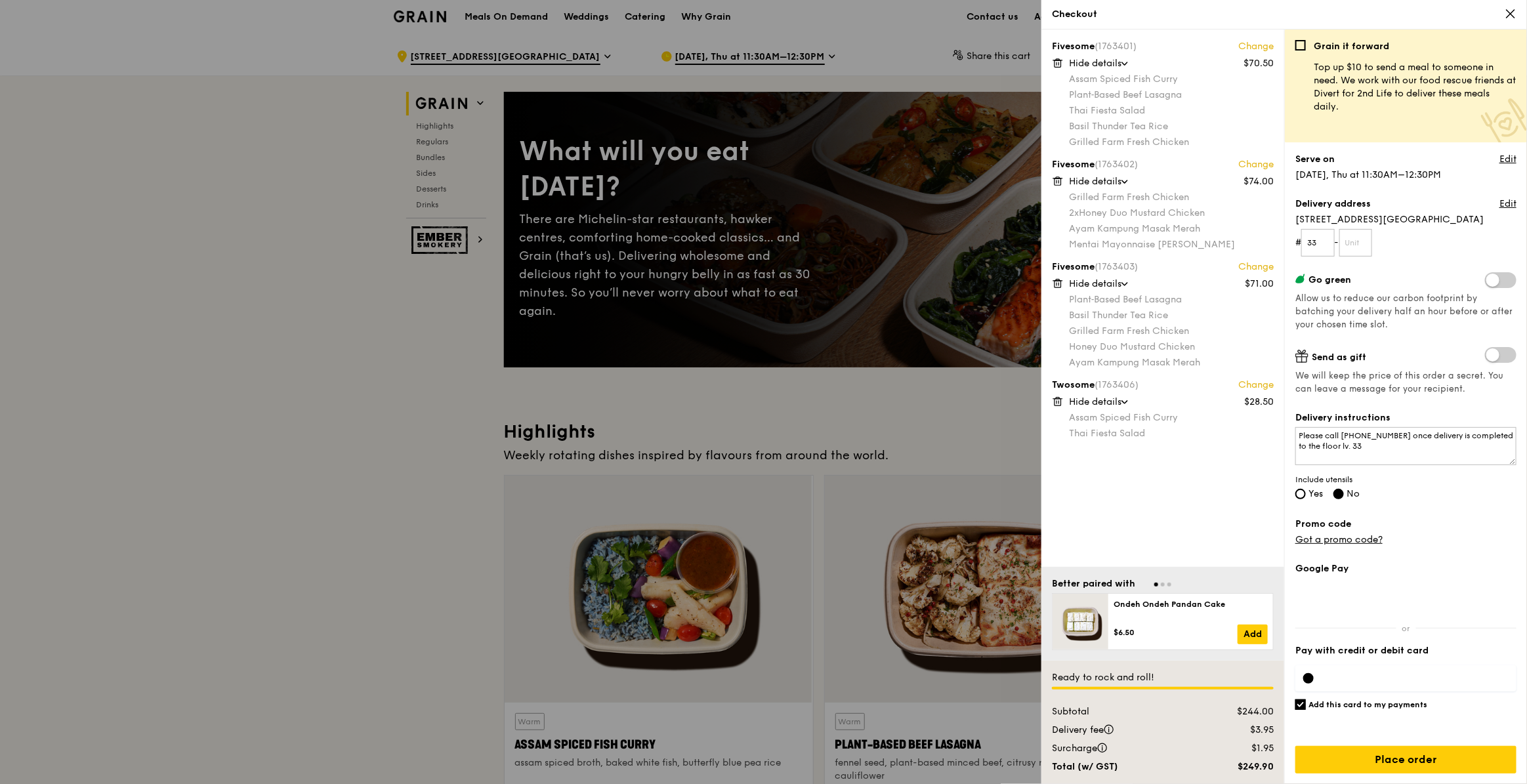
scroll to position [51, 0]
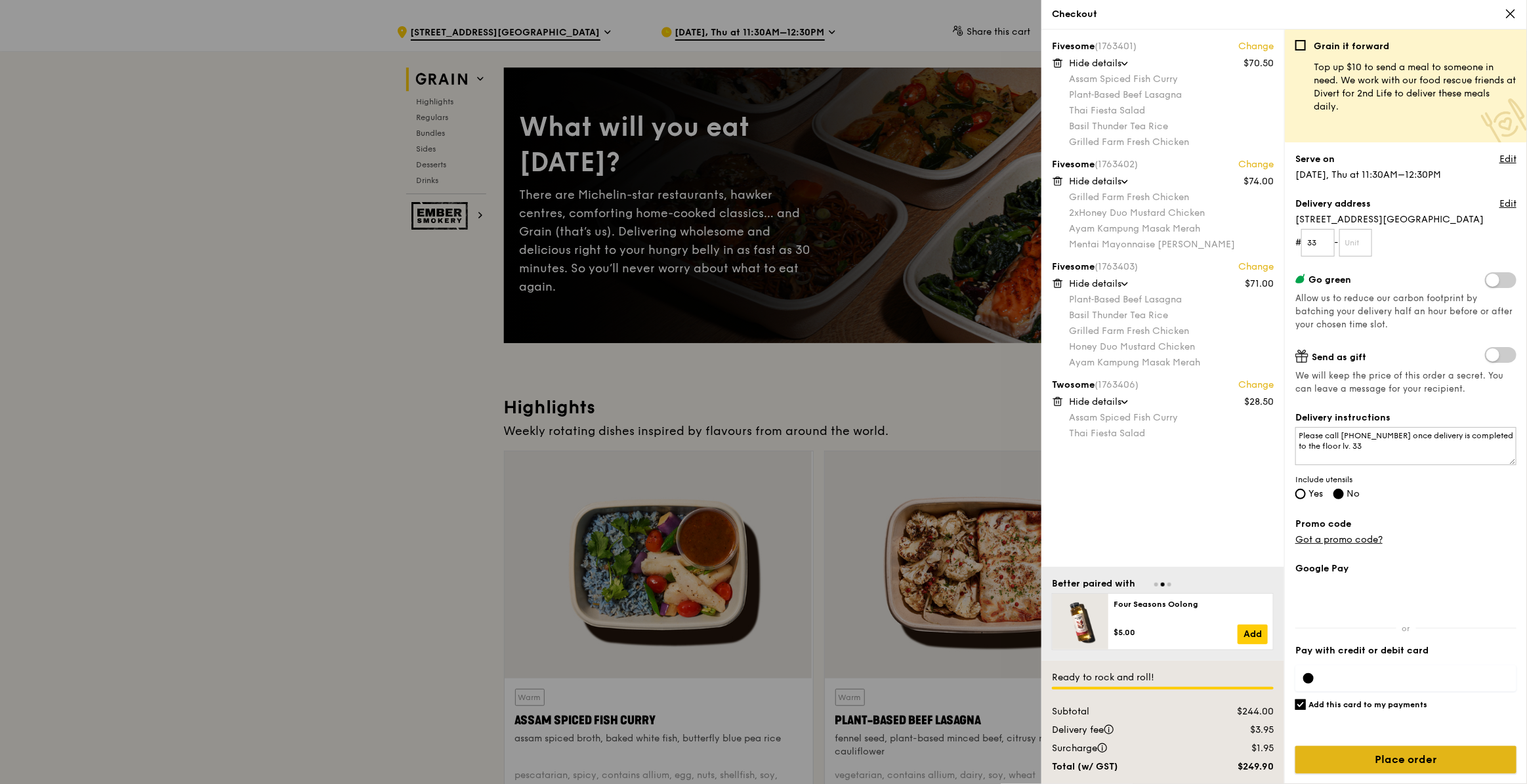
click at [1220, 627] on input "Place order" at bounding box center [1405, 760] width 221 height 28
click at [1220, 246] on input "text" at bounding box center [1356, 242] width 34 height 28
type input "01"
click at [1220, 627] on input "Place order" at bounding box center [1405, 760] width 221 height 28
click at [1220, 627] on div "Your card number is incomplete." at bounding box center [1405, 732] width 200 height 13
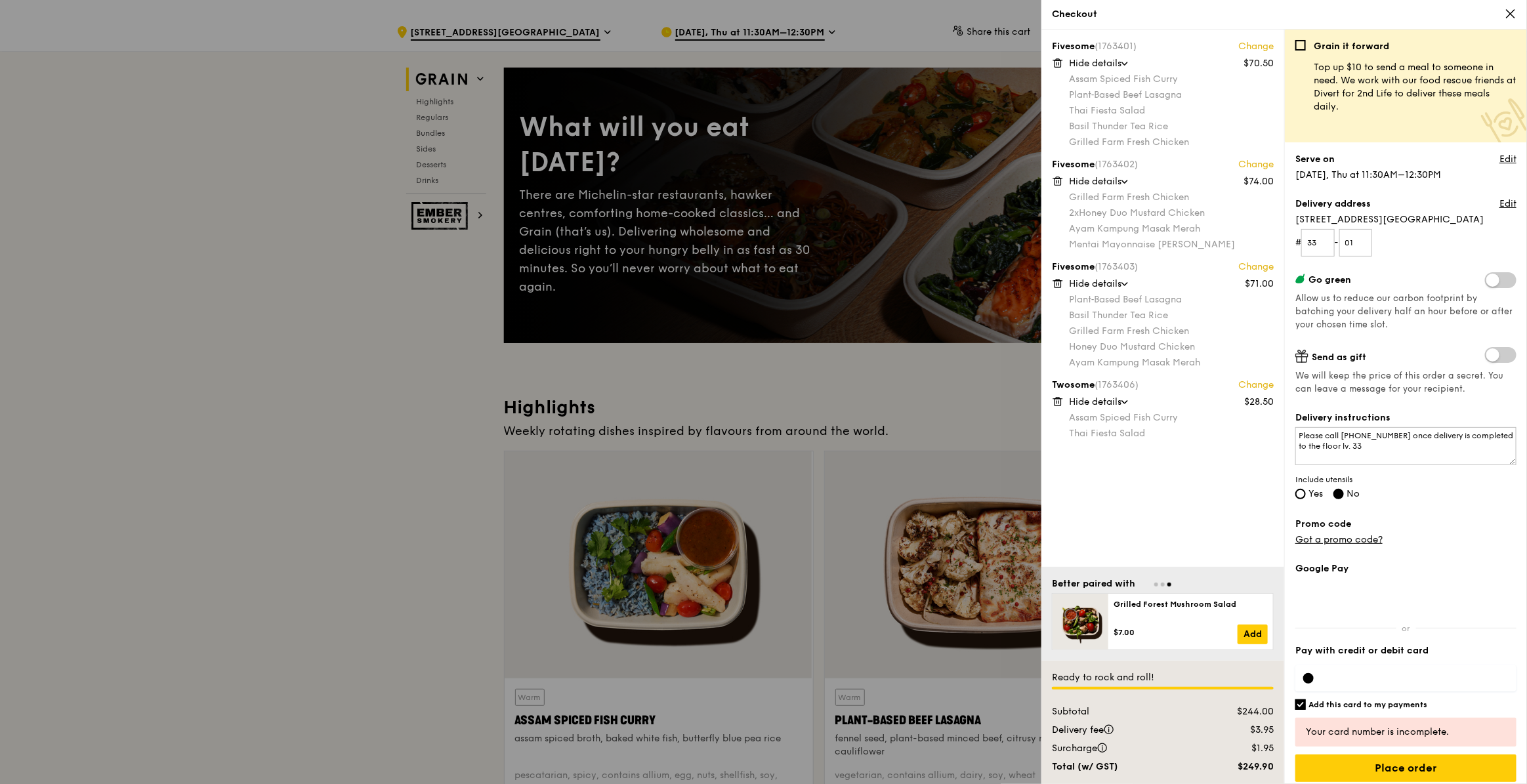
click at [1220, 627] on div at bounding box center [1405, 678] width 221 height 26
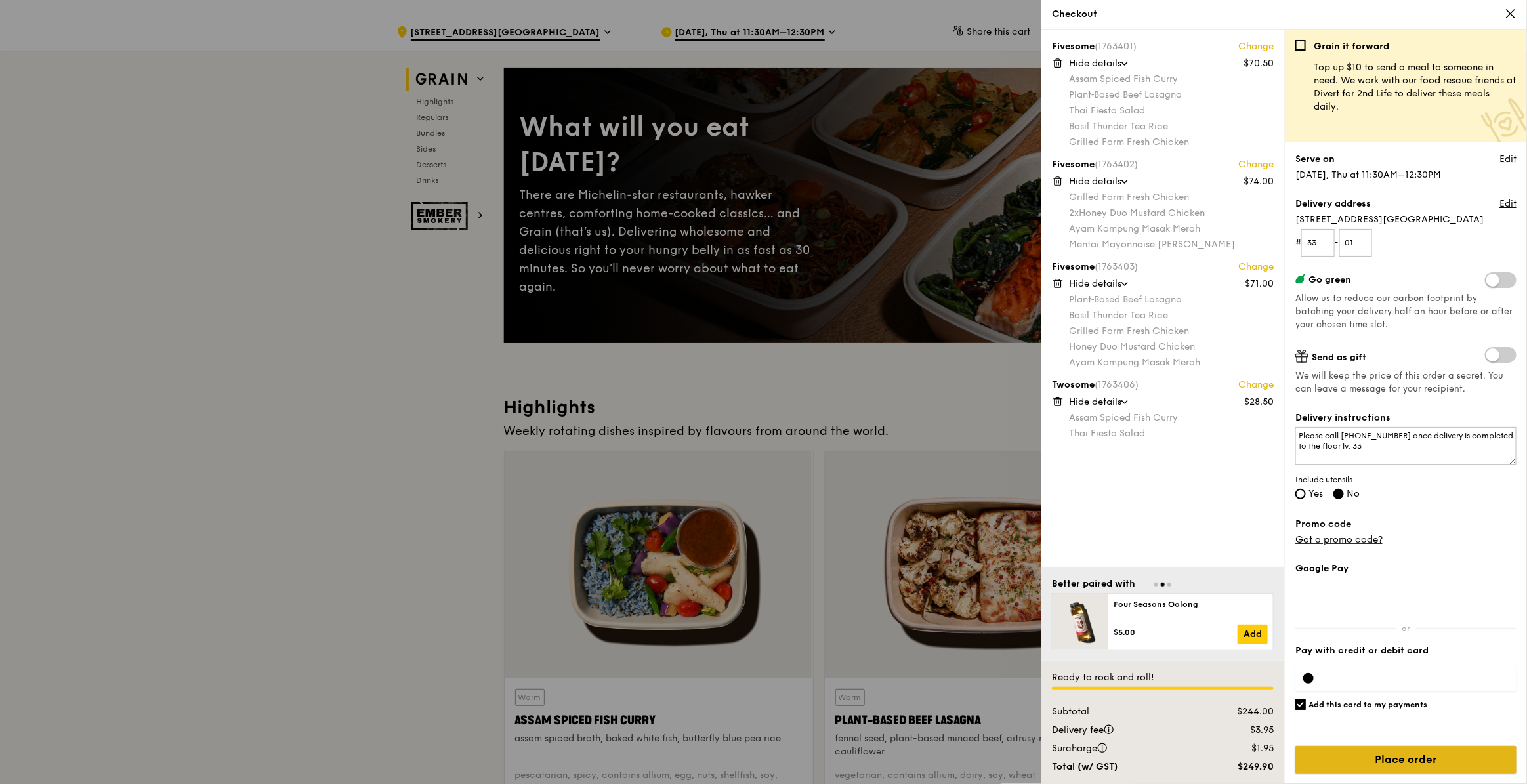
click at [1220, 627] on input "Place order" at bounding box center [1405, 760] width 221 height 28
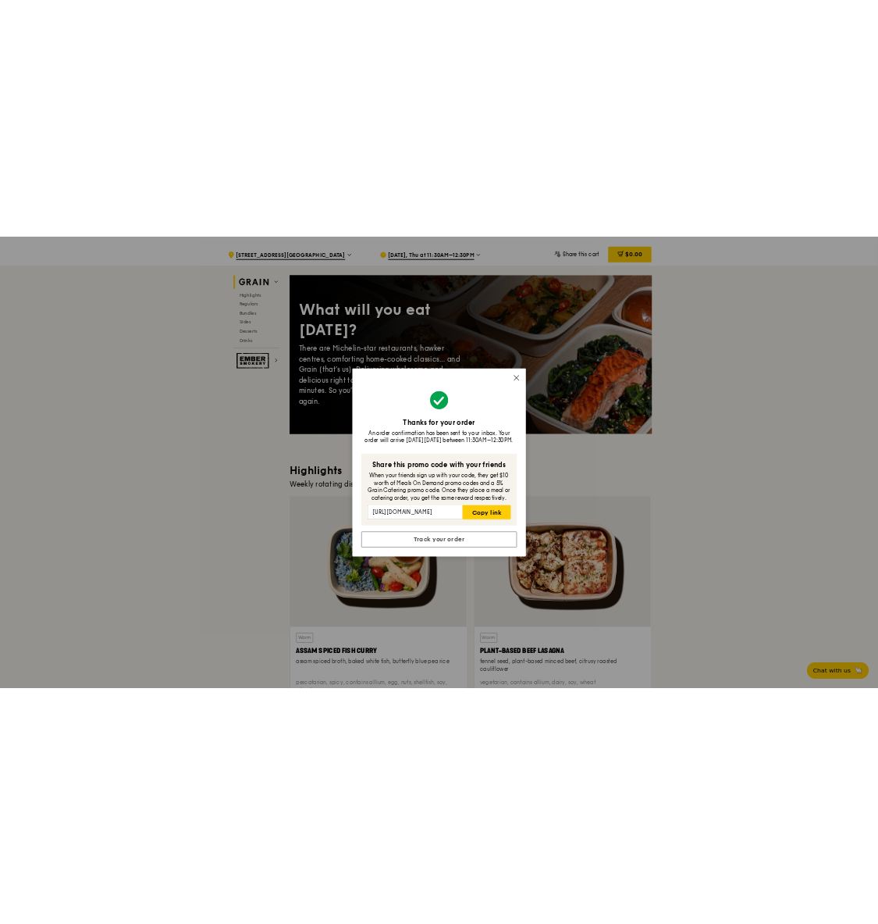
scroll to position [74, 0]
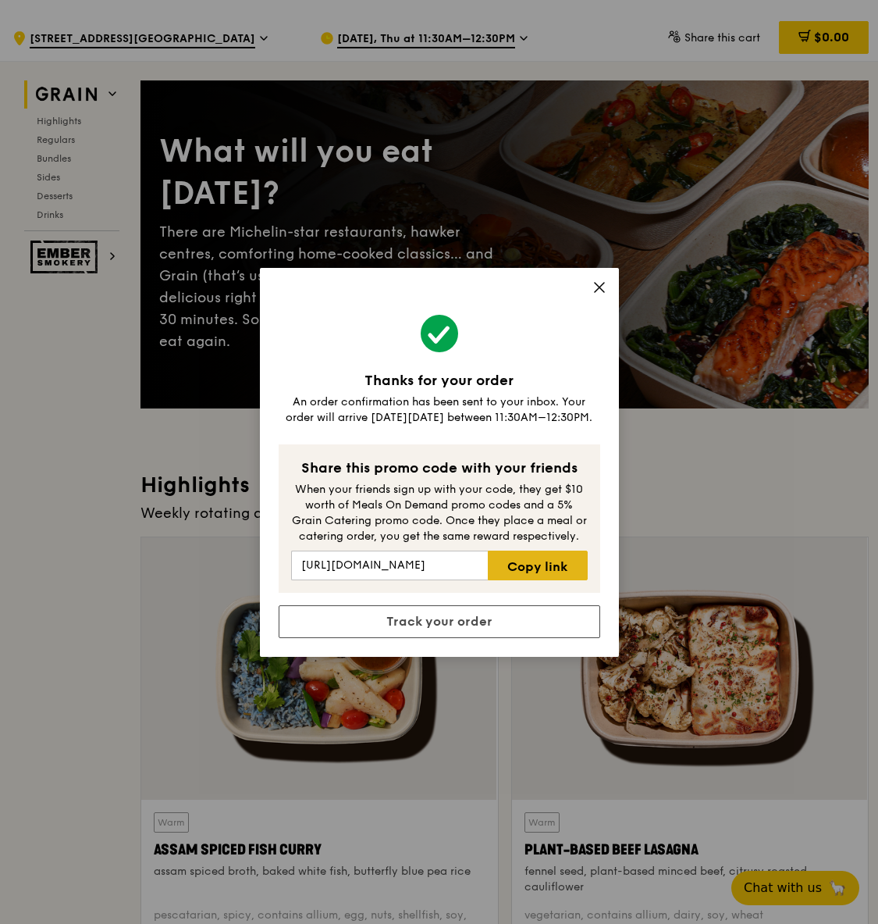
click at [545, 556] on link "Copy link" at bounding box center [537, 565] width 99 height 30
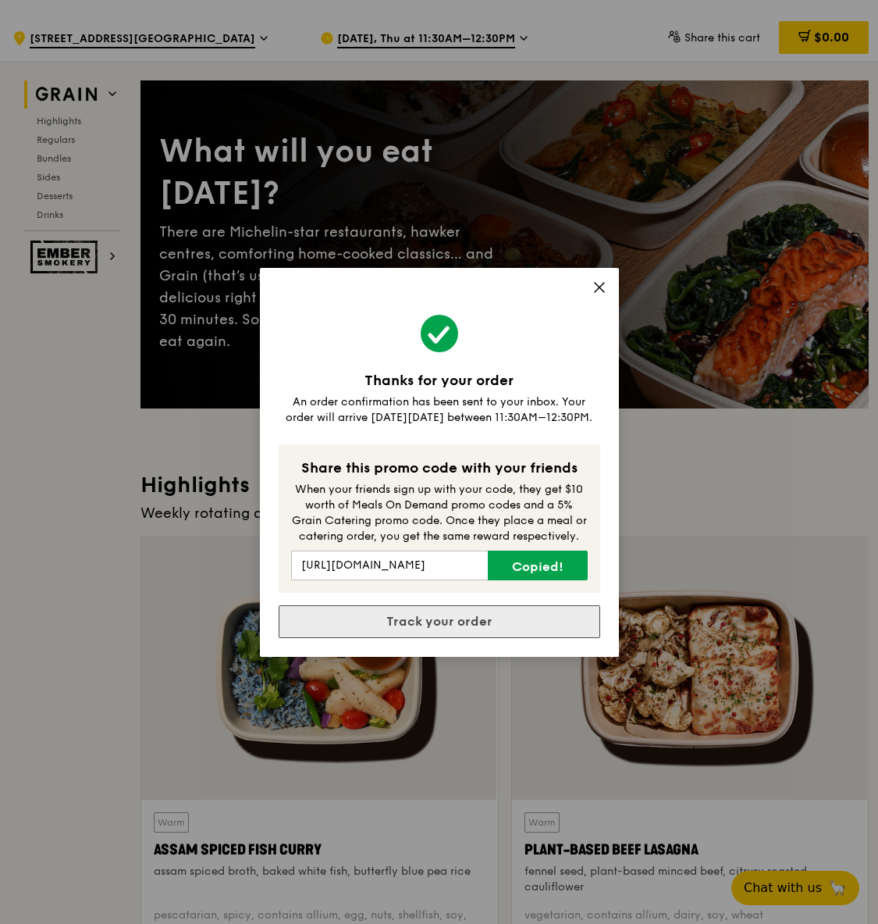
drag, startPoint x: 545, startPoint y: 556, endPoint x: 475, endPoint y: 621, distance: 96.1
click at [475, 621] on link "Track your order" at bounding box center [440, 621] width 322 height 33
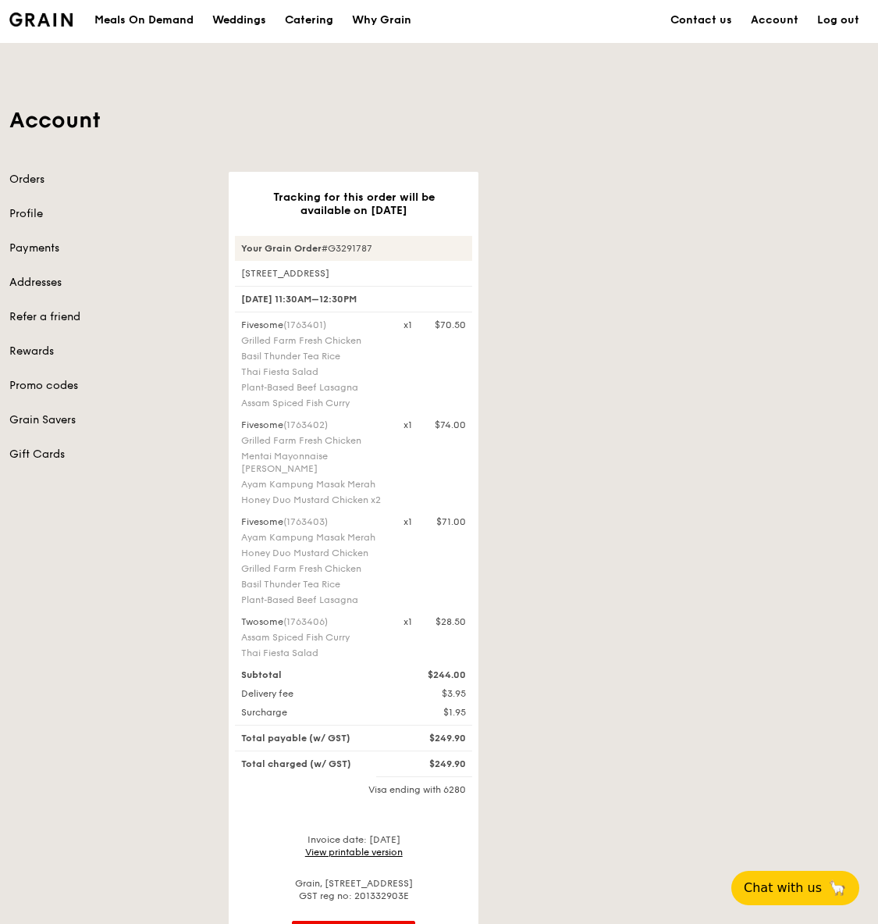
scroll to position [44, 0]
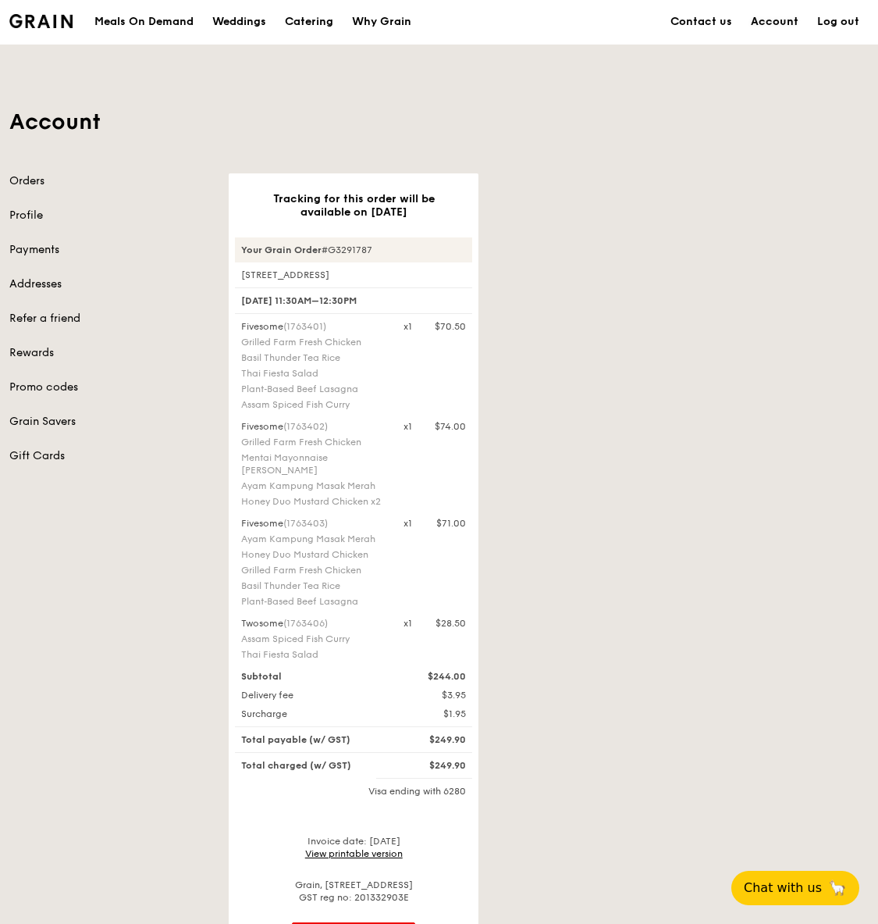
click at [781, 18] on link "Account" at bounding box center [775, 21] width 66 height 47
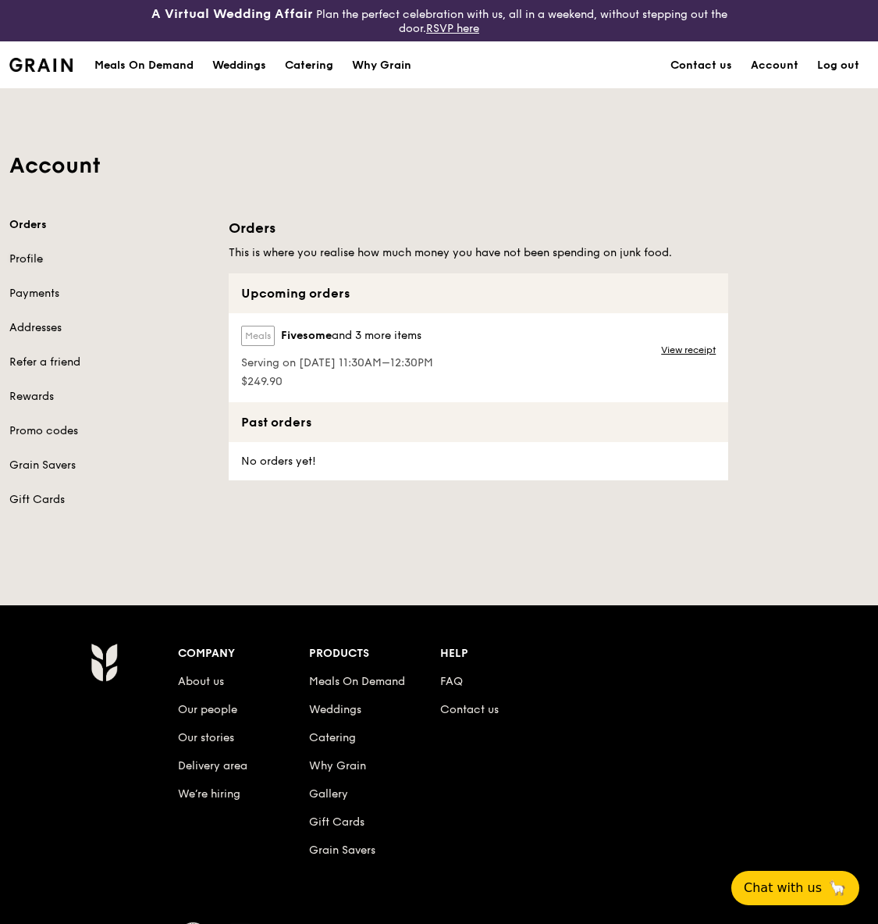
click at [28, 256] on link "Profile" at bounding box center [109, 259] width 201 height 16
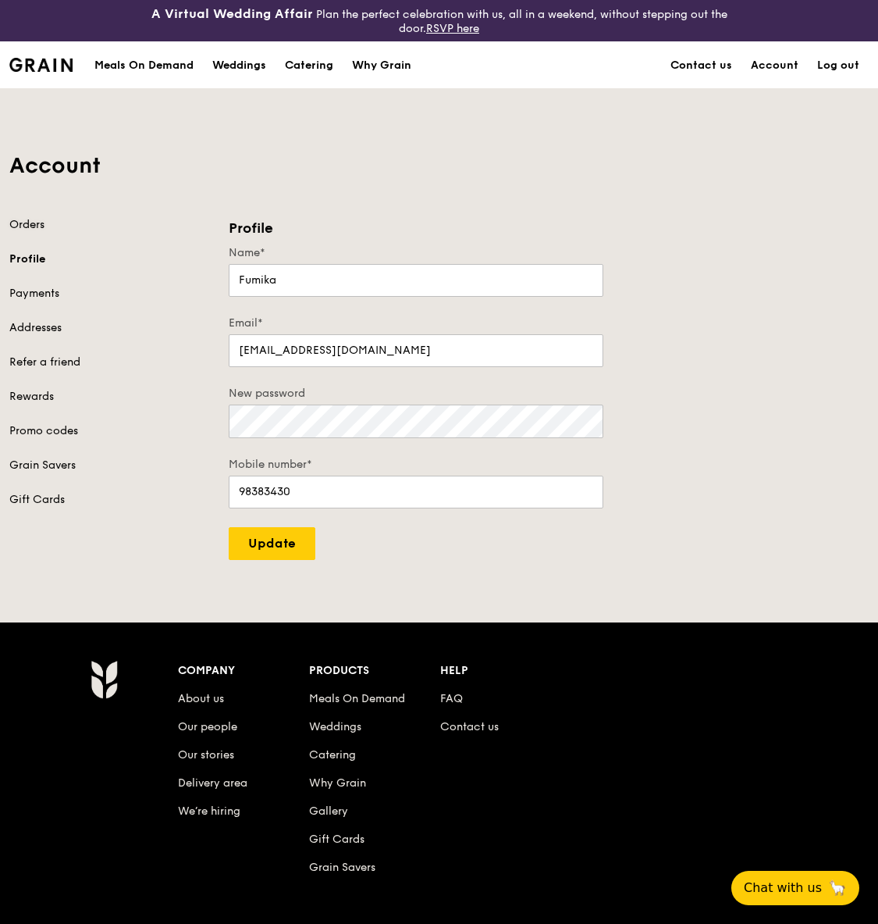
click at [26, 222] on link "Orders" at bounding box center [109, 225] width 201 height 16
